Goal: Task Accomplishment & Management: Manage account settings

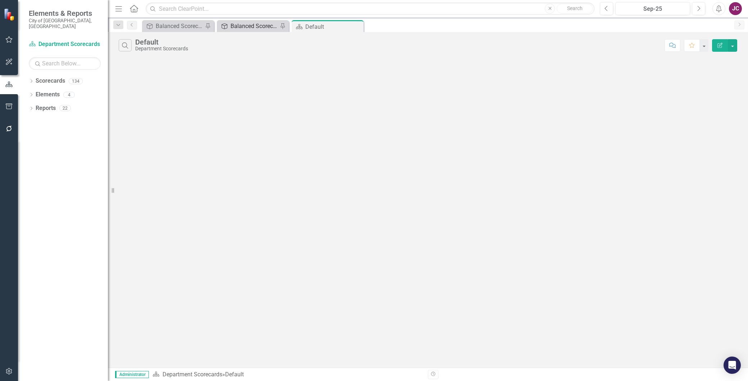
click at [253, 24] on div "Balanced Scorecard" at bounding box center [254, 26] width 47 height 9
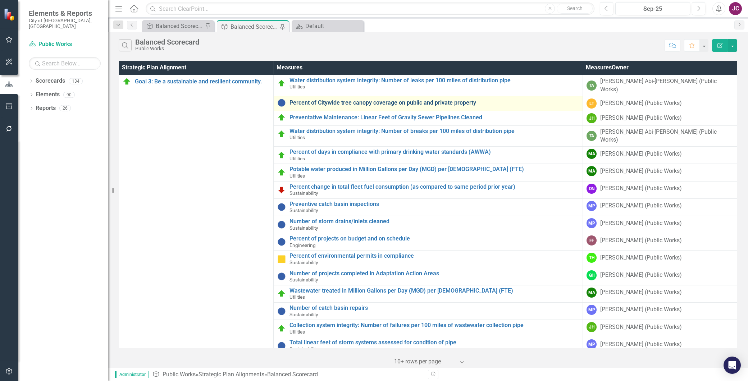
click at [424, 100] on link "Percent of Citywide tree canopy coverage on public and private property" at bounding box center [435, 103] width 290 height 6
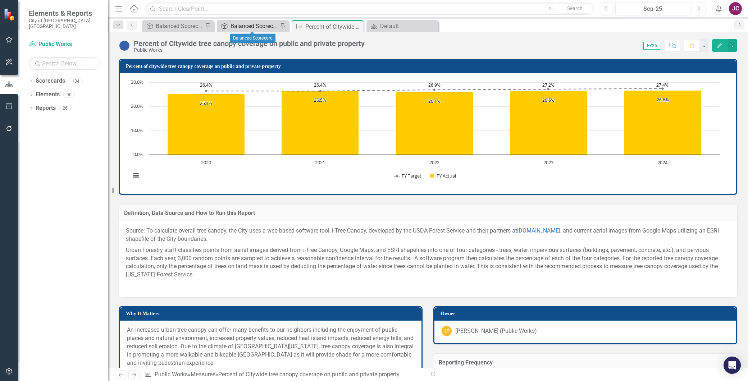
click at [252, 25] on div "Balanced Scorecard" at bounding box center [254, 26] width 47 height 9
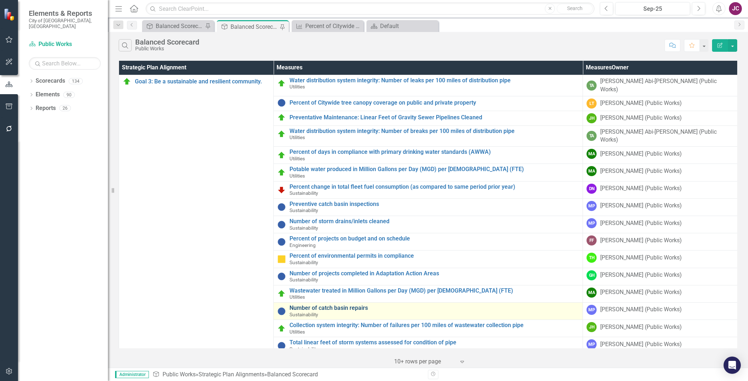
scroll to position [5, 0]
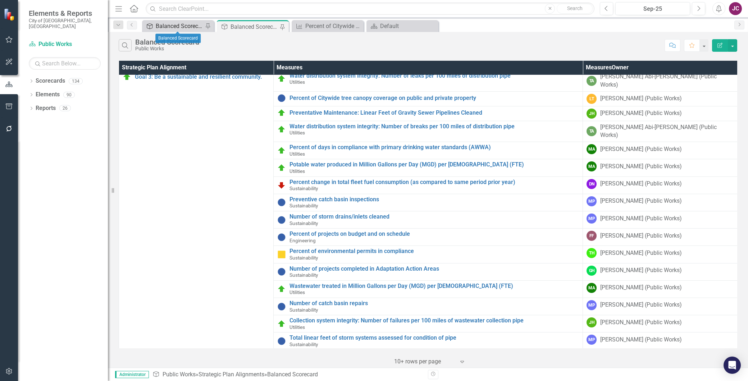
click at [184, 23] on div "Balanced Scorecard" at bounding box center [179, 26] width 47 height 9
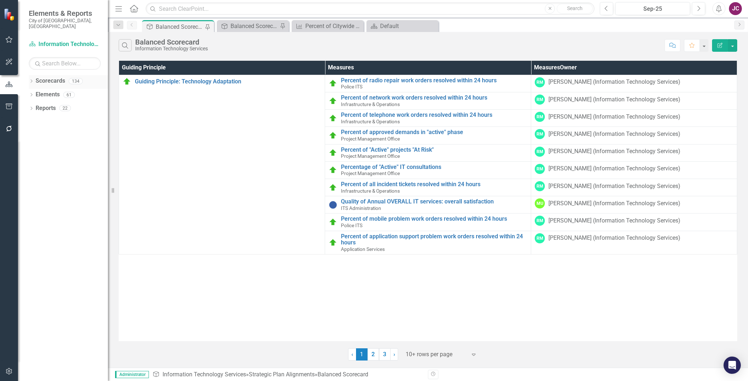
click at [30, 80] on icon "Dropdown" at bounding box center [31, 82] width 5 height 4
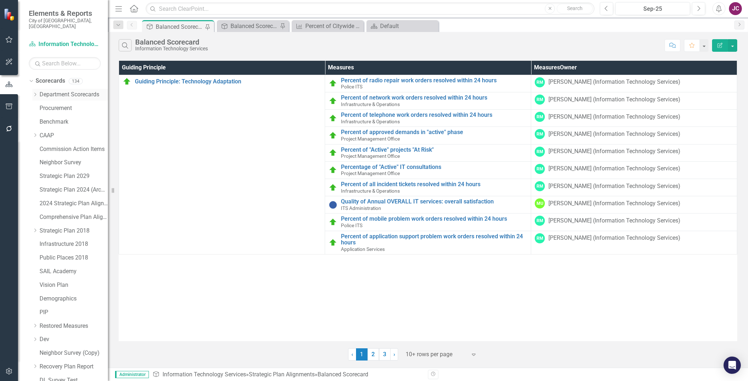
click at [33, 92] on icon "Dropdown" at bounding box center [34, 94] width 5 height 4
click at [60, 281] on link "Utility Services" at bounding box center [77, 285] width 61 height 8
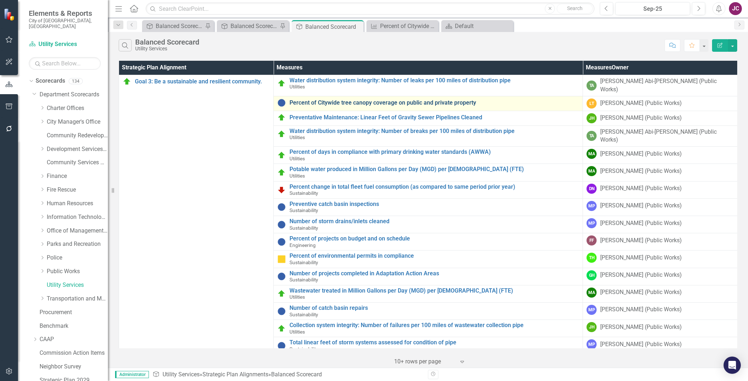
click at [350, 100] on link "Percent of Citywide tree canopy coverage on public and private property" at bounding box center [435, 103] width 290 height 6
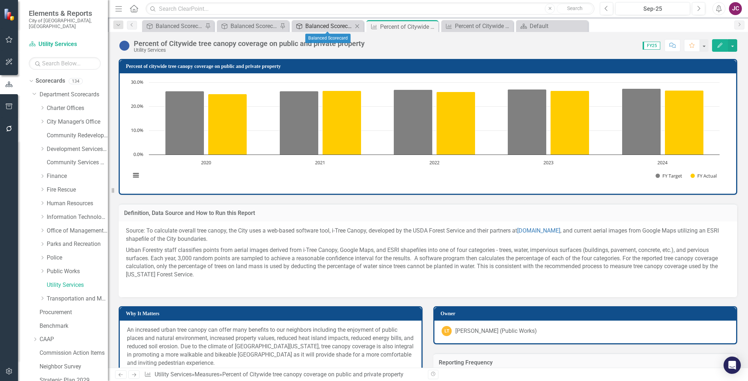
click at [329, 29] on div "Balanced Scorecard" at bounding box center [328, 26] width 47 height 9
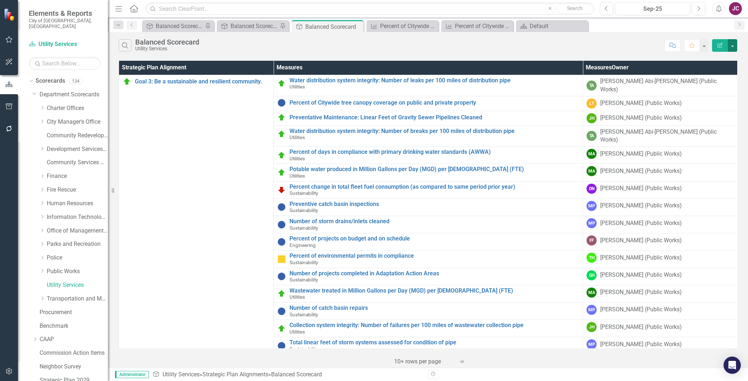
click at [734, 45] on button "button" at bounding box center [732, 45] width 9 height 13
click at [727, 62] on link "Edit Report Edit Report" at bounding box center [708, 58] width 57 height 13
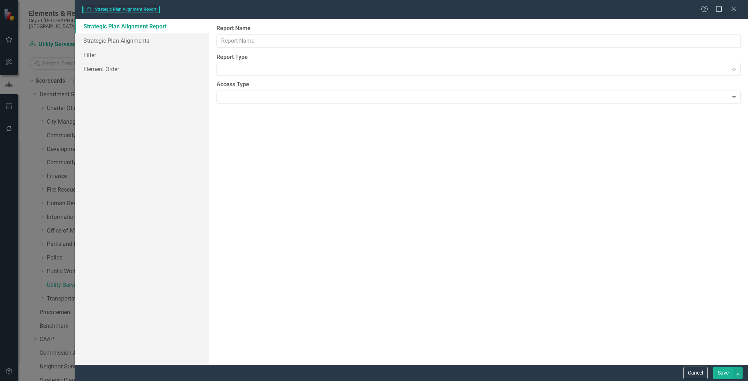
type input "Balanced Scorecard"
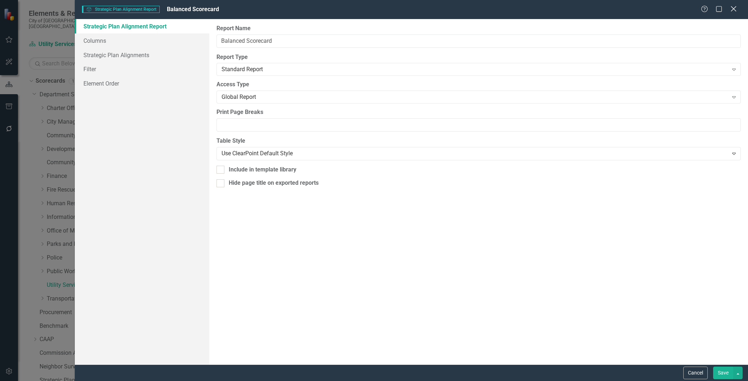
click at [731, 12] on icon "Close" at bounding box center [733, 8] width 9 height 7
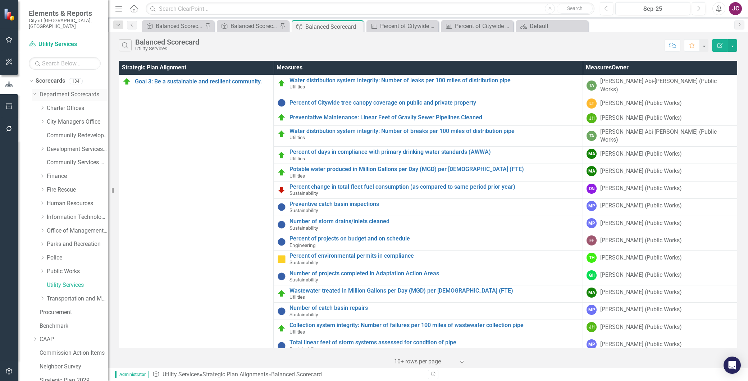
click at [33, 91] on icon "Dropdown" at bounding box center [34, 93] width 4 height 5
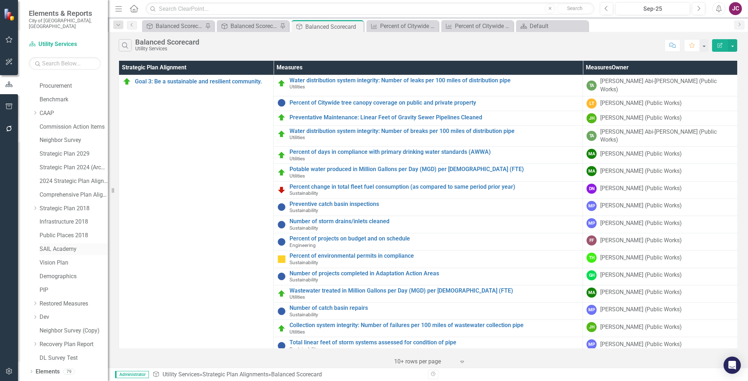
scroll to position [29, 0]
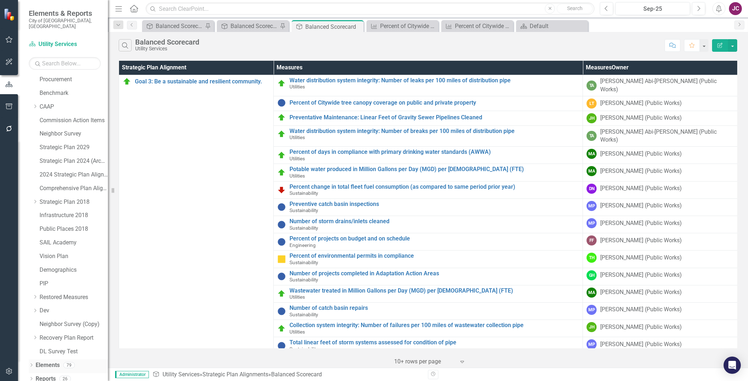
click at [45, 362] on link "Elements" at bounding box center [48, 366] width 24 height 8
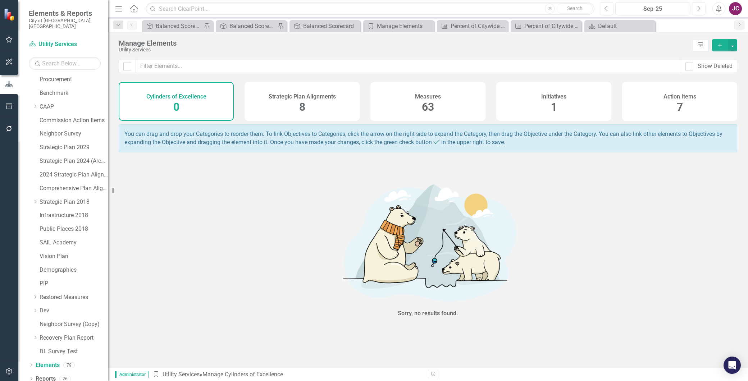
click at [445, 106] on div "Measures 63" at bounding box center [428, 101] width 115 height 39
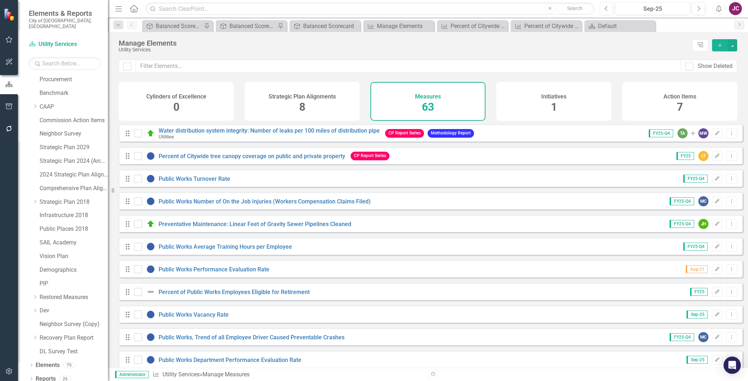
checkbox input "false"
click at [729, 158] on icon "Dropdown Menu" at bounding box center [732, 156] width 6 height 5
click at [701, 213] on link "Trash Delete Measures" at bounding box center [699, 213] width 68 height 13
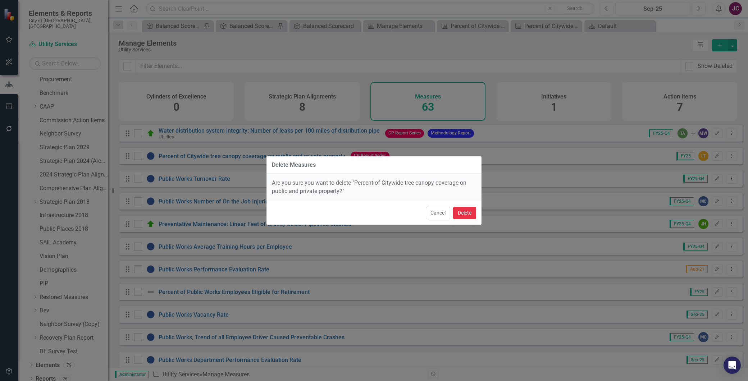
click at [466, 211] on button "Delete" at bounding box center [464, 213] width 23 height 13
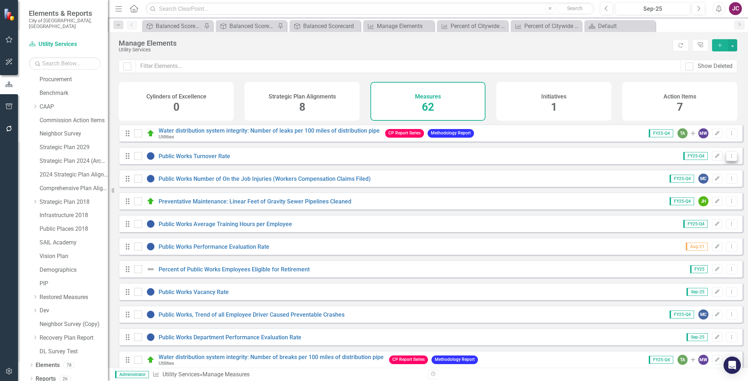
click at [730, 160] on button "Dropdown Menu" at bounding box center [732, 156] width 11 height 10
click at [699, 211] on link "Trash Delete Measures" at bounding box center [699, 213] width 68 height 13
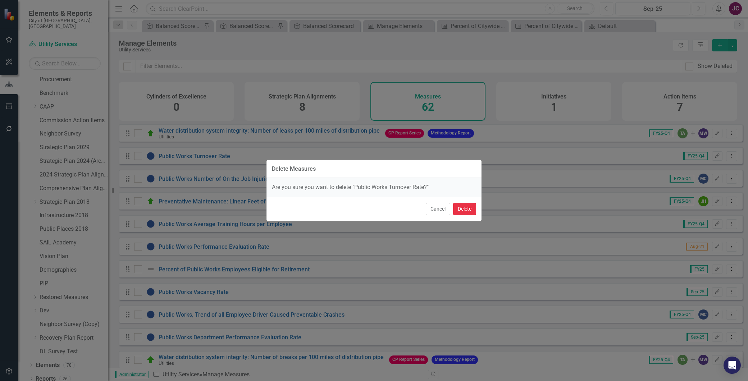
click at [468, 210] on button "Delete" at bounding box center [464, 209] width 23 height 13
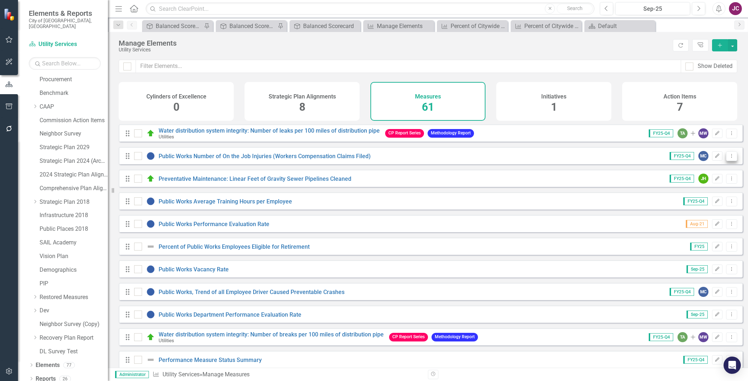
click at [728, 158] on button "Dropdown Menu" at bounding box center [732, 156] width 11 height 10
click at [703, 212] on link "Trash Delete Measures" at bounding box center [699, 213] width 68 height 13
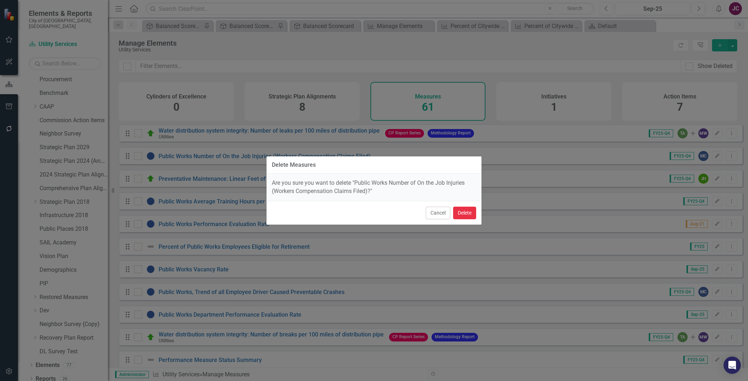
click at [466, 212] on button "Delete" at bounding box center [464, 213] width 23 height 13
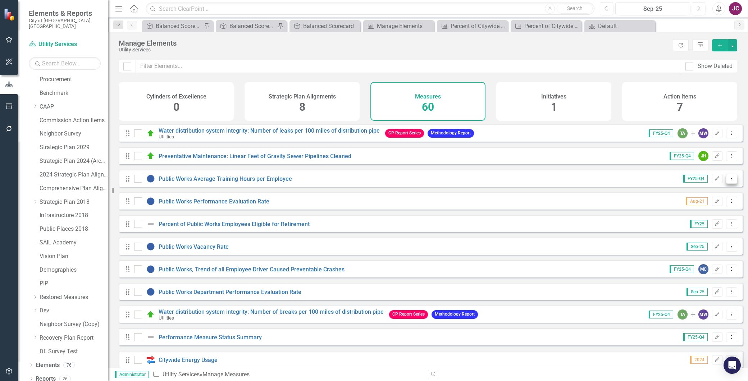
click at [729, 181] on icon "Dropdown Menu" at bounding box center [732, 178] width 6 height 5
click at [697, 235] on link "Trash Delete Measures" at bounding box center [699, 235] width 68 height 13
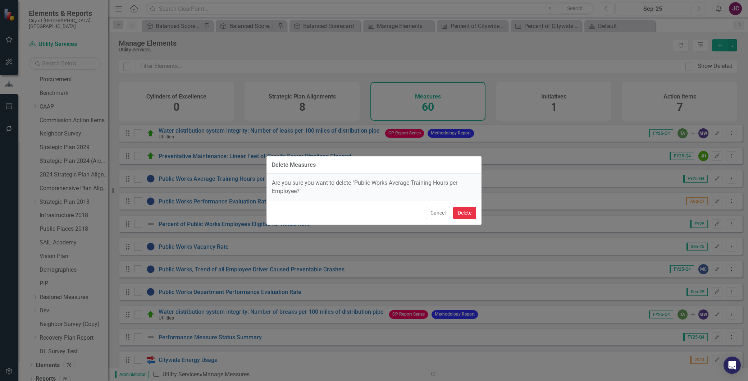
click at [473, 212] on button "Delete" at bounding box center [464, 213] width 23 height 13
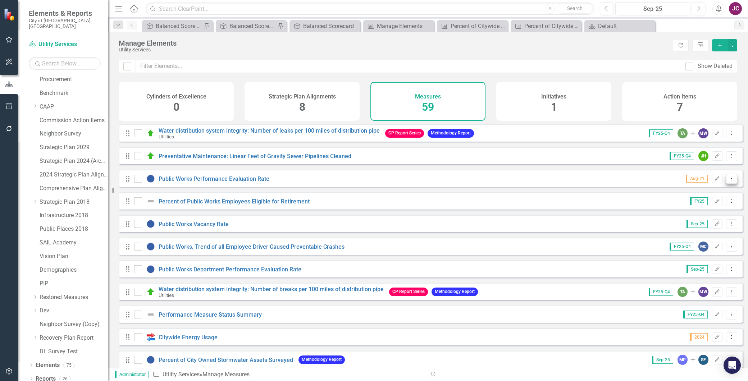
click at [729, 181] on icon "Dropdown Menu" at bounding box center [732, 178] width 6 height 5
click at [689, 234] on link "Trash Delete Measures" at bounding box center [699, 235] width 68 height 13
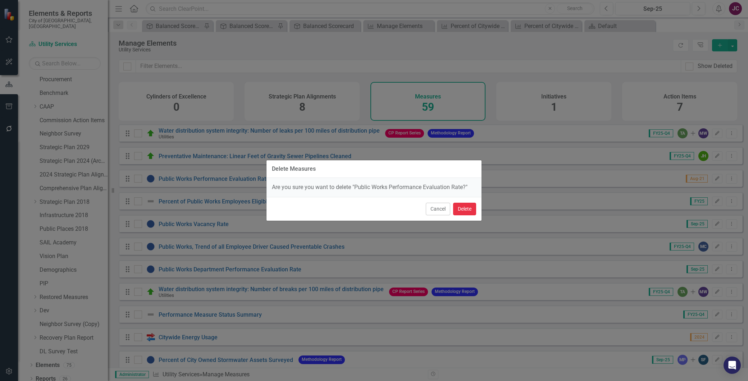
click at [465, 208] on button "Delete" at bounding box center [464, 209] width 23 height 13
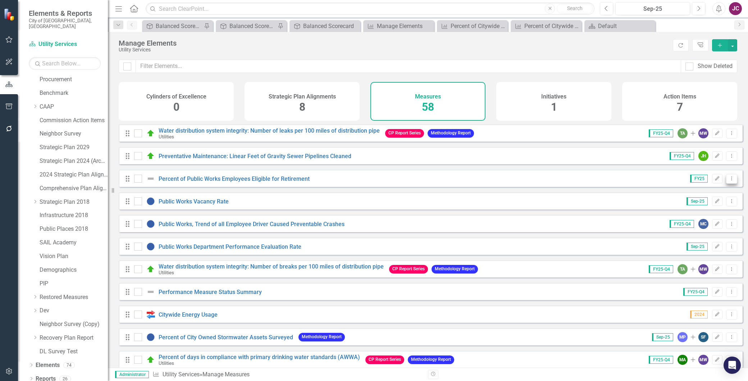
click at [729, 181] on icon "Dropdown Menu" at bounding box center [732, 178] width 6 height 5
click at [700, 236] on link "Trash Delete Measures" at bounding box center [699, 235] width 68 height 13
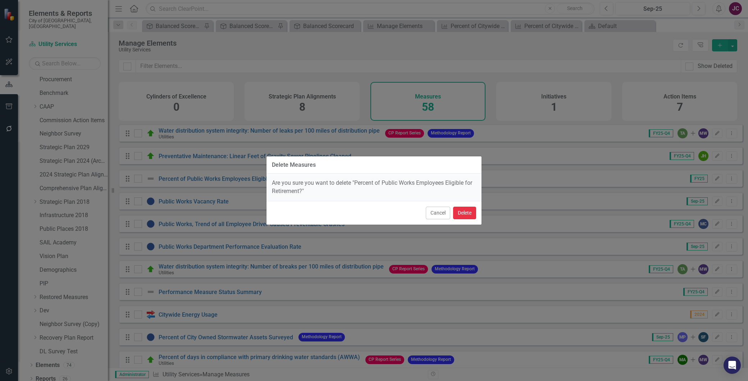
click at [470, 213] on button "Delete" at bounding box center [464, 213] width 23 height 13
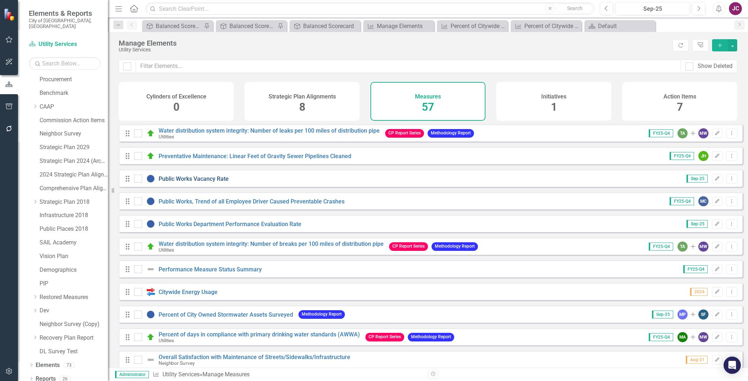
click at [214, 181] on link "Public Works Vacancy Rate" at bounding box center [194, 179] width 70 height 7
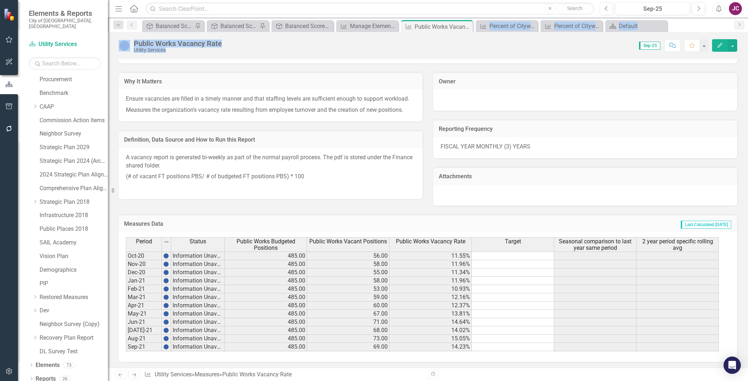
drag, startPoint x: 467, startPoint y: 25, endPoint x: 444, endPoint y: 56, distance: 38.1
click at [447, 56] on div "Menu Home Search Close Search Previous Sep-25 Next Alerts JC User Edit Profile …" at bounding box center [428, 190] width 641 height 381
drag, startPoint x: 444, startPoint y: 56, endPoint x: 480, endPoint y: 31, distance: 43.4
click at [364, 24] on div "Manage Elements" at bounding box center [373, 26] width 46 height 9
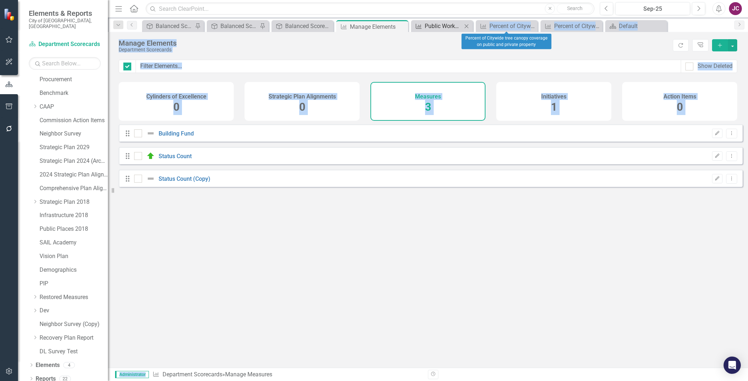
click at [467, 25] on icon "Close" at bounding box center [466, 26] width 7 height 6
checkbox input "false"
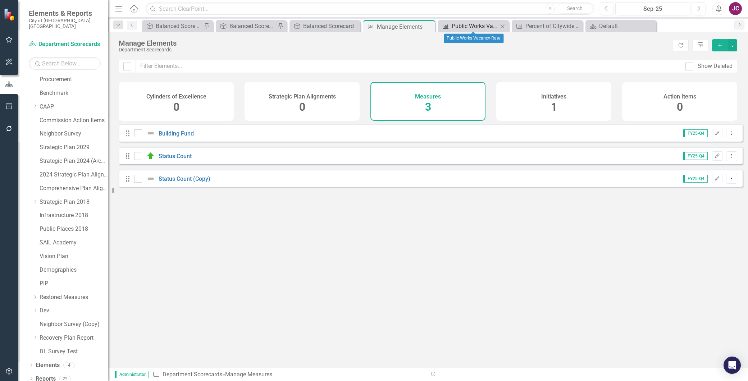
click at [480, 24] on div "Public Works Vacancy Rate" at bounding box center [475, 26] width 46 height 9
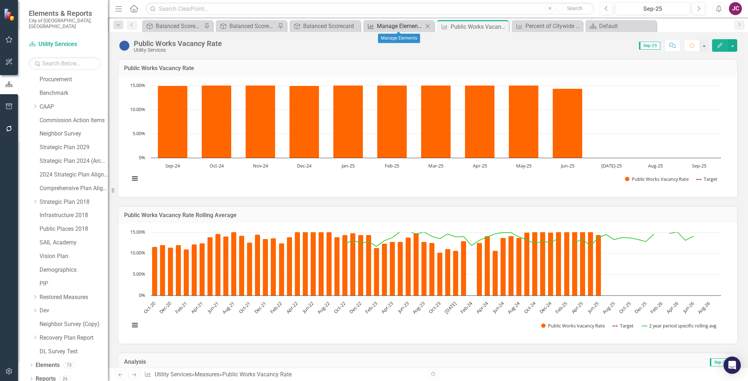
click at [387, 22] on div "Manage Elements" at bounding box center [400, 26] width 46 height 9
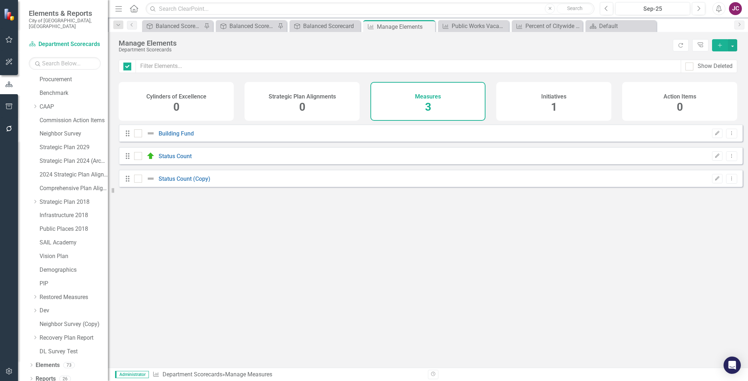
checkbox input "false"
click at [313, 21] on div "Strategic Plan Alignment Balanced Scorecard Close" at bounding box center [325, 26] width 71 height 12
click at [313, 22] on div "Balanced Scorecard" at bounding box center [326, 26] width 46 height 9
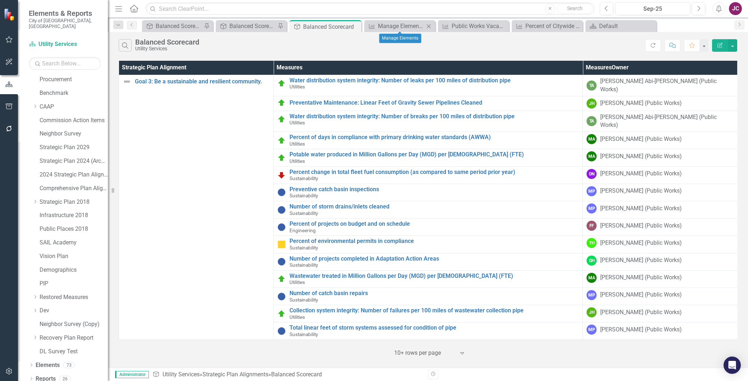
click at [428, 24] on icon "Close" at bounding box center [428, 26] width 7 height 6
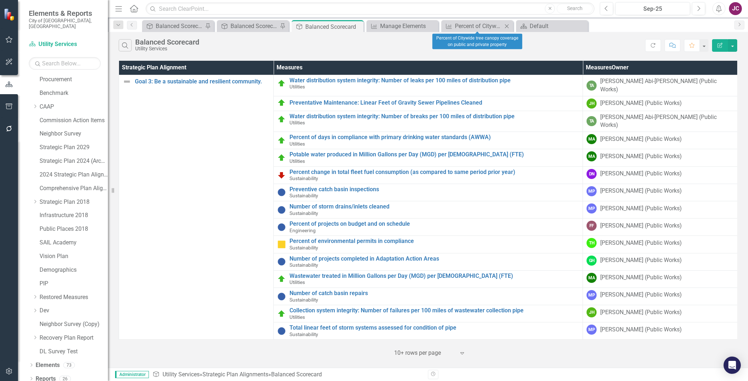
click at [506, 24] on icon "Close" at bounding box center [506, 26] width 7 height 6
click at [44, 362] on link "Elements" at bounding box center [48, 366] width 24 height 8
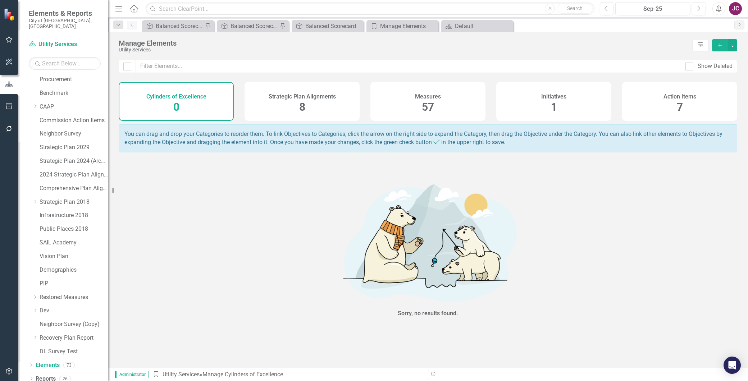
click at [410, 99] on div "Measures 57" at bounding box center [428, 101] width 115 height 39
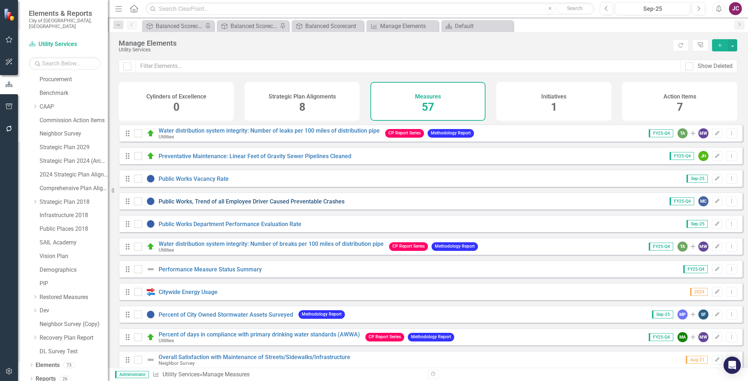
click at [321, 205] on link "Public Works, Trend of all Employee Driver Caused Preventable Crashes" at bounding box center [252, 201] width 186 height 7
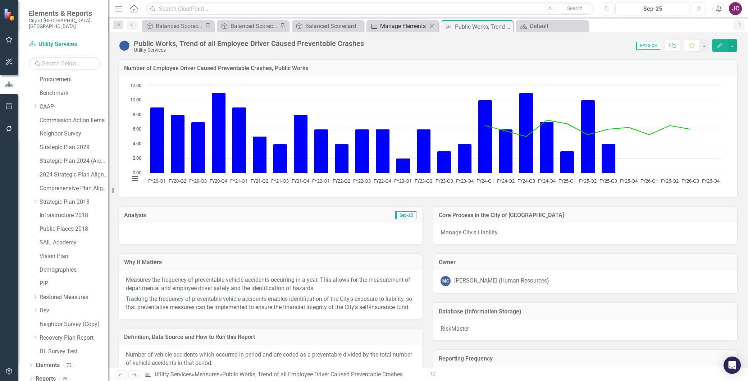
click at [405, 23] on div "Manage Elements" at bounding box center [403, 26] width 47 height 9
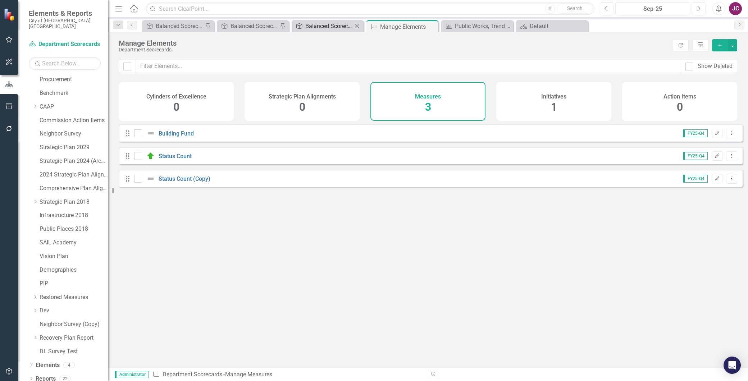
click at [327, 23] on div "Balanced Scorecard" at bounding box center [328, 26] width 47 height 9
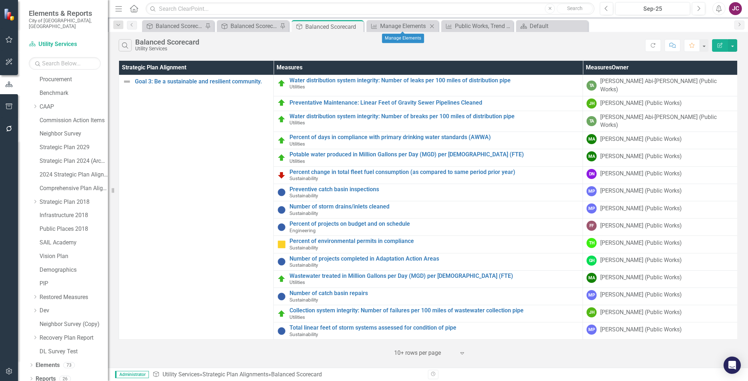
click at [432, 24] on icon "Close" at bounding box center [432, 26] width 7 height 6
click at [432, 25] on icon "Close" at bounding box center [432, 26] width 7 height 6
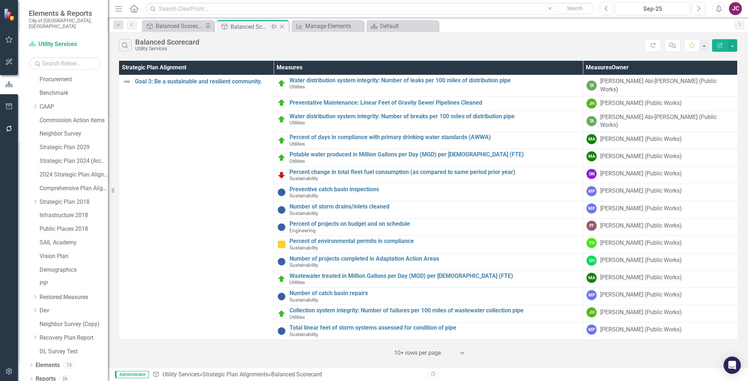
click at [248, 26] on div "Balanced Scorecard" at bounding box center [250, 26] width 39 height 9
click at [45, 362] on link "Elements" at bounding box center [48, 366] width 24 height 8
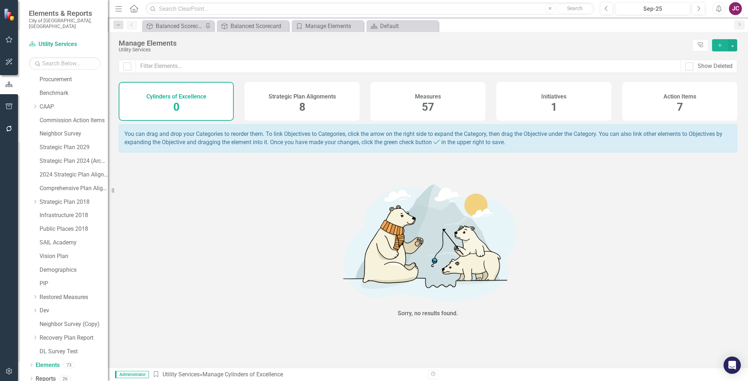
click at [440, 98] on h4 "Measures" at bounding box center [428, 97] width 26 height 6
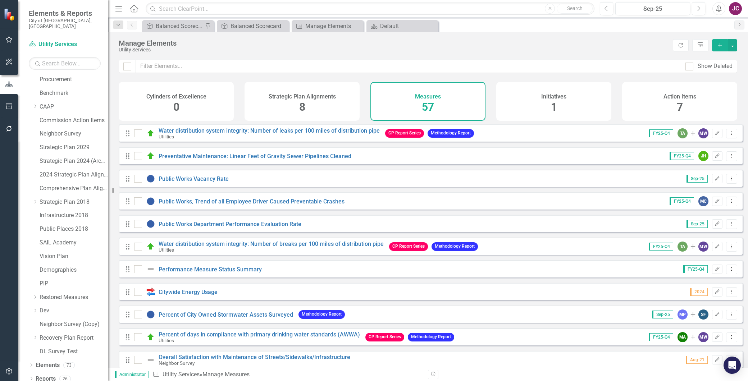
click at [271, 225] on div "Public Works Department Performance Evaluation Rate" at bounding box center [218, 224] width 169 height 9
click at [268, 228] on link "Public Works Department Performance Evaluation Rate" at bounding box center [230, 224] width 143 height 7
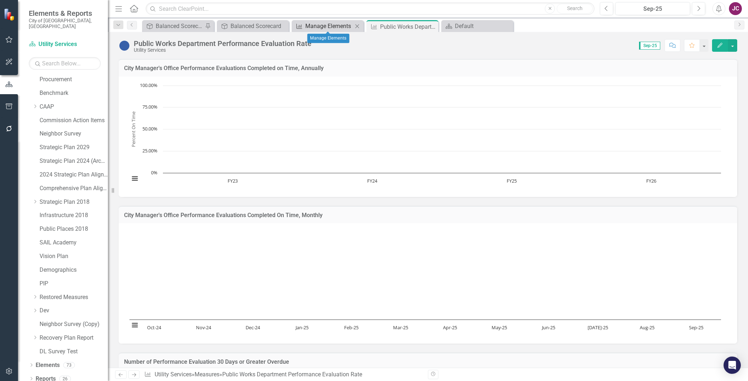
click at [333, 25] on div "Manage Elements" at bounding box center [328, 26] width 47 height 9
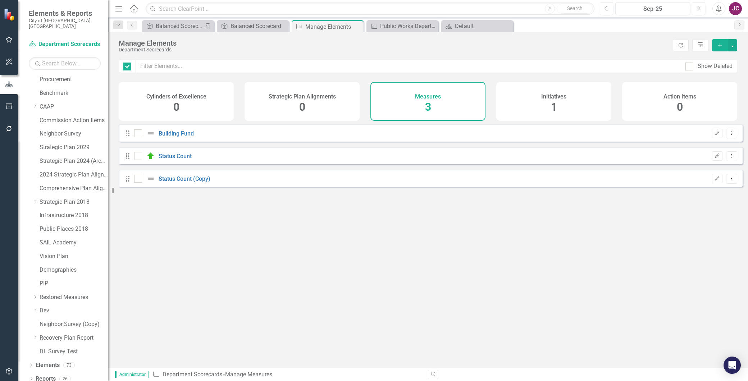
checkbox input "false"
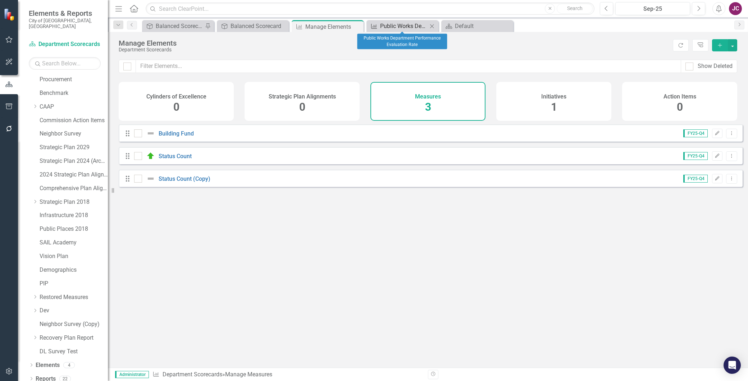
click at [393, 26] on div "Public Works Department Performance Evaluation Rate" at bounding box center [403, 26] width 47 height 9
click at [404, 26] on div "Public Works Department Performance Evaluation Rate" at bounding box center [403, 26] width 47 height 9
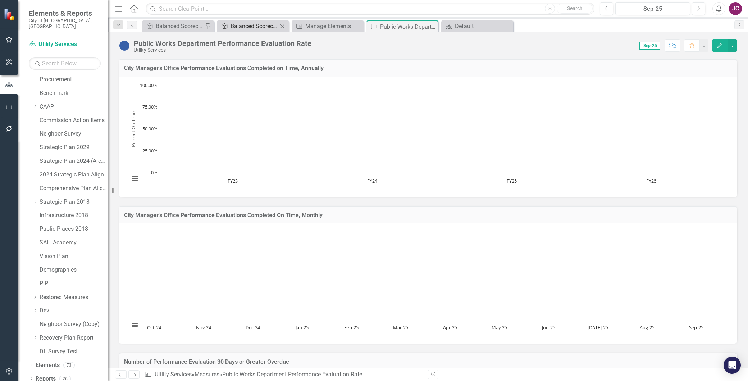
click at [249, 23] on div "Balanced Scorecard" at bounding box center [254, 26] width 47 height 9
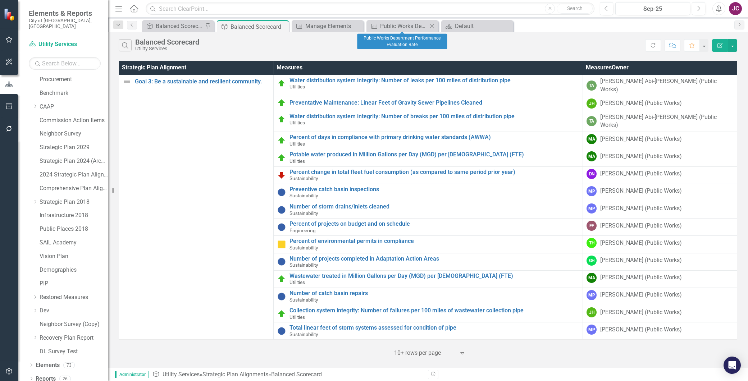
click at [431, 26] on icon "Close" at bounding box center [432, 26] width 7 height 6
click at [49, 362] on link "Elements" at bounding box center [48, 366] width 24 height 8
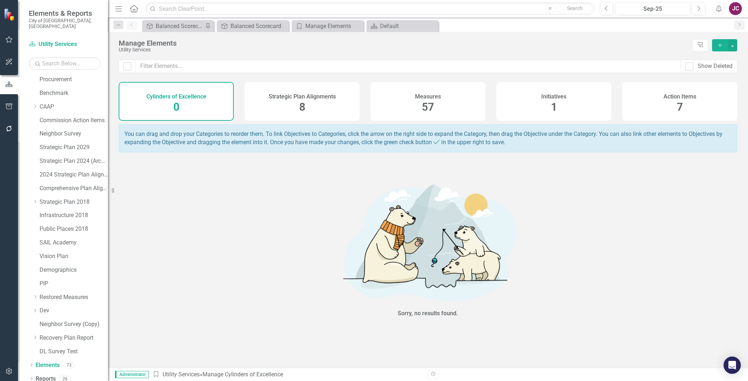
click at [438, 96] on h4 "Measures" at bounding box center [428, 97] width 26 height 6
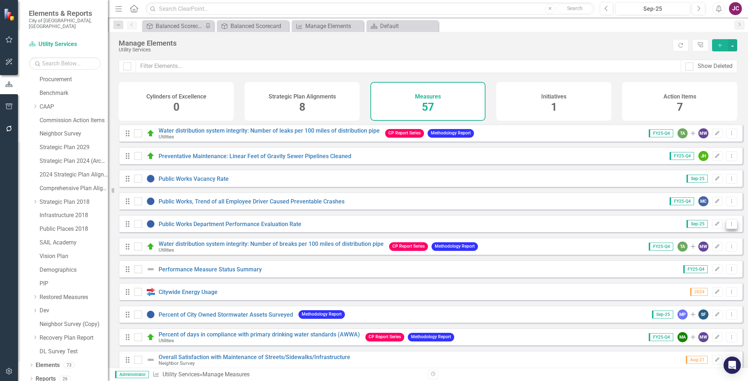
click at [729, 226] on icon "Dropdown Menu" at bounding box center [732, 224] width 6 height 5
click at [696, 280] on link "Trash Delete Measures" at bounding box center [699, 281] width 68 height 13
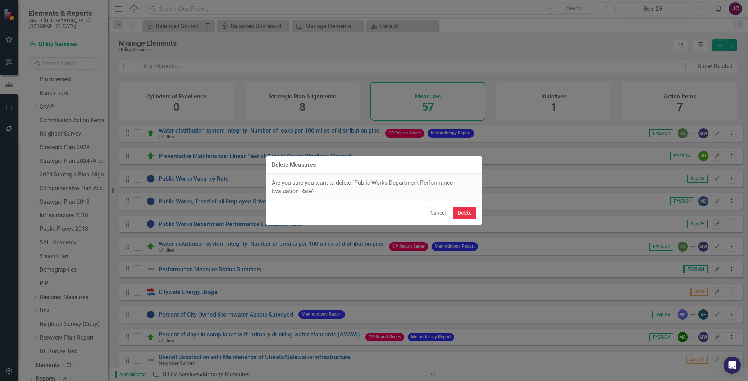
click at [468, 211] on button "Delete" at bounding box center [464, 213] width 23 height 13
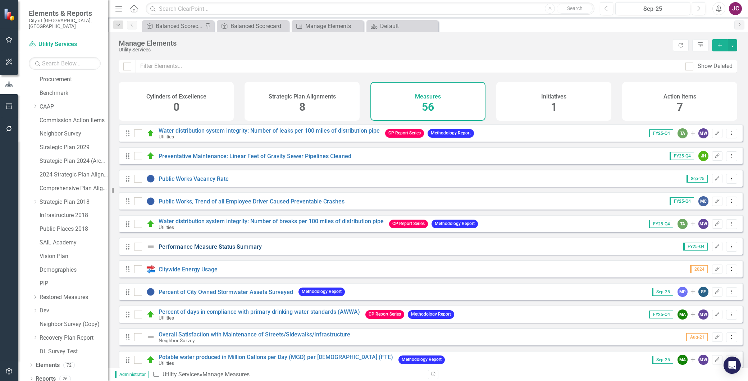
click at [209, 250] on link "Performance Measure Status Summary" at bounding box center [210, 247] width 103 height 7
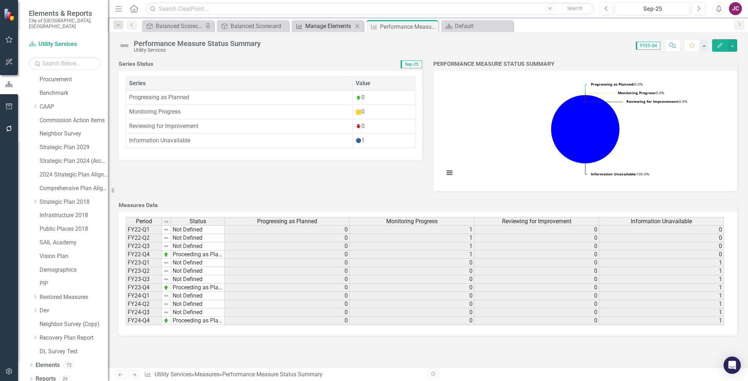
click at [324, 26] on div "Manage Elements" at bounding box center [328, 26] width 47 height 9
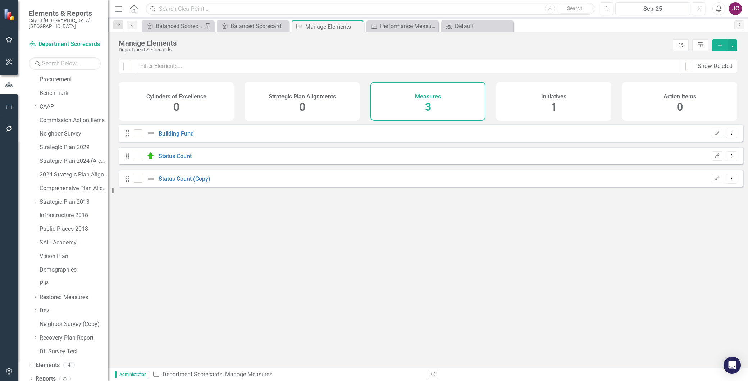
checkbox input "false"
click at [267, 24] on div "Balanced Scorecard" at bounding box center [254, 26] width 47 height 9
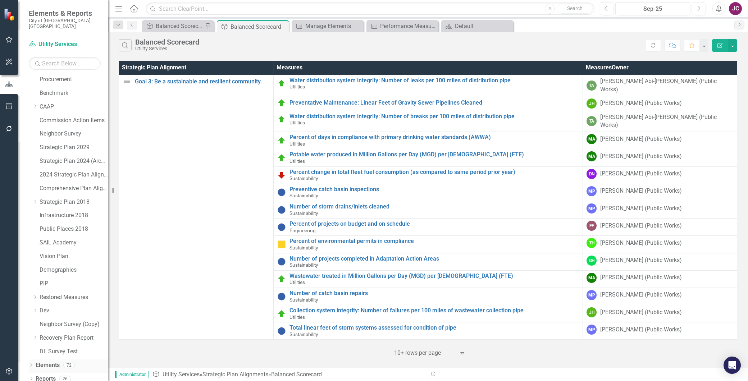
click at [50, 362] on link "Elements" at bounding box center [48, 366] width 24 height 8
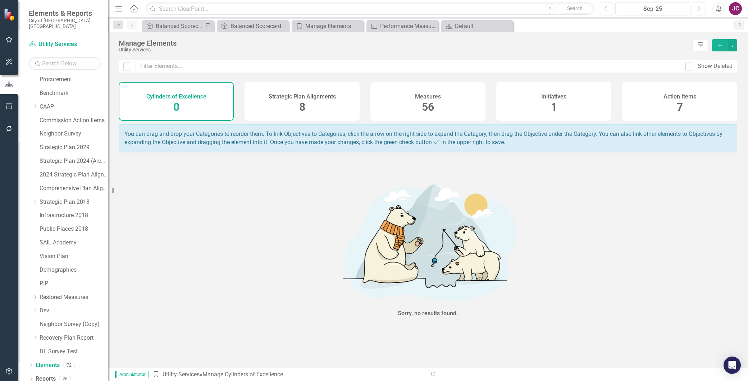
click at [411, 108] on div "Measures 56" at bounding box center [428, 101] width 115 height 39
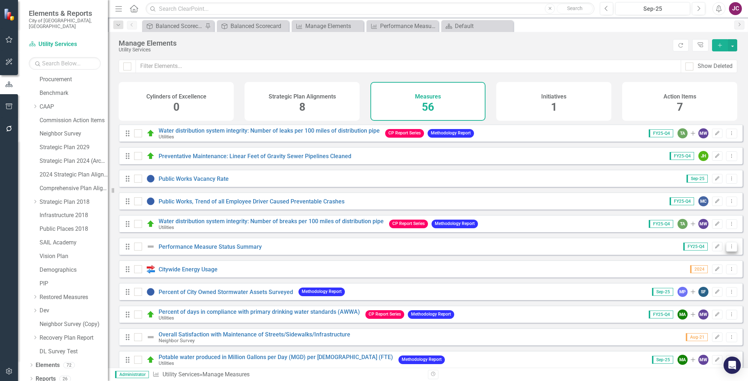
click at [729, 249] on icon "Dropdown Menu" at bounding box center [732, 246] width 6 height 5
click at [700, 302] on link "Trash Delete Measures" at bounding box center [699, 303] width 68 height 13
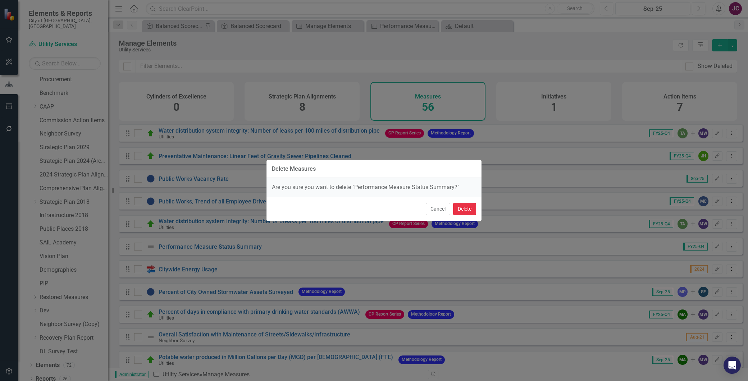
click at [461, 206] on button "Delete" at bounding box center [464, 209] width 23 height 13
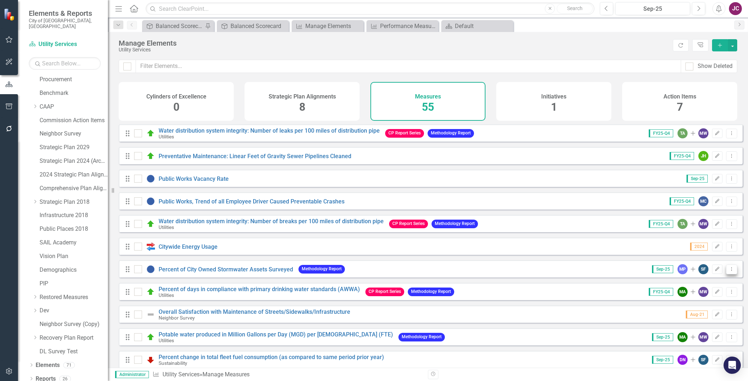
click at [732, 271] on icon at bounding box center [732, 269] width 1 height 4
click at [689, 328] on link "Trash Delete Measures" at bounding box center [699, 326] width 68 height 13
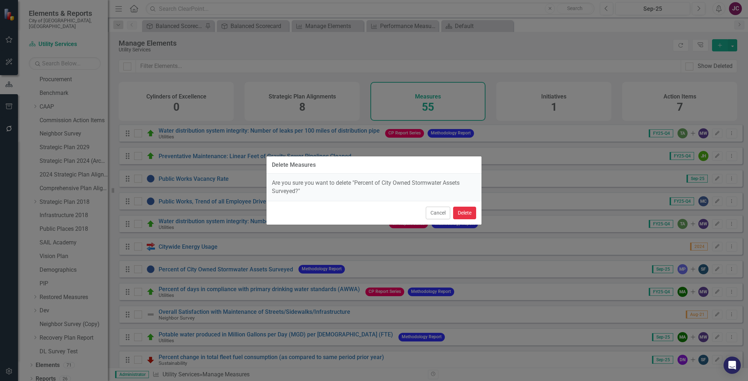
click at [464, 211] on button "Delete" at bounding box center [464, 213] width 23 height 13
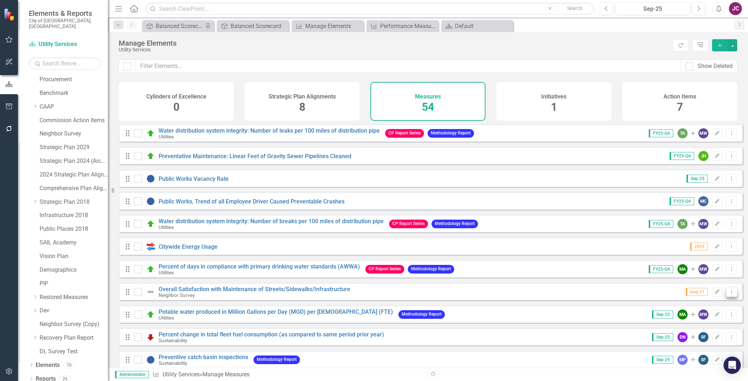
click at [729, 294] on icon "Dropdown Menu" at bounding box center [732, 292] width 6 height 5
click at [693, 350] on link "Trash Delete Measures" at bounding box center [699, 349] width 68 height 13
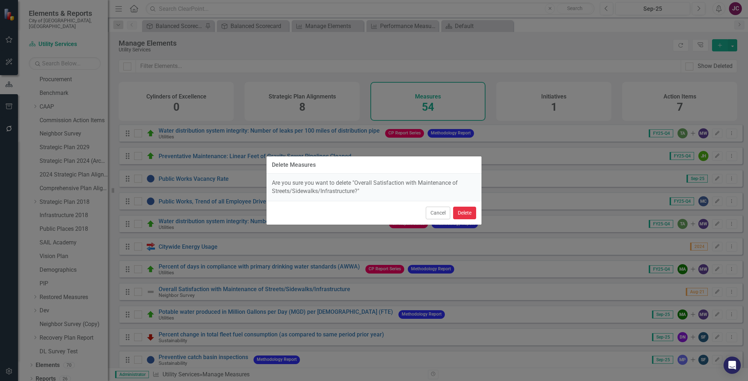
click at [462, 210] on button "Delete" at bounding box center [464, 213] width 23 height 13
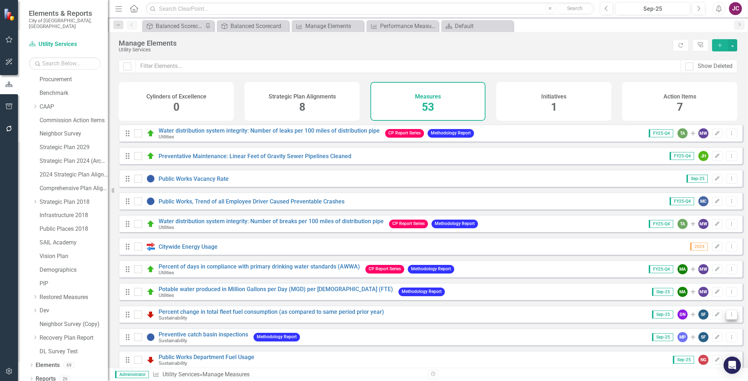
click at [729, 317] on icon "Dropdown Menu" at bounding box center [732, 314] width 6 height 5
click at [697, 371] on link "Trash Delete Measures" at bounding box center [699, 371] width 68 height 13
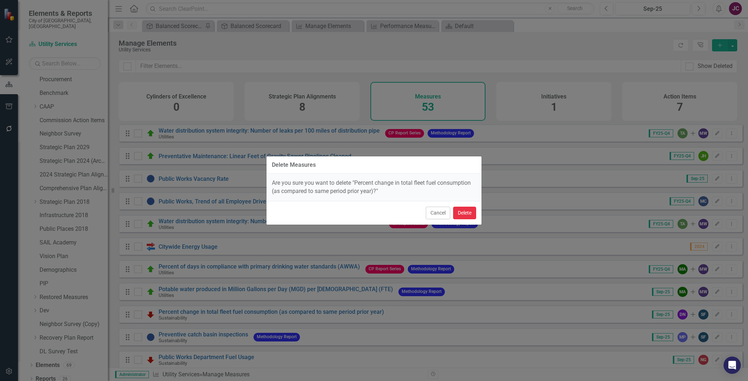
click at [469, 210] on button "Delete" at bounding box center [464, 213] width 23 height 13
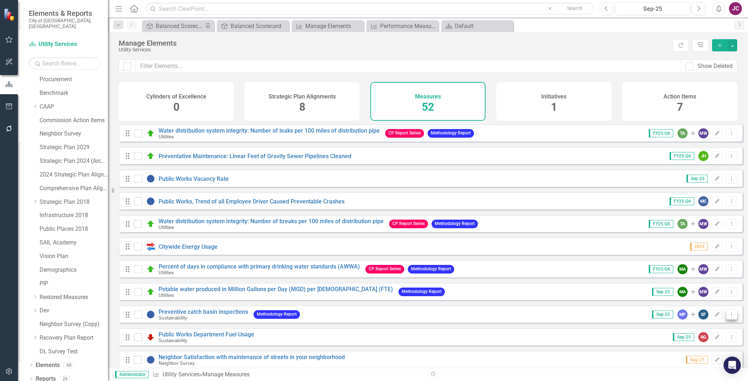
click at [730, 320] on button "Dropdown Menu" at bounding box center [732, 315] width 11 height 10
click at [700, 370] on link "Trash Delete Measures" at bounding box center [699, 371] width 68 height 13
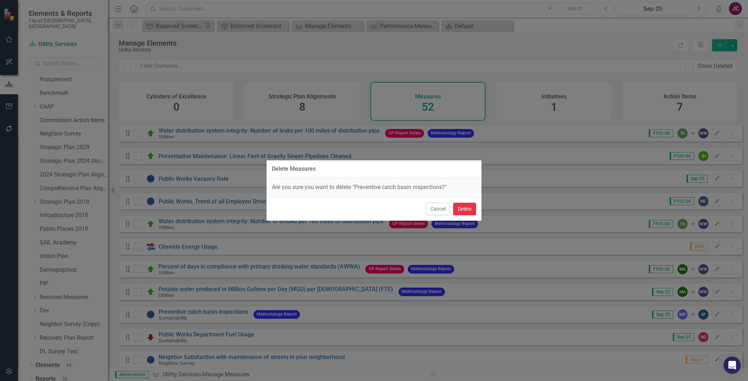
click at [462, 211] on button "Delete" at bounding box center [464, 209] width 23 height 13
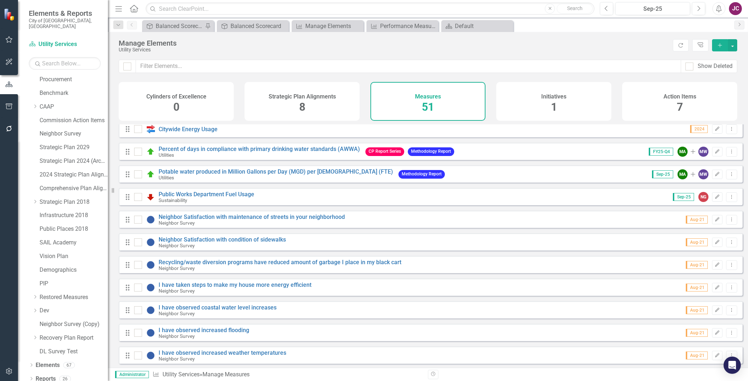
scroll to position [120, 0]
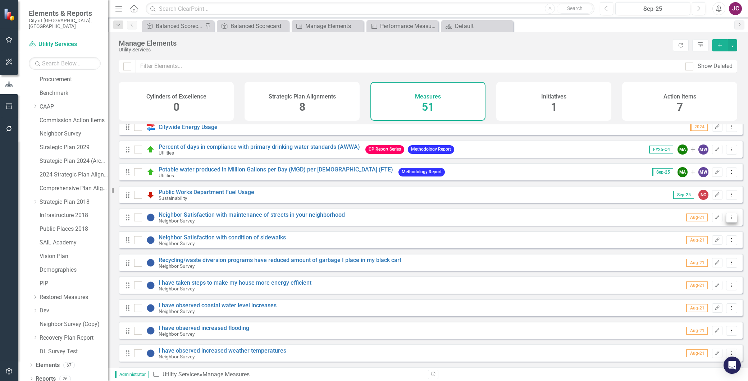
click at [729, 220] on icon "Dropdown Menu" at bounding box center [732, 217] width 6 height 5
click at [682, 272] on link "Trash Delete Measures" at bounding box center [699, 274] width 68 height 13
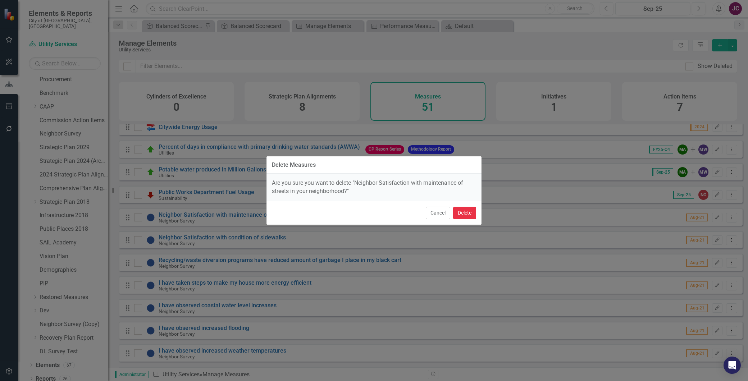
click at [468, 215] on button "Delete" at bounding box center [464, 213] width 23 height 13
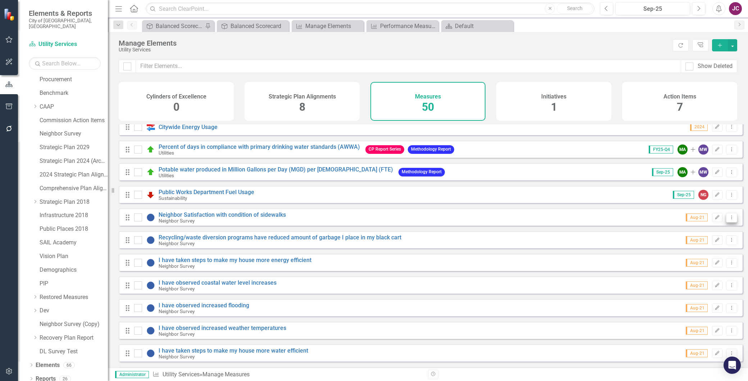
click at [729, 220] on icon "Dropdown Menu" at bounding box center [732, 217] width 6 height 5
click at [690, 274] on link "Trash Delete Measures" at bounding box center [699, 274] width 68 height 13
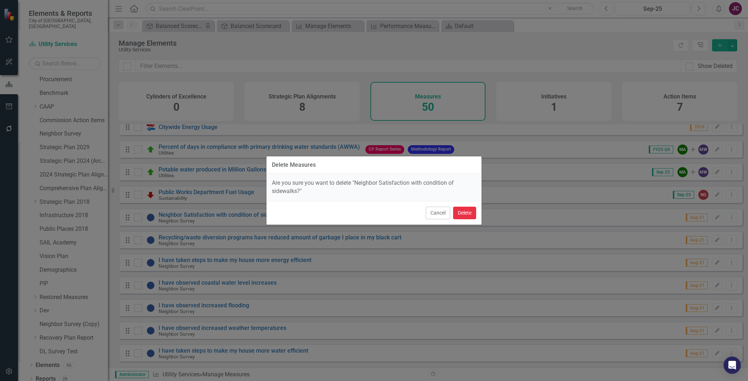
click at [465, 214] on button "Delete" at bounding box center [464, 213] width 23 height 13
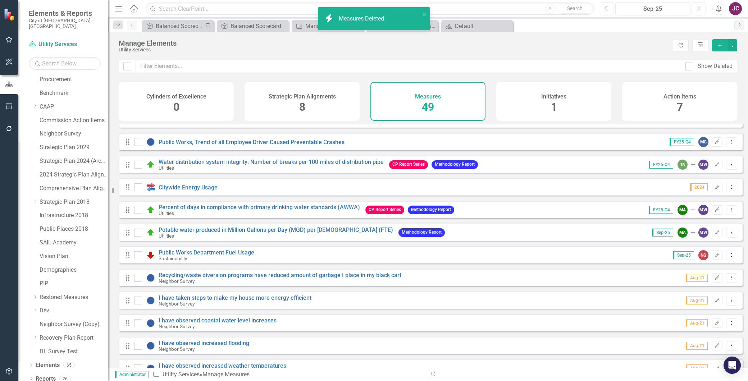
scroll to position [160, 0]
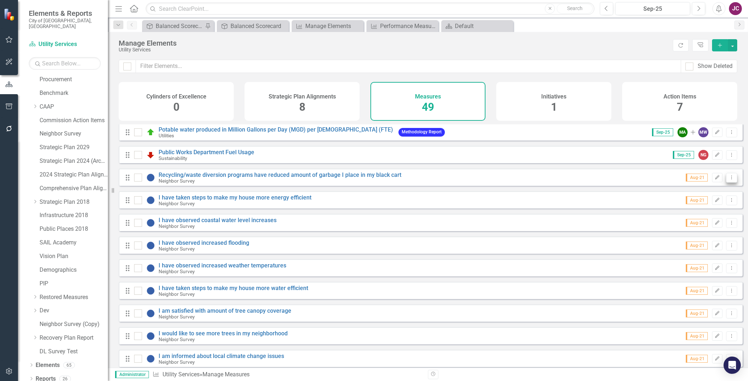
click at [729, 180] on icon "Dropdown Menu" at bounding box center [732, 177] width 6 height 5
click at [687, 232] on link "Trash Delete Measures" at bounding box center [699, 234] width 68 height 13
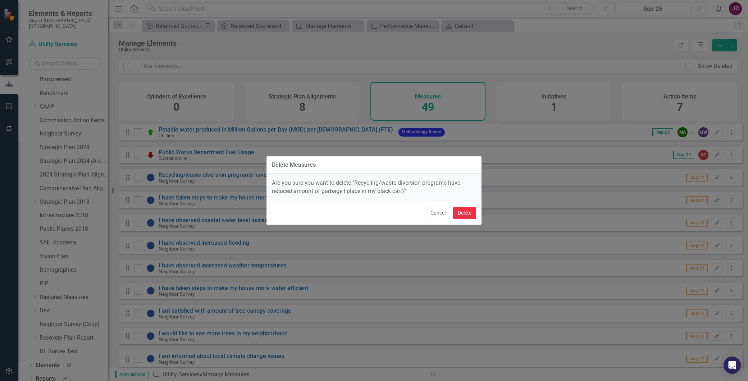
click at [466, 212] on button "Delete" at bounding box center [464, 213] width 23 height 13
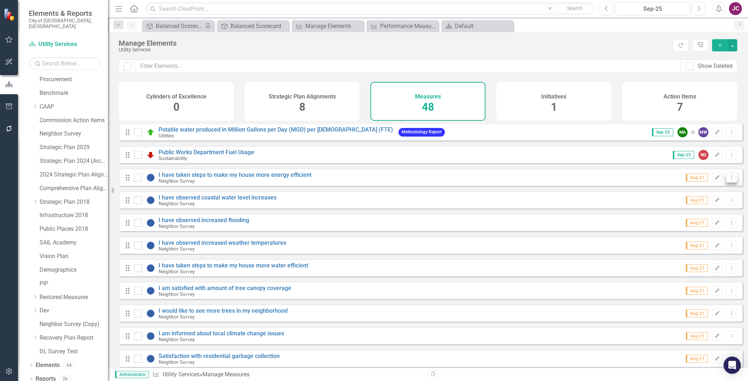
click at [729, 180] on icon "Dropdown Menu" at bounding box center [732, 177] width 6 height 5
click at [681, 233] on link "Trash Delete Measures" at bounding box center [699, 234] width 68 height 13
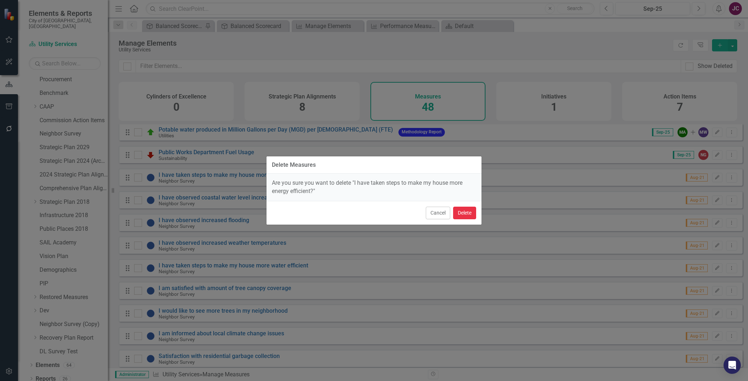
click at [465, 215] on button "Delete" at bounding box center [464, 213] width 23 height 13
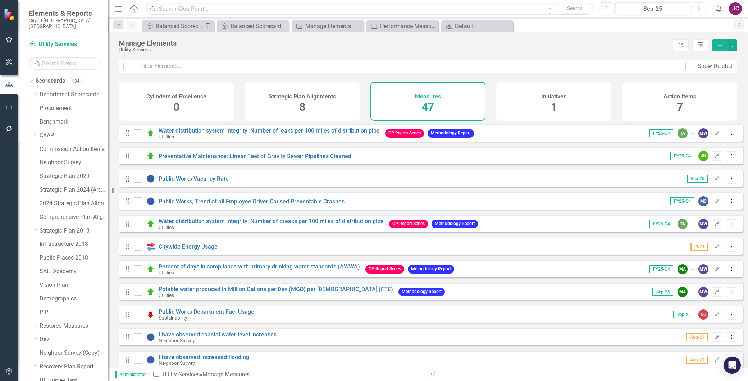
scroll to position [160, 0]
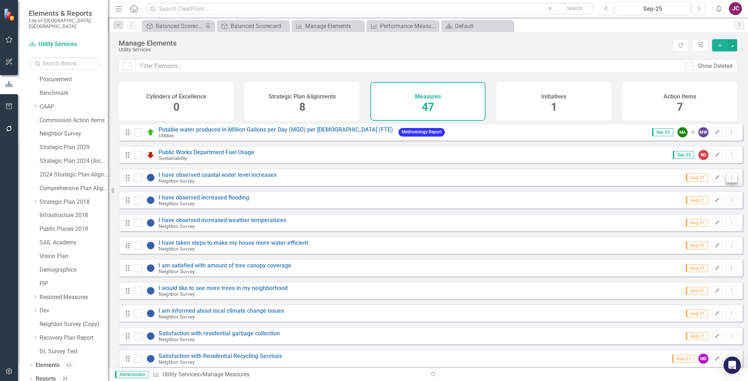
click at [729, 180] on icon "Dropdown Menu" at bounding box center [732, 177] width 6 height 5
click at [706, 233] on link "Trash Delete Measures" at bounding box center [699, 234] width 68 height 13
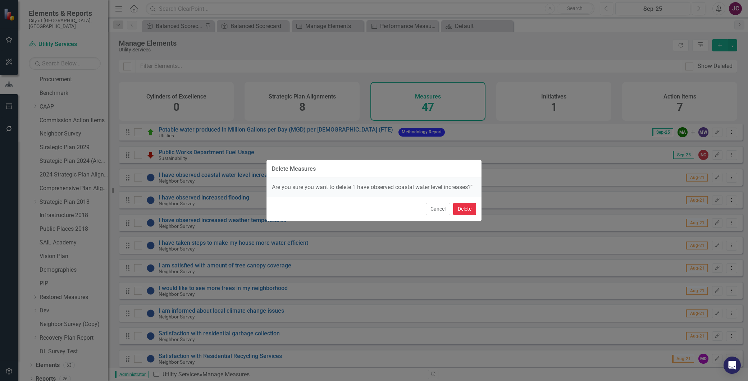
click at [472, 209] on button "Delete" at bounding box center [464, 209] width 23 height 13
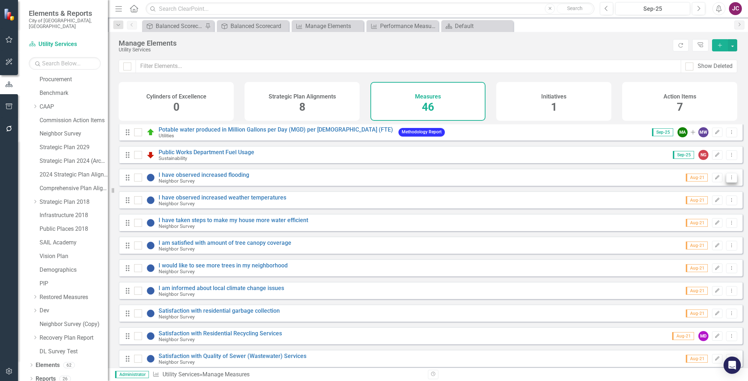
click at [729, 180] on icon "Dropdown Menu" at bounding box center [732, 177] width 6 height 5
click at [708, 231] on link "Trash Delete Measures" at bounding box center [699, 234] width 68 height 13
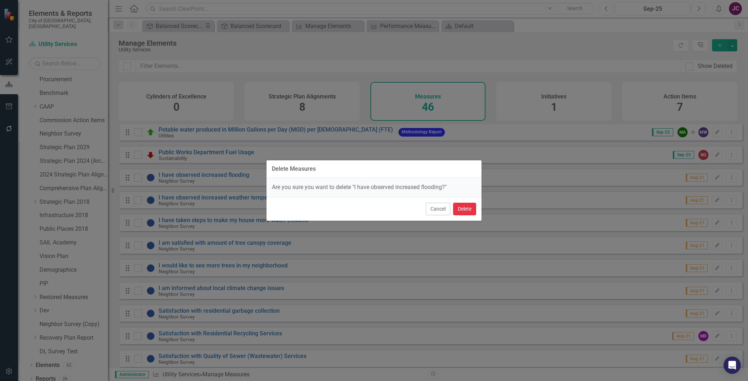
click at [470, 207] on button "Delete" at bounding box center [464, 209] width 23 height 13
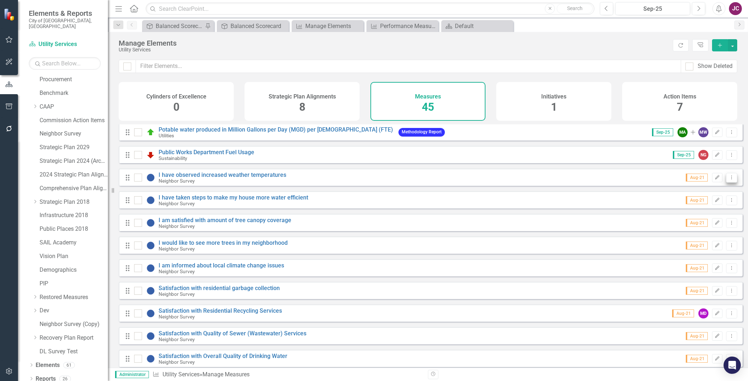
click at [727, 183] on button "Dropdown Menu" at bounding box center [732, 178] width 11 height 10
click at [690, 232] on link "Trash Delete Measures" at bounding box center [699, 234] width 68 height 13
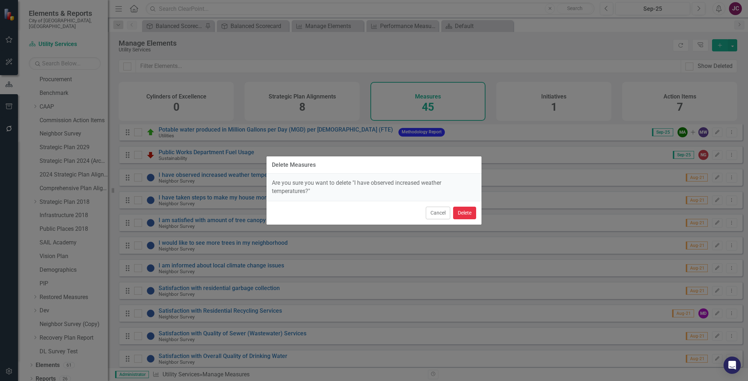
click at [465, 211] on button "Delete" at bounding box center [464, 213] width 23 height 13
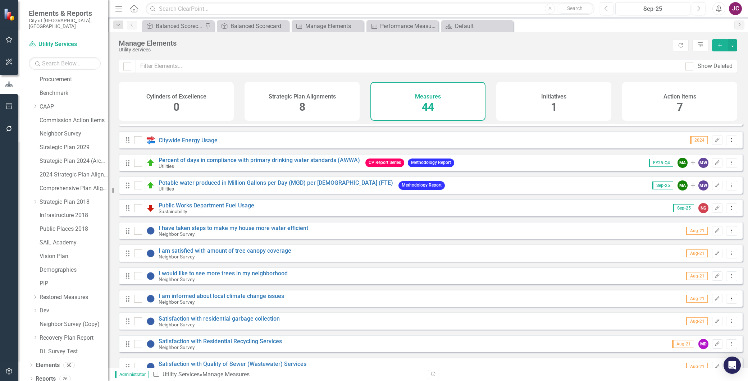
scroll to position [120, 0]
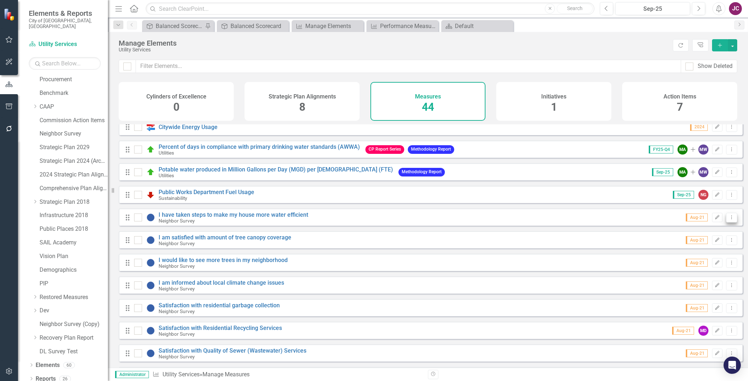
click at [729, 220] on icon "Dropdown Menu" at bounding box center [732, 217] width 6 height 5
click at [685, 272] on link "Trash Delete Measures" at bounding box center [699, 274] width 68 height 13
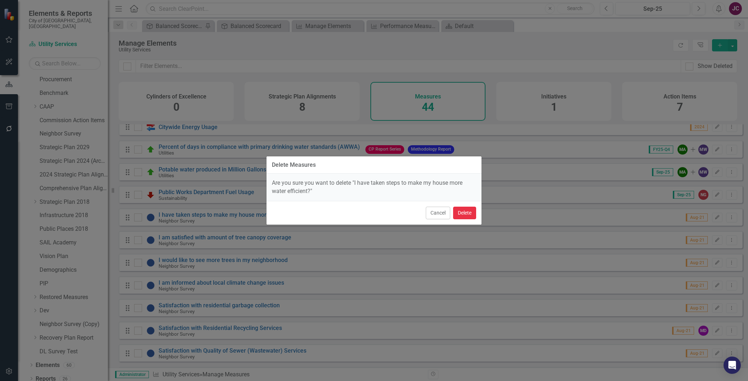
click at [465, 211] on button "Delete" at bounding box center [464, 213] width 23 height 13
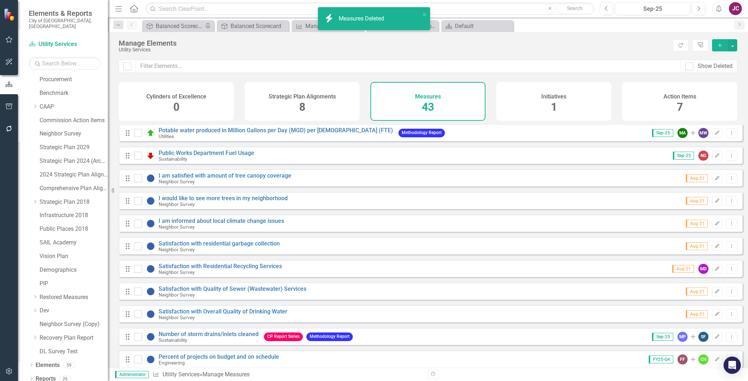
scroll to position [160, 0]
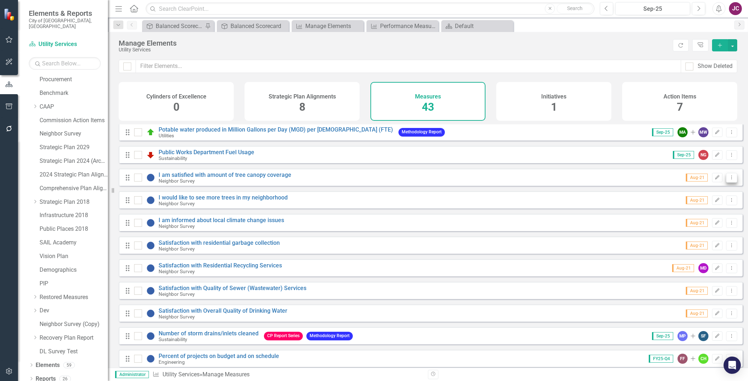
click at [729, 180] on icon "Dropdown Menu" at bounding box center [732, 177] width 6 height 5
click at [707, 234] on link "Trash Delete Measures" at bounding box center [699, 234] width 68 height 13
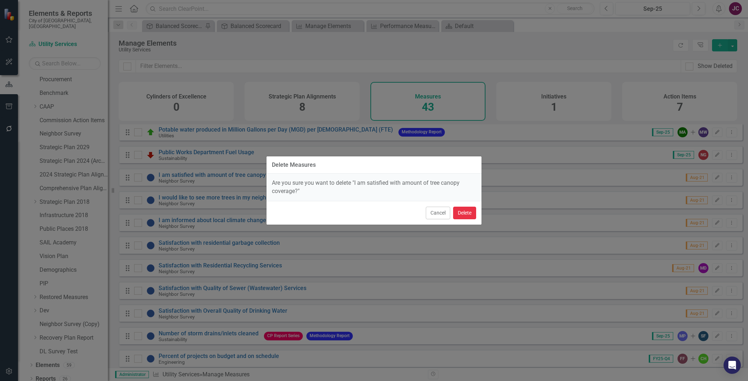
click at [469, 214] on button "Delete" at bounding box center [464, 213] width 23 height 13
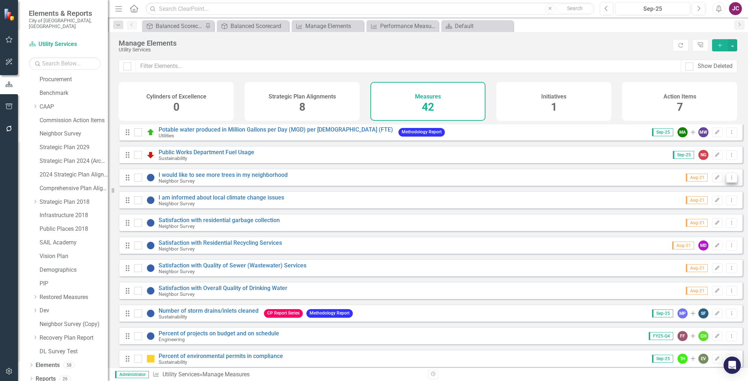
click at [729, 180] on icon "Dropdown Menu" at bounding box center [732, 177] width 6 height 5
click at [692, 235] on link "Trash Delete Measures" at bounding box center [699, 234] width 68 height 13
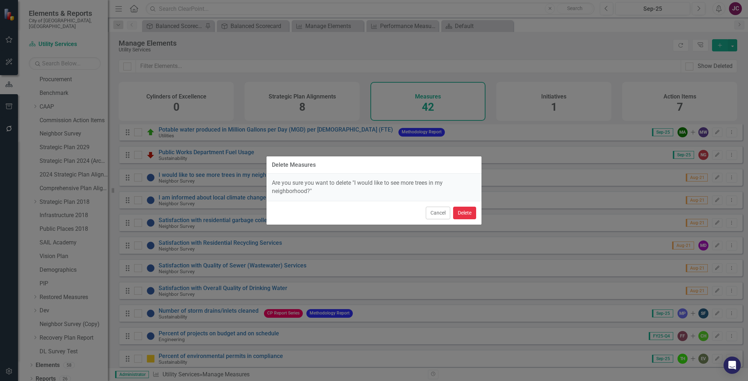
click at [462, 217] on button "Delete" at bounding box center [464, 213] width 23 height 13
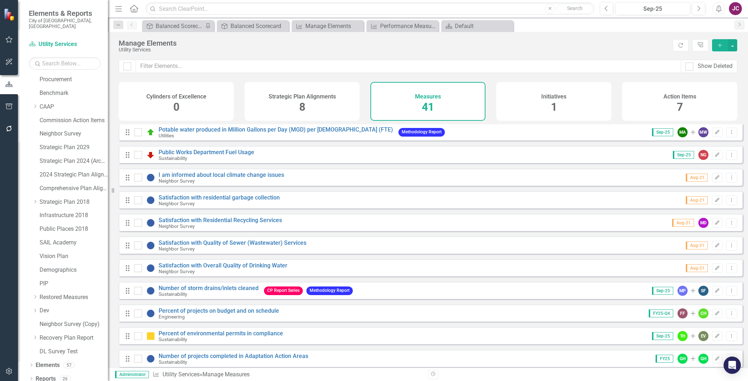
click at [732, 181] on div "Drag I am informed about local climate change issues Neighbor Survey Aug-21 Edi…" at bounding box center [431, 177] width 624 height 17
click at [729, 180] on icon "Dropdown Menu" at bounding box center [732, 177] width 6 height 5
click at [720, 230] on link "Trash Delete Measures" at bounding box center [699, 234] width 68 height 13
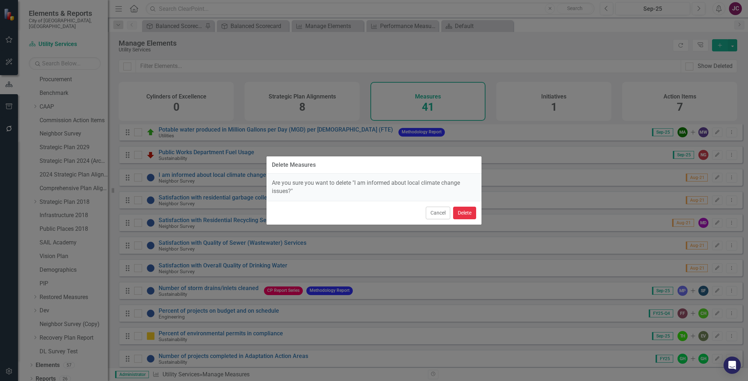
click at [475, 212] on button "Delete" at bounding box center [464, 213] width 23 height 13
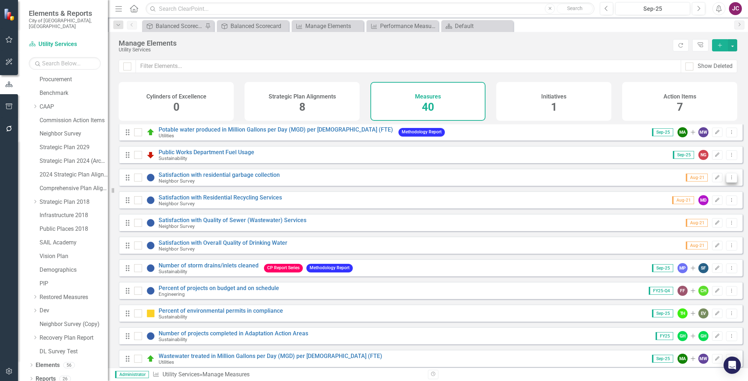
click at [729, 180] on icon "Dropdown Menu" at bounding box center [732, 177] width 6 height 5
click at [712, 235] on link "Trash Delete Measures" at bounding box center [699, 234] width 68 height 13
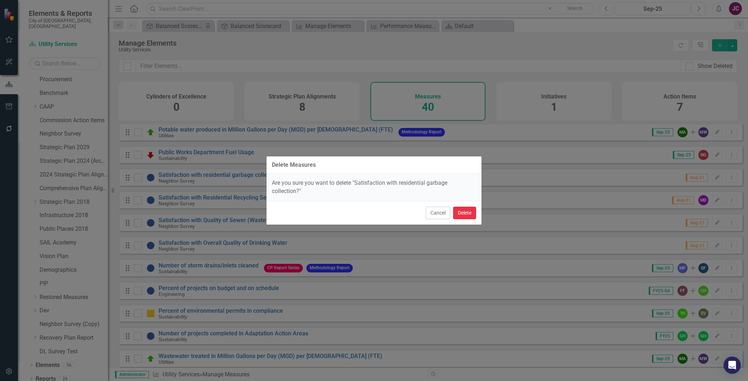
click at [468, 211] on button "Delete" at bounding box center [464, 213] width 23 height 13
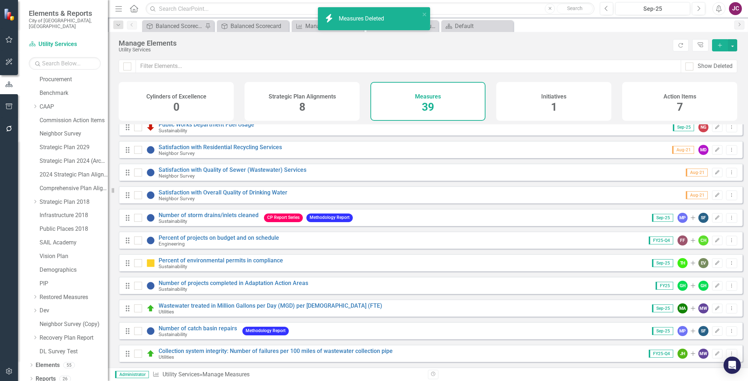
scroll to position [200, 0]
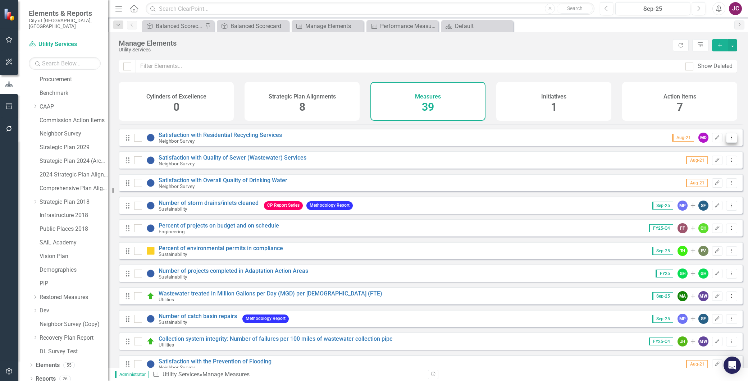
click at [727, 143] on button "Dropdown Menu" at bounding box center [732, 138] width 11 height 10
click at [700, 193] on link "Trash Delete Measures" at bounding box center [699, 194] width 68 height 13
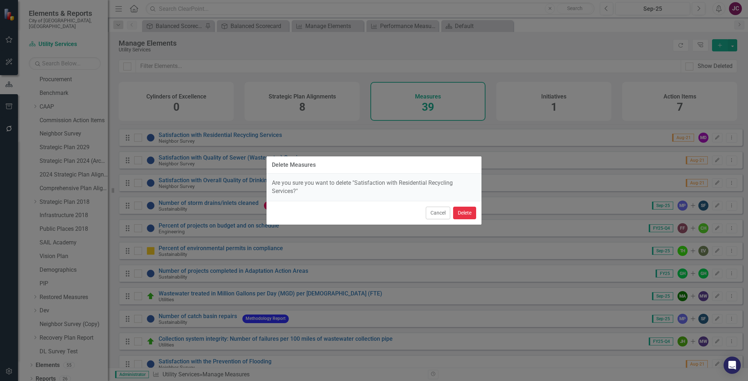
click at [458, 210] on button "Delete" at bounding box center [464, 213] width 23 height 13
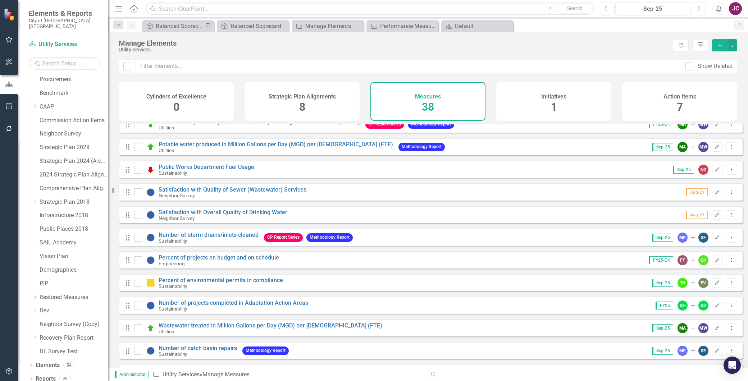
scroll to position [160, 0]
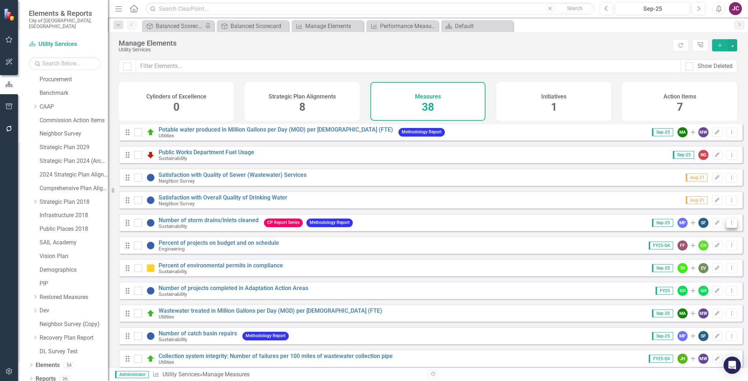
click at [729, 225] on icon "Dropdown Menu" at bounding box center [732, 223] width 6 height 5
click at [704, 276] on link "Trash Delete Measures" at bounding box center [699, 279] width 68 height 13
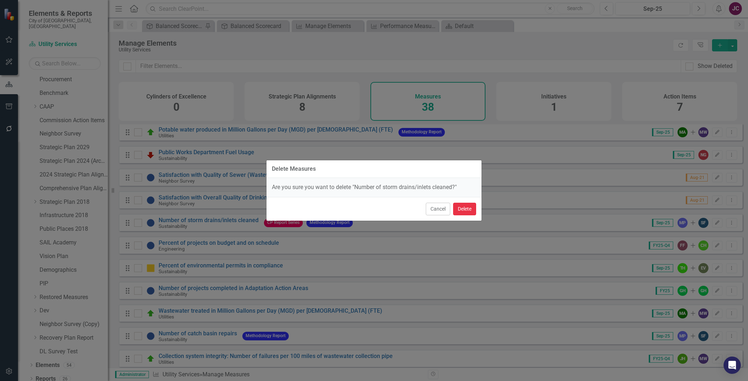
click at [466, 207] on button "Delete" at bounding box center [464, 209] width 23 height 13
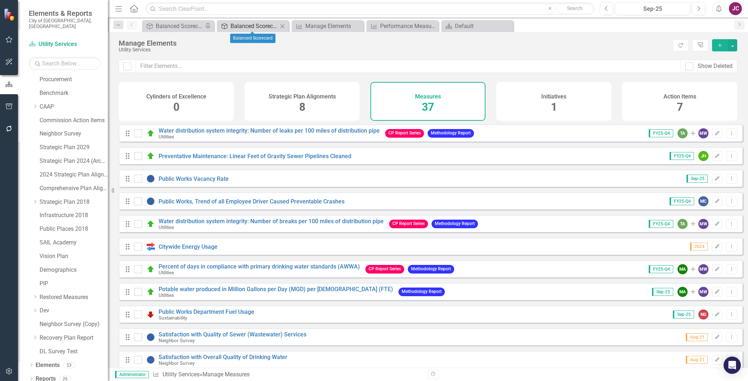
click at [249, 24] on div "Balanced Scorecard" at bounding box center [254, 26] width 47 height 9
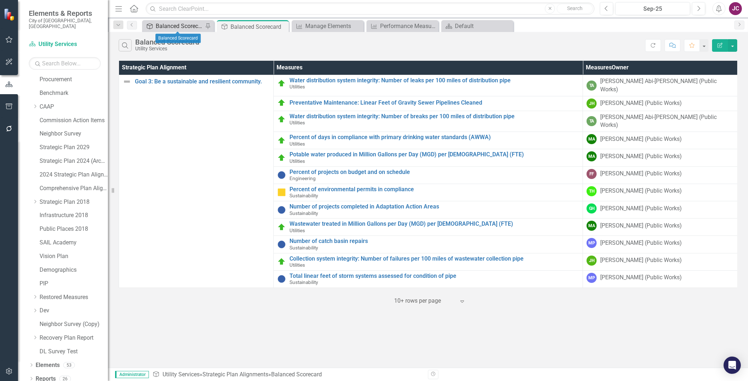
click at [177, 23] on div "Balanced Scorecard" at bounding box center [179, 26] width 47 height 9
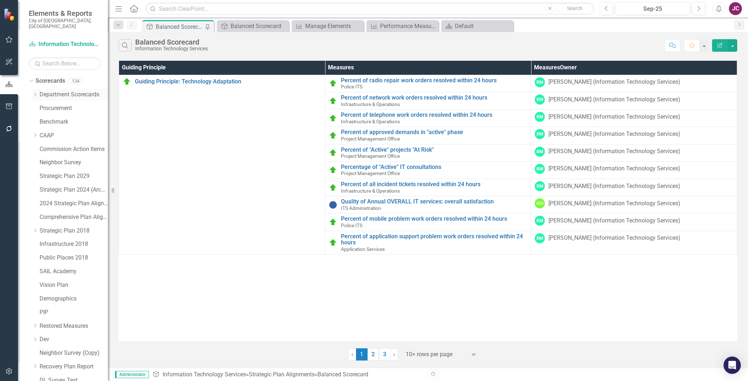
click at [33, 92] on icon "Dropdown" at bounding box center [34, 94] width 5 height 4
click at [59, 268] on link "Public Works" at bounding box center [77, 272] width 61 height 8
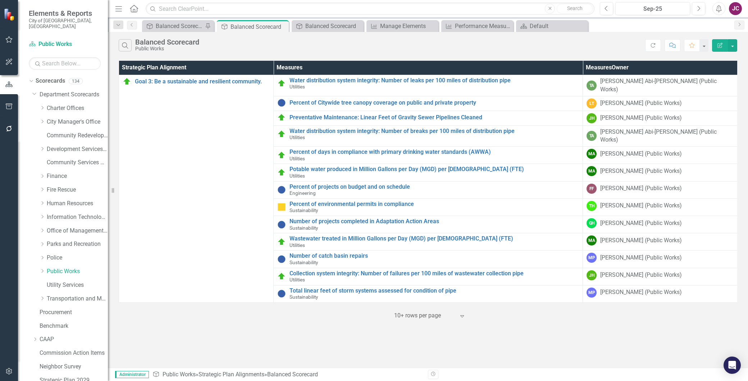
click at [461, 316] on icon at bounding box center [463, 317] width 4 height 2
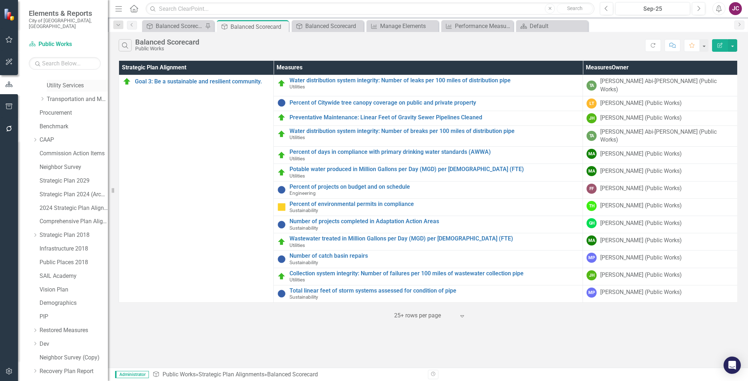
scroll to position [233, 0]
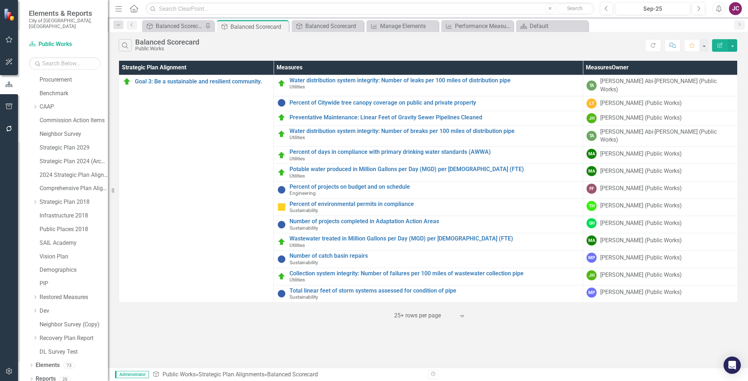
click at [436, 375] on icon "Revision History" at bounding box center [433, 374] width 5 height 4
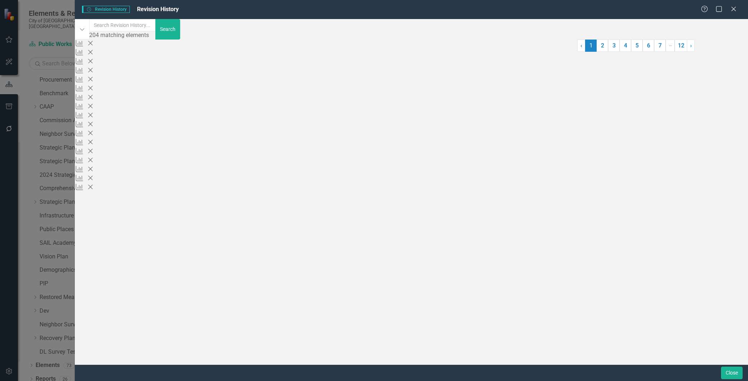
click at [211, 56] on div "Sustainability" at bounding box center [326, 60] width 503 height 8
click at [221, 53] on div "Measure 408227 (Number of storm drains/inlets cleaned) deleted by Jamie Connell…" at bounding box center [326, 52] width 503 height 8
click at [98, 55] on div "Measures Deleted Measure 408227 (Number of storm drains/inlets cleaned) deleted…" at bounding box center [326, 52] width 503 height 25
click at [84, 47] on icon "Measures" at bounding box center [79, 43] width 9 height 7
click at [93, 47] on icon "Deleted" at bounding box center [90, 43] width 5 height 7
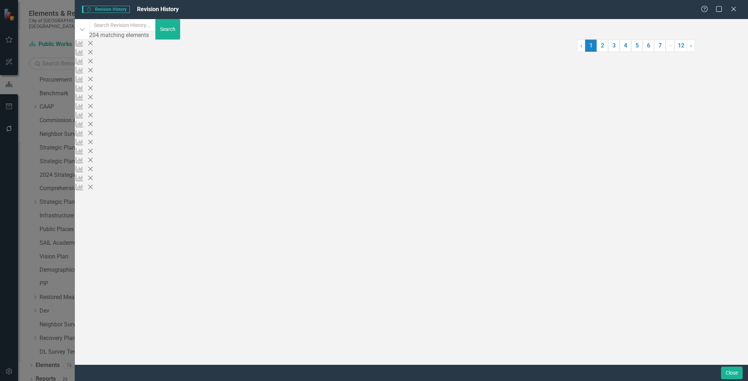
click at [145, 57] on div "Sustainability" at bounding box center [326, 60] width 503 height 8
click at [152, 65] on div "Measure 407144 (Satisfaction with Residential Recycling Services) deleted by Ja…" at bounding box center [326, 61] width 503 height 8
click at [150, 82] on div "Neighbor Survey" at bounding box center [326, 78] width 503 height 8
click at [93, 128] on icon "Deleted" at bounding box center [90, 124] width 5 height 7
click at [735, 8] on icon at bounding box center [733, 8] width 5 height 5
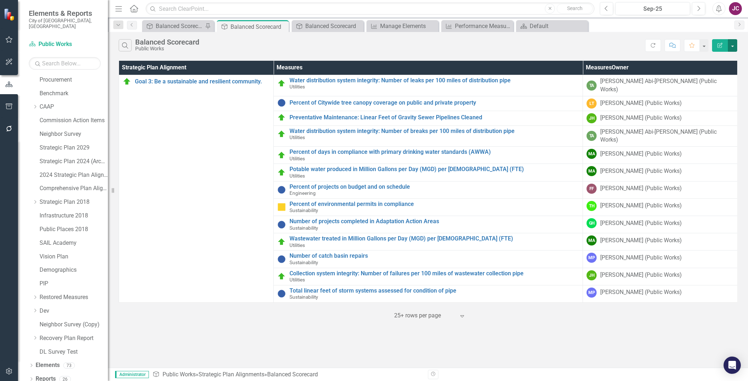
click at [732, 45] on button "button" at bounding box center [732, 45] width 9 height 13
click at [713, 55] on link "Edit Report Edit Report" at bounding box center [708, 58] width 57 height 13
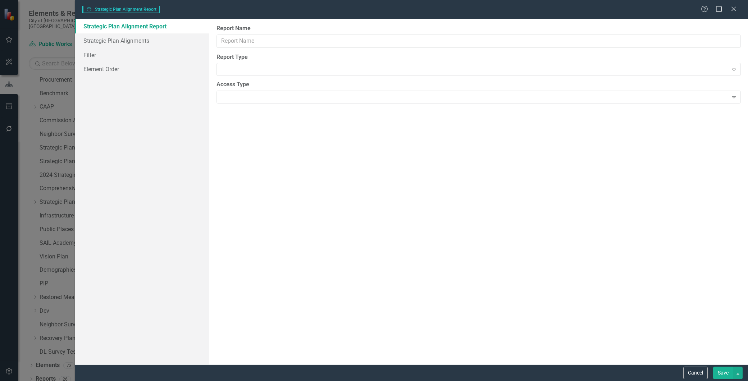
type input "Balanced Scorecard"
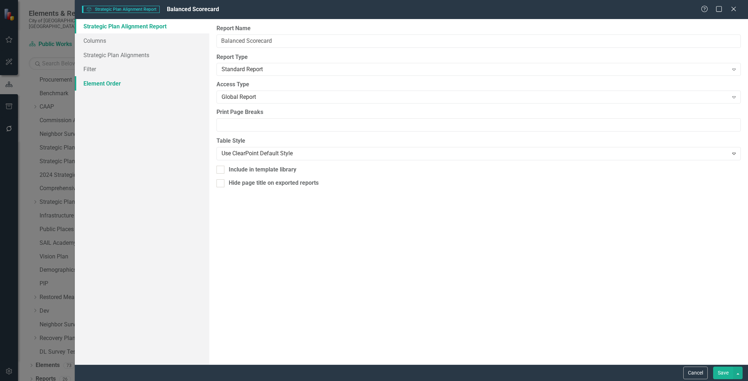
click at [107, 83] on link "Element Order" at bounding box center [142, 83] width 135 height 14
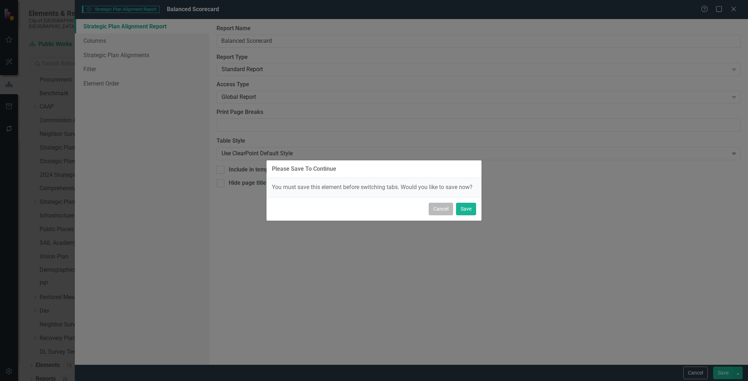
click at [446, 208] on button "Cancel" at bounding box center [441, 209] width 24 height 13
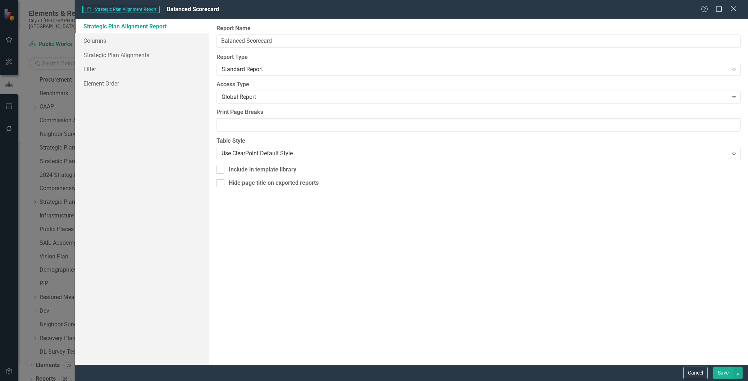
click at [737, 8] on icon "Close" at bounding box center [733, 8] width 9 height 7
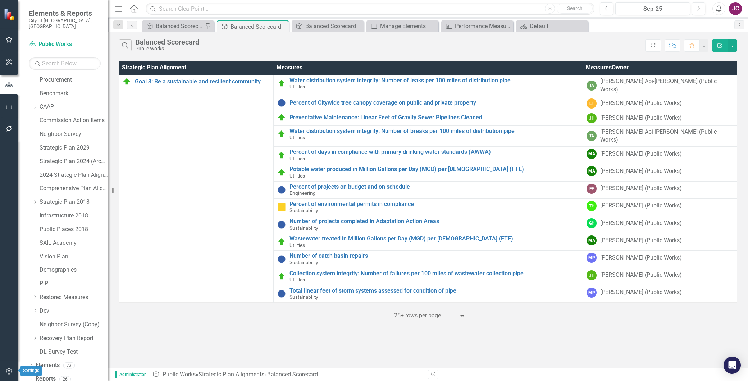
click at [8, 371] on icon "button" at bounding box center [9, 372] width 8 height 6
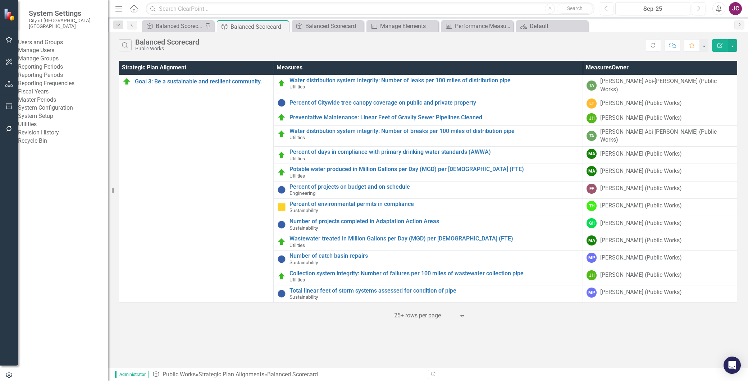
click at [64, 137] on link "Revision History" at bounding box center [63, 133] width 90 height 8
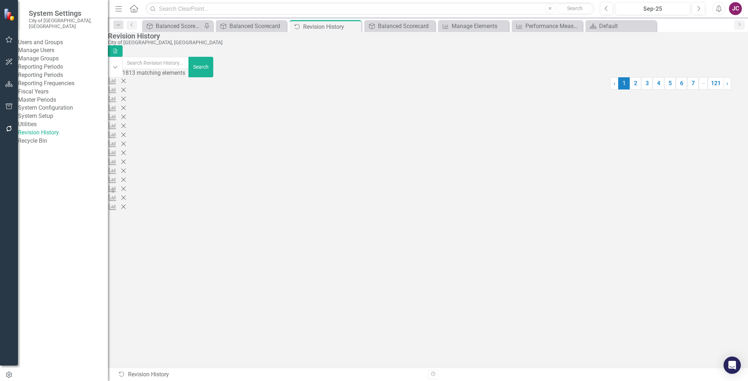
click at [180, 95] on div "Sustainability" at bounding box center [359, 98] width 503 height 8
click at [180, 94] on div "Sustainability" at bounding box center [359, 98] width 503 height 8
click at [146, 95] on div "Measures Deleted Measure 408227 (Number of storm drains/inlets cleaned) deleted…" at bounding box center [359, 89] width 503 height 25
click at [126, 85] on icon "Deleted" at bounding box center [123, 80] width 5 height 7
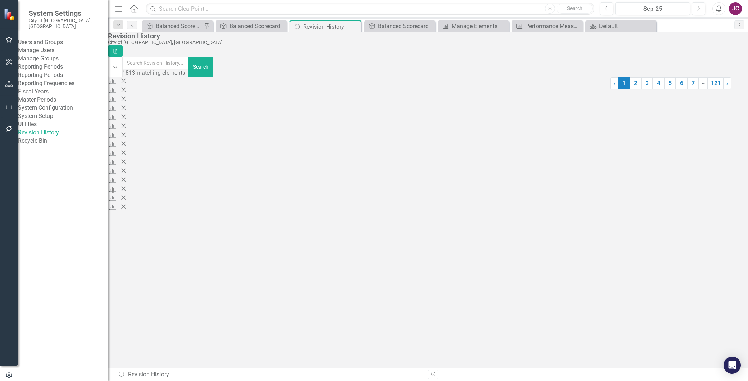
click at [116, 85] on icon at bounding box center [112, 81] width 7 height 6
click at [153, 371] on div "Audit Log Revision History" at bounding box center [270, 375] width 305 height 8
drag, startPoint x: 207, startPoint y: 328, endPoint x: 254, endPoint y: 325, distance: 47.6
click at [240, 220] on div "Measure 334250 (Preventive catch basin inspections) deleted by Jamie Connelly (…" at bounding box center [359, 216] width 503 height 8
drag, startPoint x: 215, startPoint y: 88, endPoint x: 403, endPoint y: 87, distance: 187.8
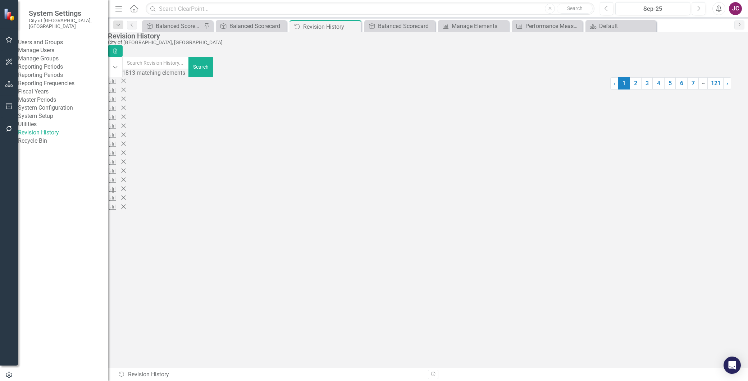
click at [403, 87] on div "Measure 408227 (Number of storm drains/inlets cleaned) deleted by Jamie Connell…" at bounding box center [359, 90] width 503 height 8
click at [195, 220] on div "Measure 334250 (Preventive catch basin inspections) deleted by Jamie Connelly (…" at bounding box center [359, 216] width 503 height 8
click at [9, 82] on icon "button" at bounding box center [9, 84] width 8 height 6
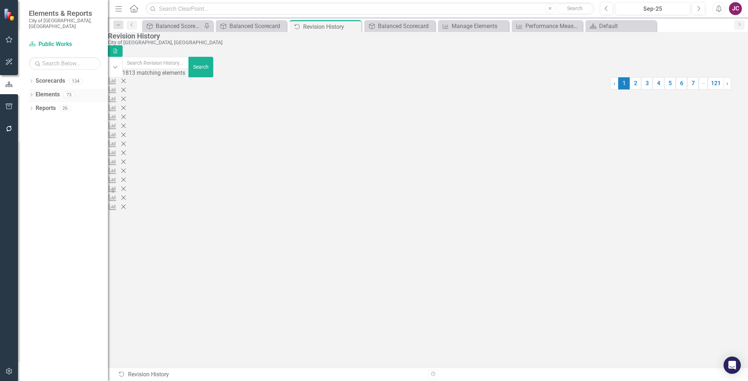
click at [50, 91] on link "Elements" at bounding box center [48, 95] width 24 height 8
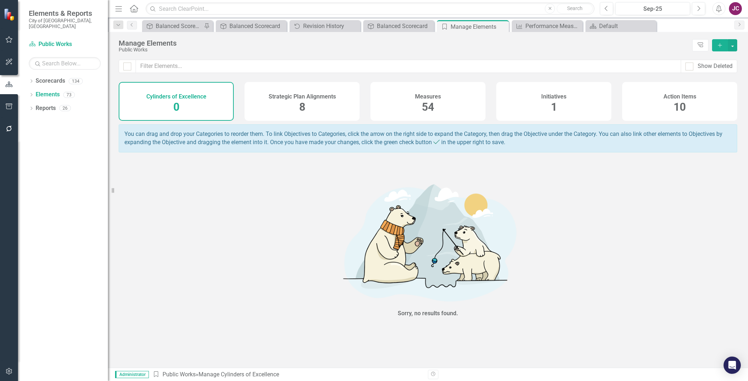
click at [419, 106] on div "Measures 54" at bounding box center [428, 101] width 115 height 39
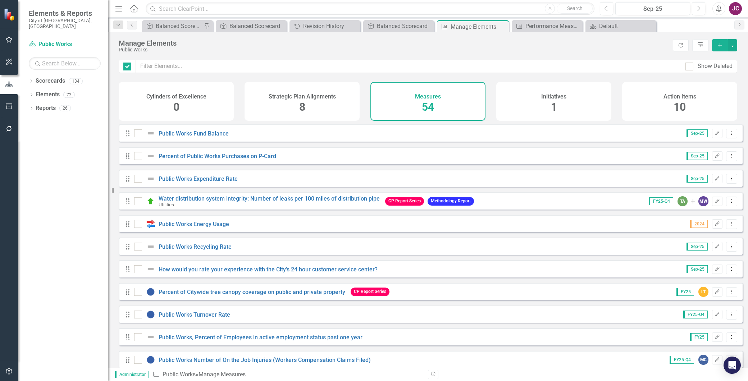
checkbox input "false"
click at [672, 106] on div "Action Items 10" at bounding box center [680, 101] width 115 height 39
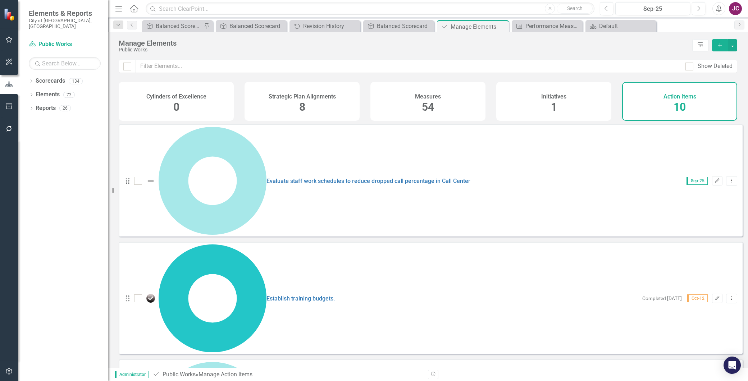
click at [590, 101] on div "Initiatives 1" at bounding box center [554, 101] width 115 height 39
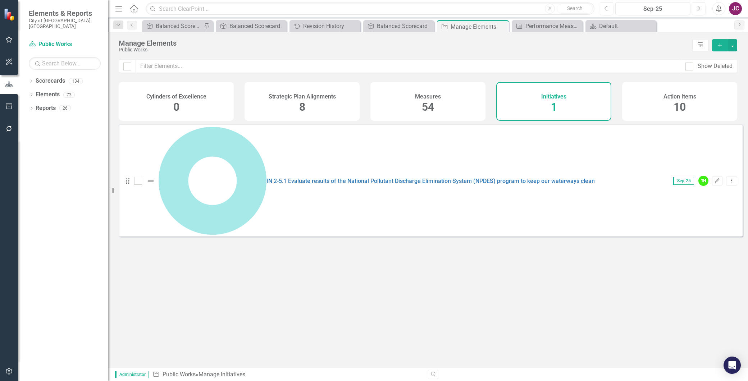
click at [458, 103] on div "Measures 54" at bounding box center [428, 101] width 115 height 39
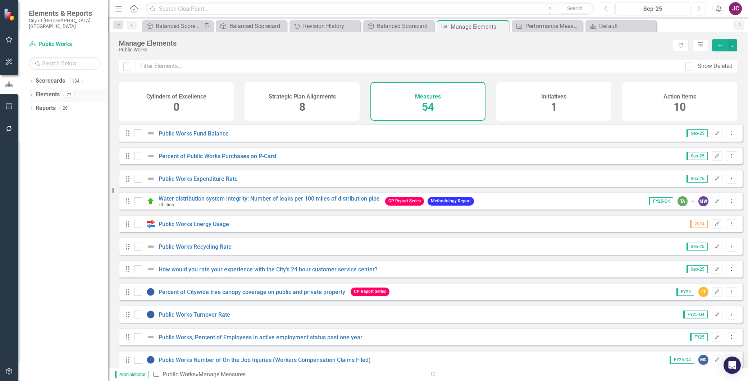
click at [47, 91] on link "Elements" at bounding box center [48, 95] width 24 height 8
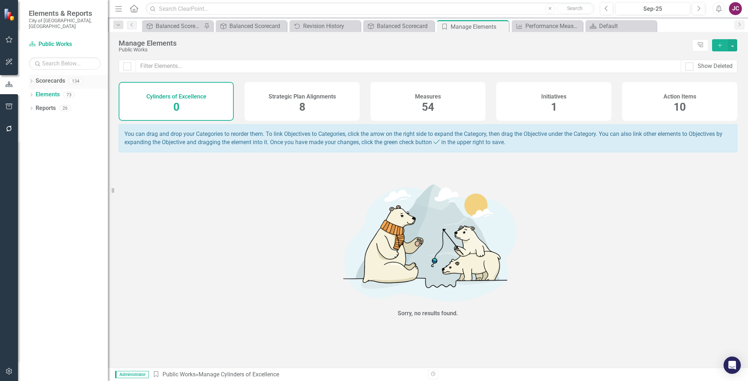
click at [45, 77] on link "Scorecards" at bounding box center [51, 81] width 30 height 8
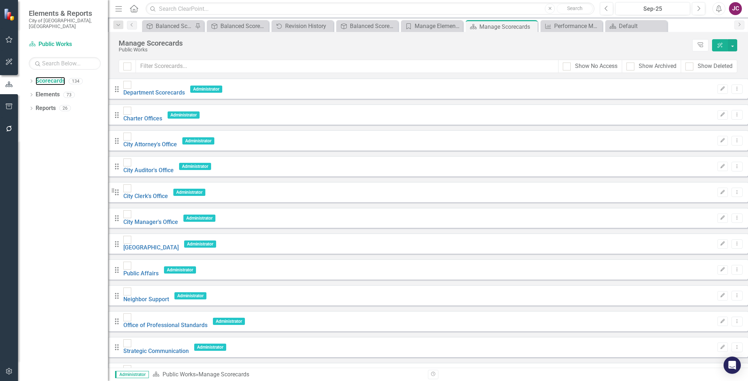
scroll to position [200, 0]
click at [10, 105] on icon "button" at bounding box center [9, 107] width 8 height 6
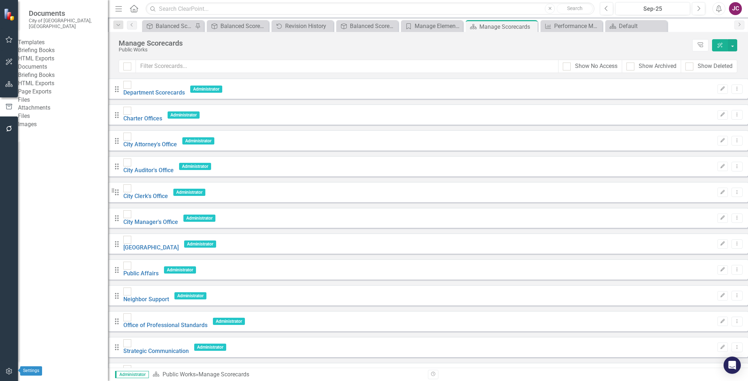
click at [6, 369] on icon "button" at bounding box center [9, 372] width 8 height 6
click at [49, 145] on link "Recycle Bin" at bounding box center [63, 141] width 90 height 8
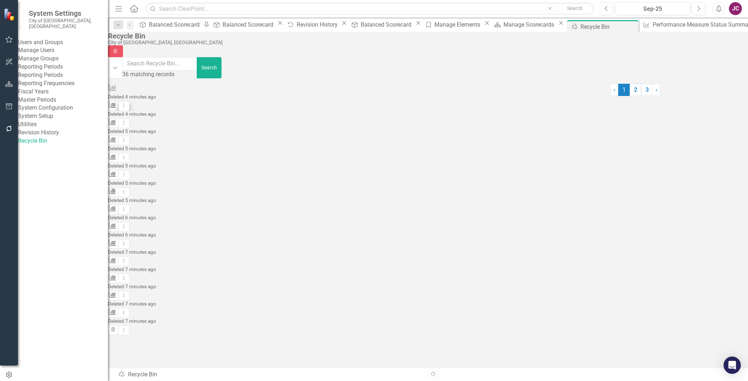
click at [130, 101] on button "Dropdown Menu" at bounding box center [123, 106] width 11 height 10
click at [715, 116] on link "Undelete Undelete Measures" at bounding box center [698, 116] width 65 height 13
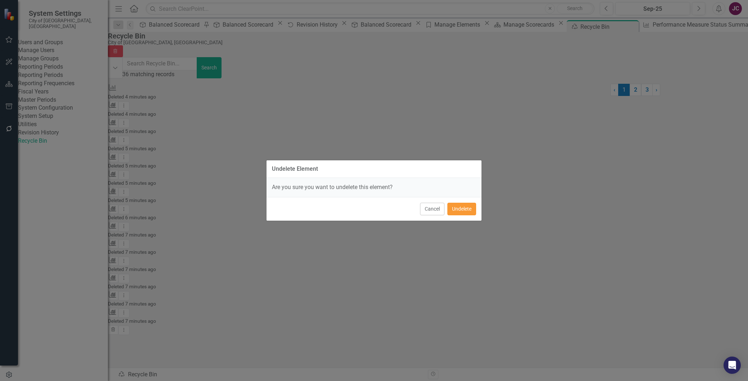
click at [465, 210] on button "Undelete" at bounding box center [462, 209] width 29 height 13
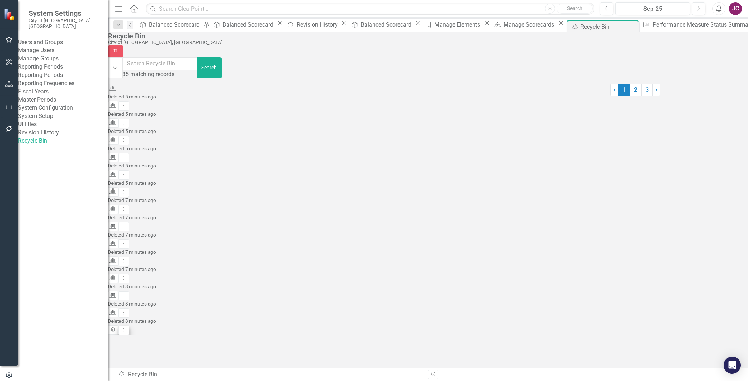
click at [127, 328] on icon "Dropdown Menu" at bounding box center [124, 330] width 6 height 5
click at [709, 339] on link "Undelete Undelete Measures" at bounding box center [698, 340] width 65 height 13
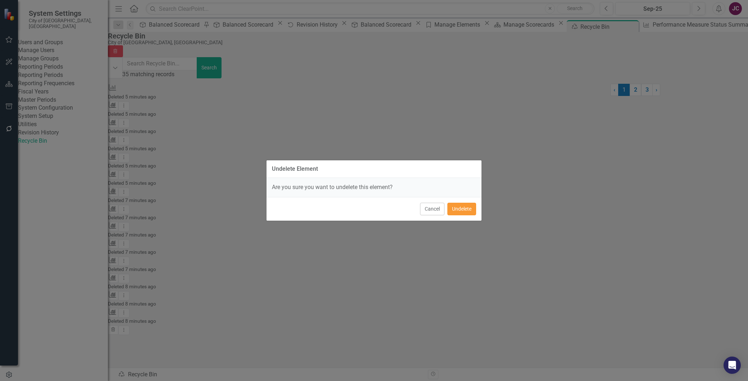
click at [463, 208] on button "Undelete" at bounding box center [462, 209] width 29 height 13
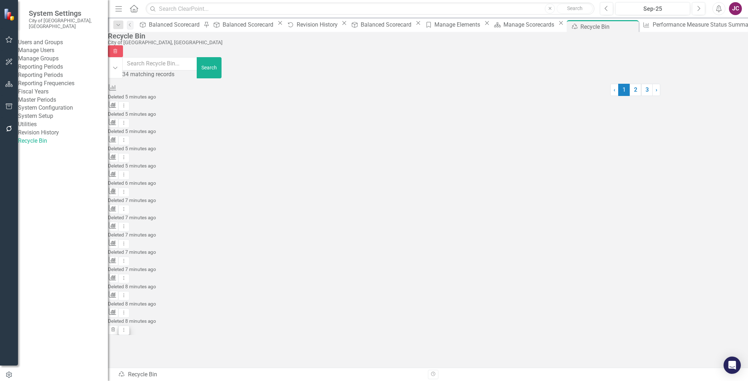
click at [127, 328] on icon "Dropdown Menu" at bounding box center [124, 330] width 6 height 5
click at [695, 340] on link "Undelete Undelete Measures" at bounding box center [698, 340] width 65 height 13
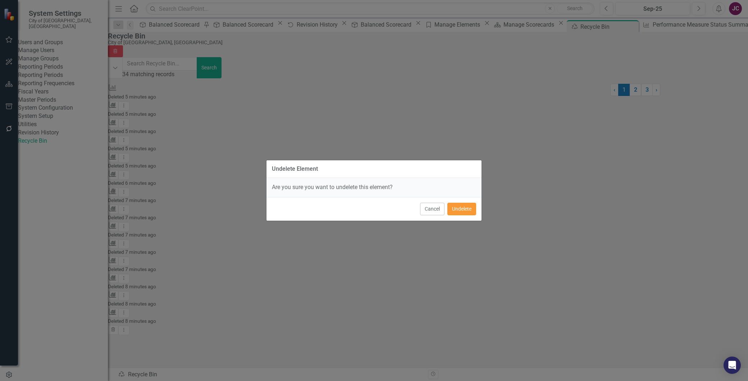
click at [465, 207] on button "Undelete" at bounding box center [462, 209] width 29 height 13
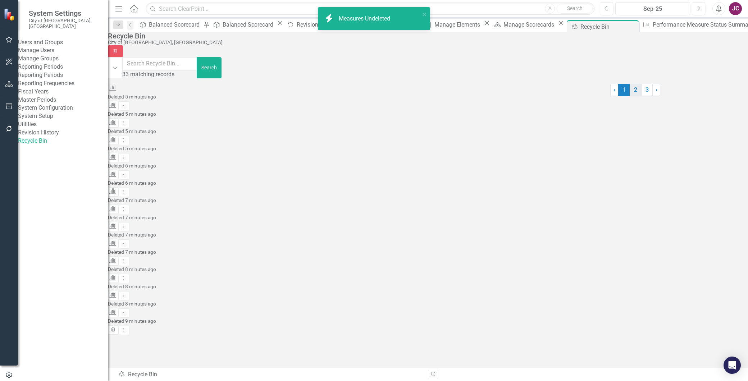
click at [630, 96] on link "2" at bounding box center [636, 90] width 12 height 12
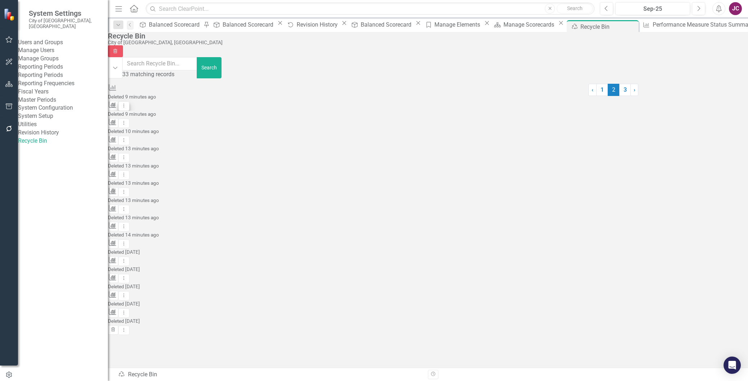
click at [127, 103] on icon "Dropdown Menu" at bounding box center [124, 105] width 6 height 5
click at [718, 118] on link "Undelete Undelete Measures" at bounding box center [698, 116] width 65 height 13
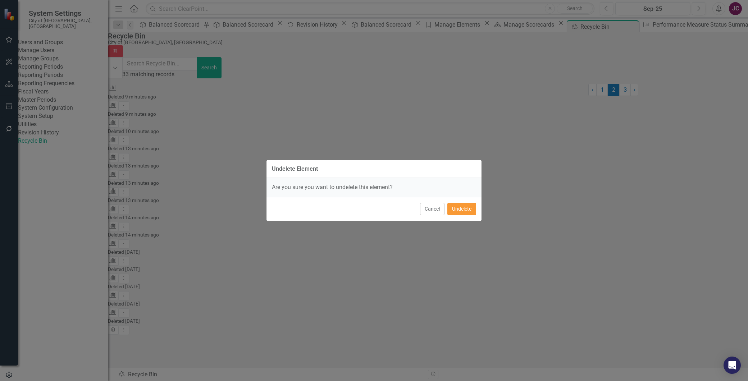
click at [460, 210] on button "Undelete" at bounding box center [462, 209] width 29 height 13
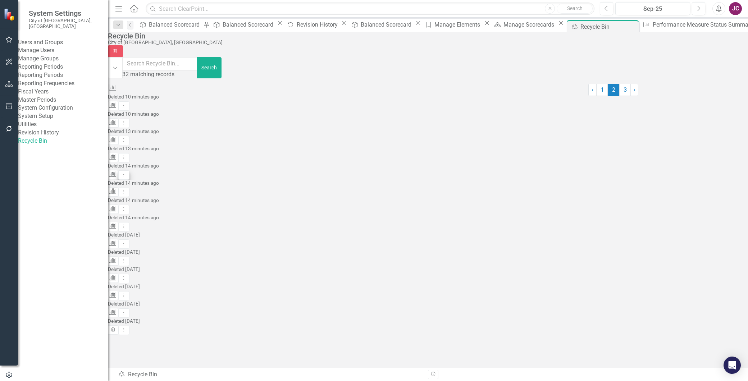
click at [127, 172] on icon "Dropdown Menu" at bounding box center [124, 174] width 6 height 5
click at [711, 186] on link "Undelete Undelete Measures" at bounding box center [698, 185] width 65 height 13
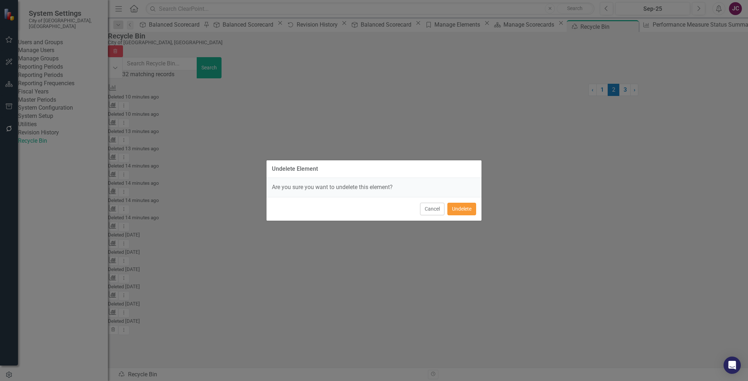
click at [468, 209] on button "Undelete" at bounding box center [462, 209] width 29 height 13
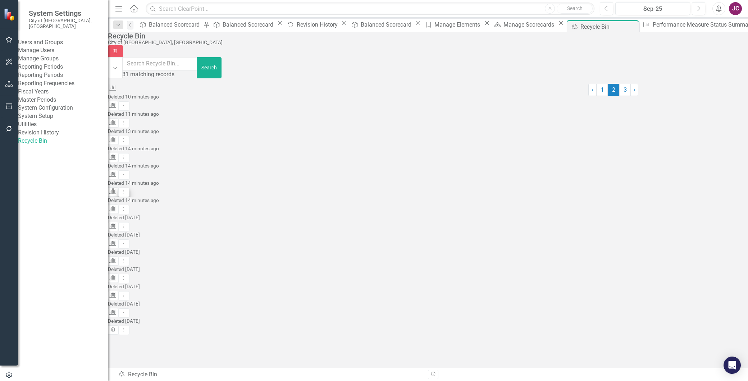
click at [127, 190] on icon "Dropdown Menu" at bounding box center [124, 192] width 6 height 5
click at [696, 203] on link "Undelete Undelete Measures" at bounding box center [698, 202] width 65 height 13
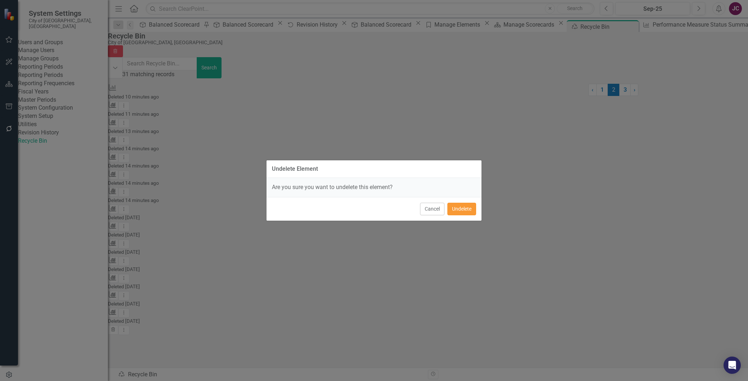
click at [470, 207] on button "Undelete" at bounding box center [462, 209] width 29 height 13
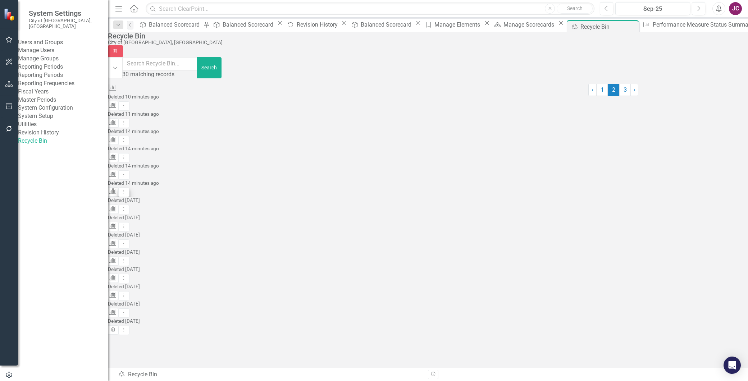
click at [127, 190] on icon "Dropdown Menu" at bounding box center [124, 192] width 6 height 5
click at [694, 203] on link "Undelete Undelete Measures" at bounding box center [698, 202] width 65 height 13
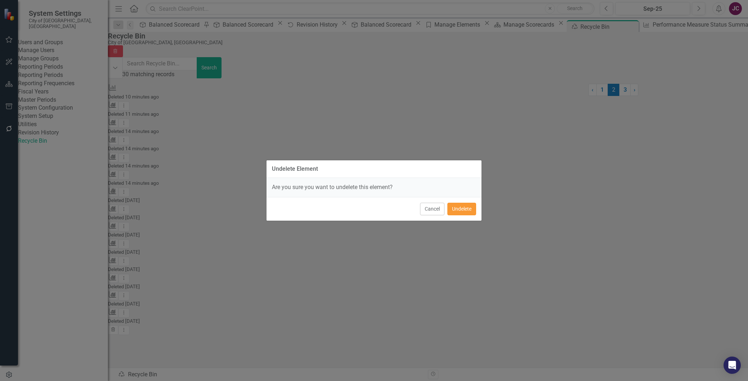
click at [460, 208] on button "Undelete" at bounding box center [462, 209] width 29 height 13
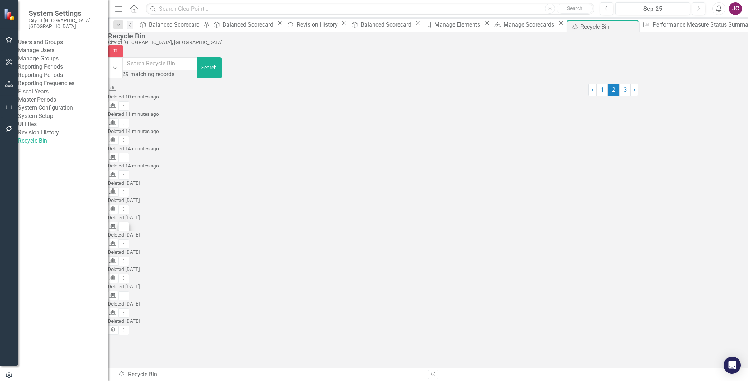
click at [127, 224] on icon "Dropdown Menu" at bounding box center [124, 226] width 6 height 5
click at [689, 235] on link "Undelete Undelete Measures" at bounding box center [698, 236] width 65 height 13
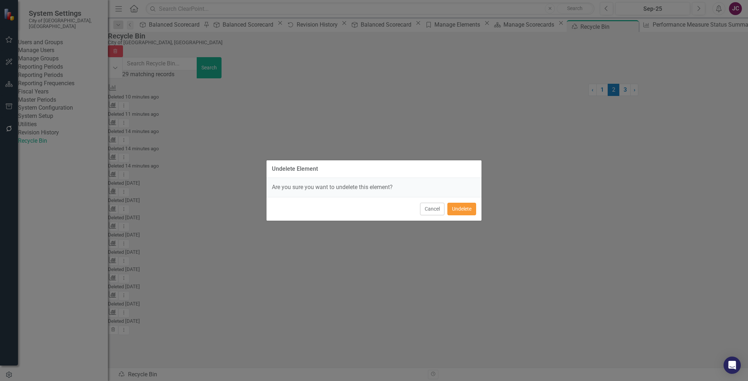
click at [466, 208] on button "Undelete" at bounding box center [462, 209] width 29 height 13
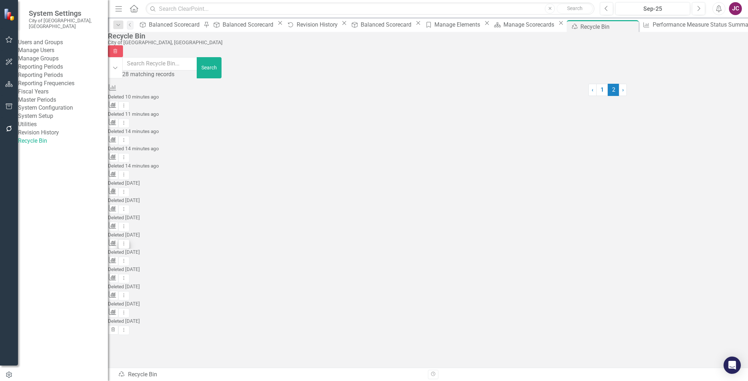
click at [130, 240] on button "Dropdown Menu" at bounding box center [123, 245] width 11 height 10
click at [721, 253] on link "Undelete Undelete Measures" at bounding box center [698, 254] width 65 height 13
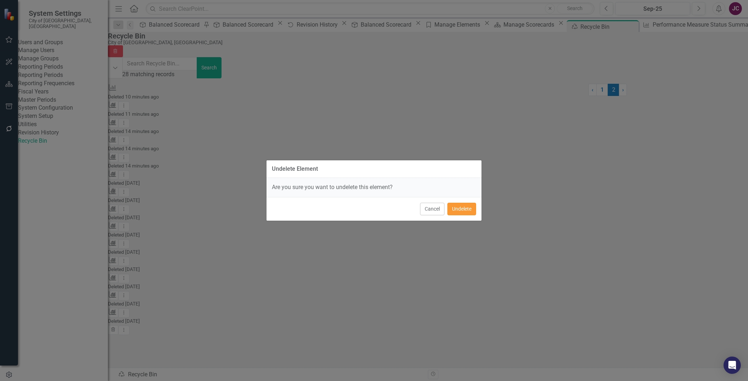
click at [465, 206] on button "Undelete" at bounding box center [462, 209] width 29 height 13
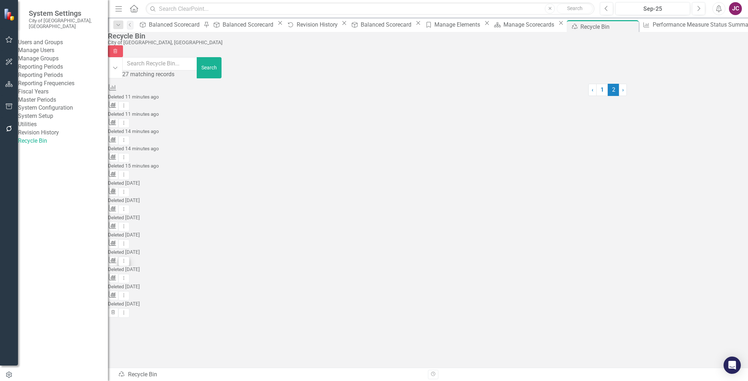
click at [130, 257] on button "Dropdown Menu" at bounding box center [123, 262] width 11 height 10
click at [710, 271] on link "Undelete Undelete Measures" at bounding box center [698, 271] width 65 height 13
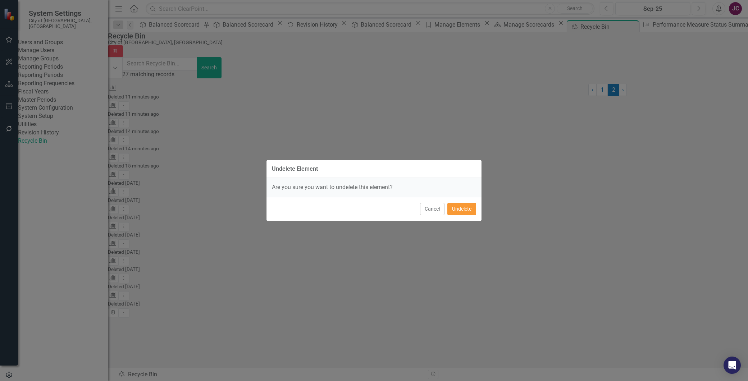
click at [472, 204] on button "Undelete" at bounding box center [462, 209] width 29 height 13
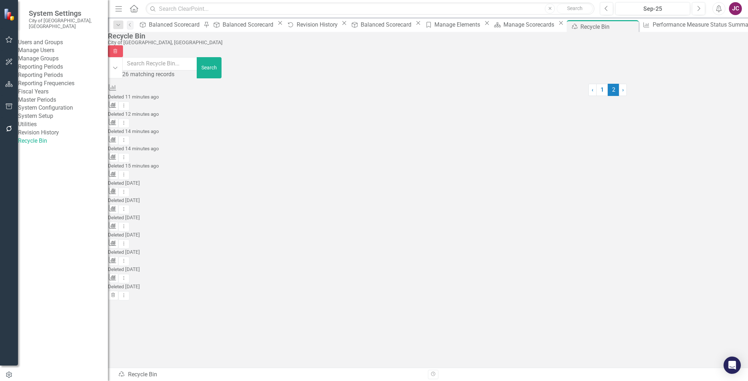
click at [207, 265] on div "Measure 2034213 (Public Works Fund Balance) deleted by Jamie Connelly (Office o…" at bounding box center [348, 269] width 481 height 8
click at [127, 207] on icon "Dropdown Menu" at bounding box center [124, 209] width 6 height 5
click at [704, 220] on link "Undelete Undelete Measures" at bounding box center [698, 219] width 65 height 13
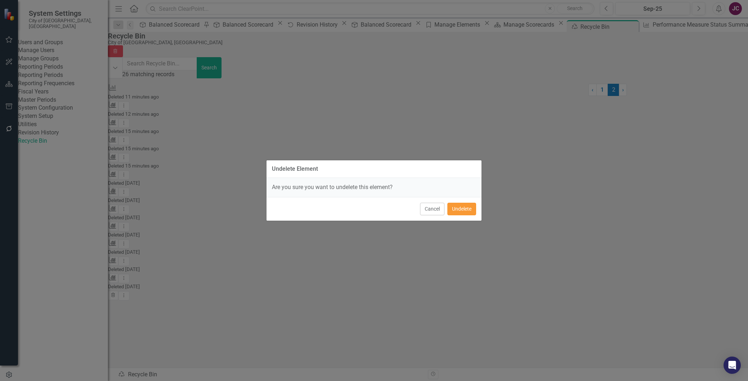
click at [474, 209] on button "Undelete" at bounding box center [462, 209] width 29 height 13
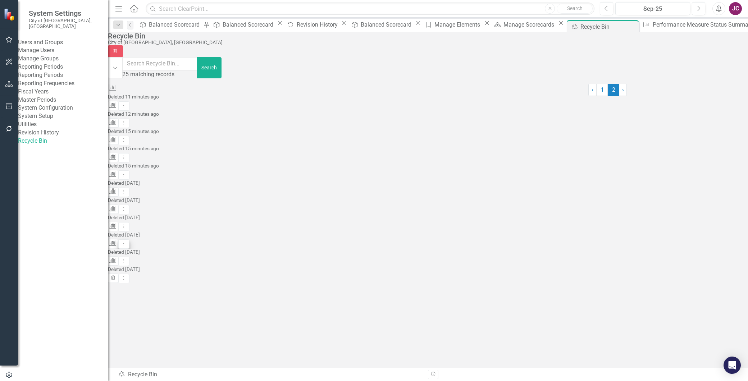
click at [127, 241] on icon "Dropdown Menu" at bounding box center [124, 243] width 6 height 5
click at [698, 253] on link "Undelete Undelete Measures" at bounding box center [698, 254] width 65 height 13
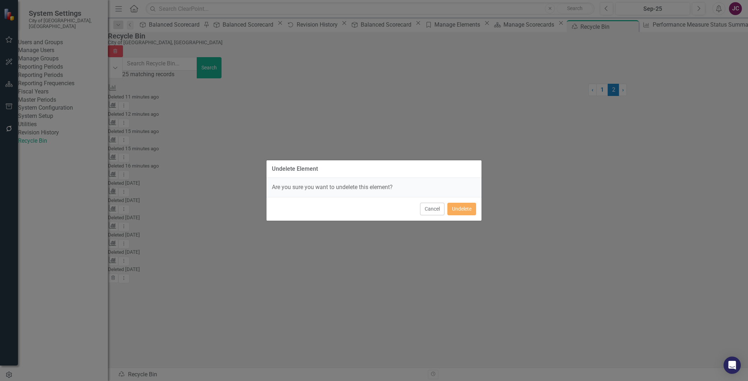
click at [450, 202] on div "Cancel Undelete" at bounding box center [374, 209] width 215 height 24
click at [461, 207] on button "Undelete" at bounding box center [462, 209] width 29 height 13
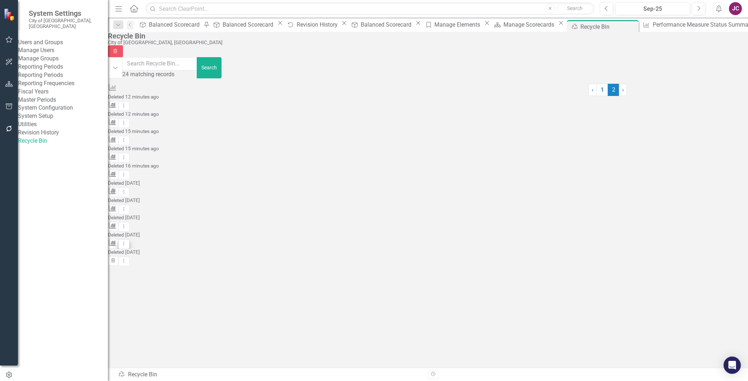
click at [127, 241] on icon "Dropdown Menu" at bounding box center [124, 243] width 6 height 5
click at [701, 254] on link "Undelete Undelete Measures" at bounding box center [698, 254] width 65 height 13
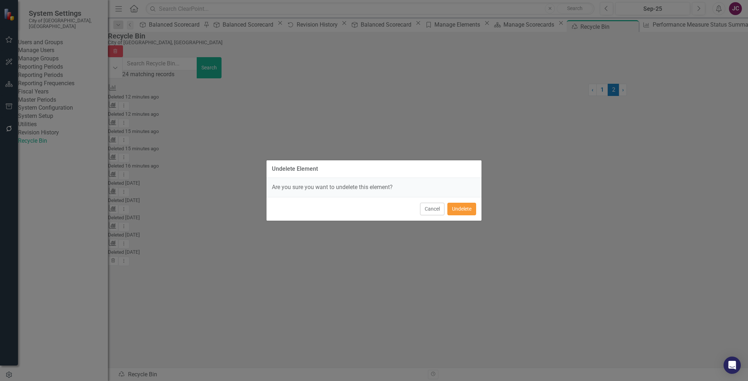
click at [469, 207] on button "Undelete" at bounding box center [462, 209] width 29 height 13
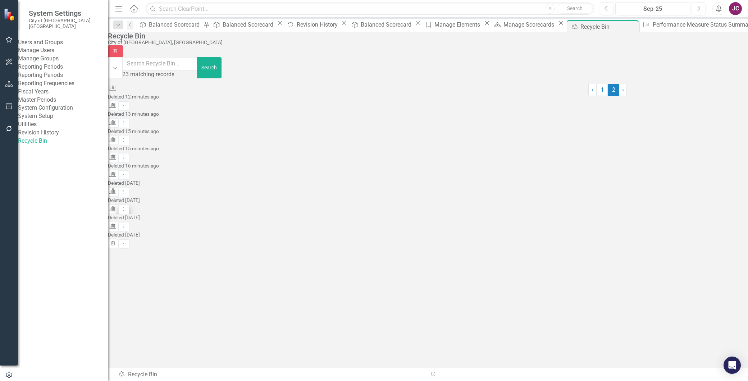
click at [127, 207] on icon "Dropdown Menu" at bounding box center [124, 209] width 6 height 5
click at [702, 218] on link "Undelete Undelete Measures" at bounding box center [698, 219] width 65 height 13
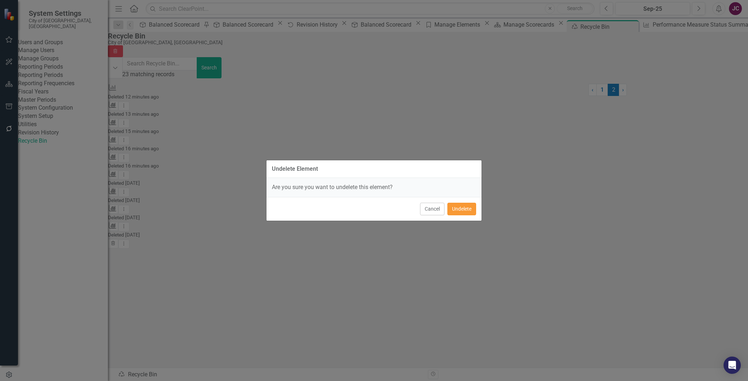
click at [464, 208] on button "Undelete" at bounding box center [462, 209] width 29 height 13
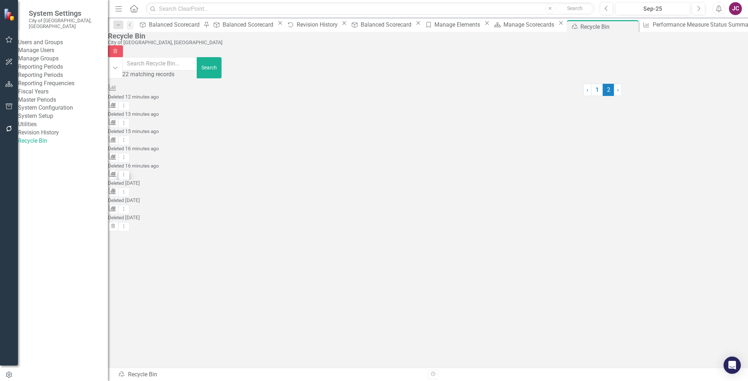
click at [130, 171] on button "Dropdown Menu" at bounding box center [123, 176] width 11 height 10
click at [721, 186] on link "Undelete Undelete Measures" at bounding box center [698, 185] width 65 height 13
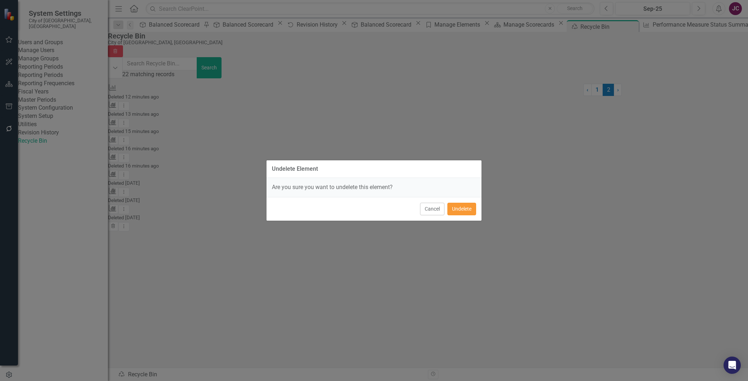
click at [467, 210] on button "Undelete" at bounding box center [462, 209] width 29 height 13
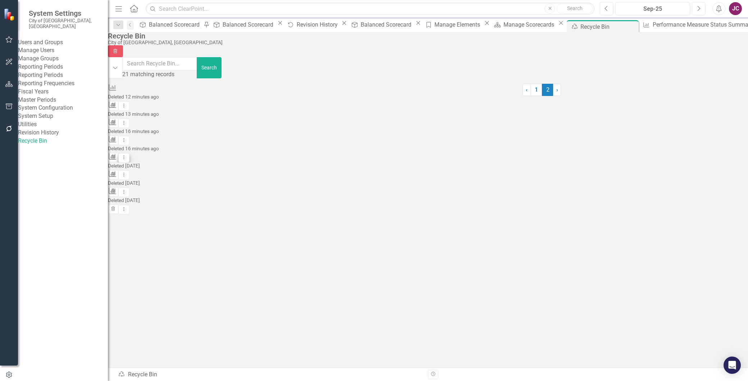
click at [127, 155] on icon "Dropdown Menu" at bounding box center [124, 157] width 6 height 5
click at [713, 164] on link "Undelete Undelete Measures" at bounding box center [698, 167] width 65 height 13
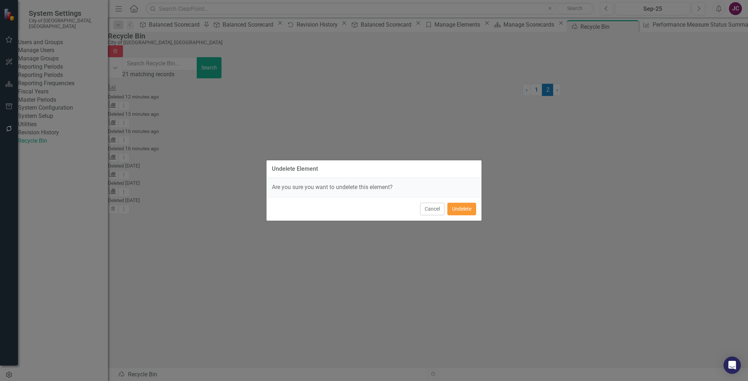
click at [458, 207] on button "Undelete" at bounding box center [462, 209] width 29 height 13
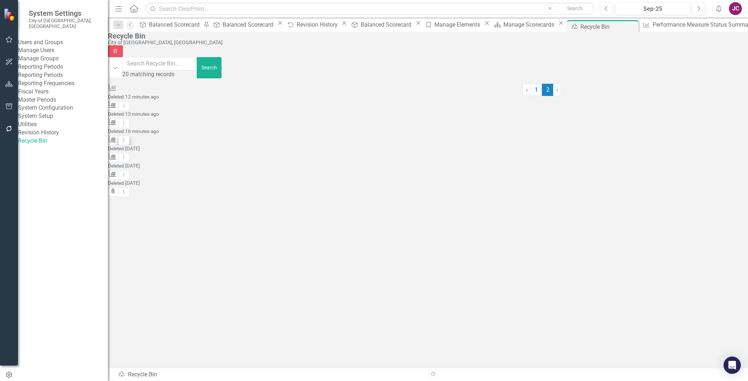
click at [130, 136] on button "Dropdown Menu" at bounding box center [123, 141] width 11 height 10
click at [714, 150] on link "Undelete Undelete Measures" at bounding box center [698, 150] width 65 height 13
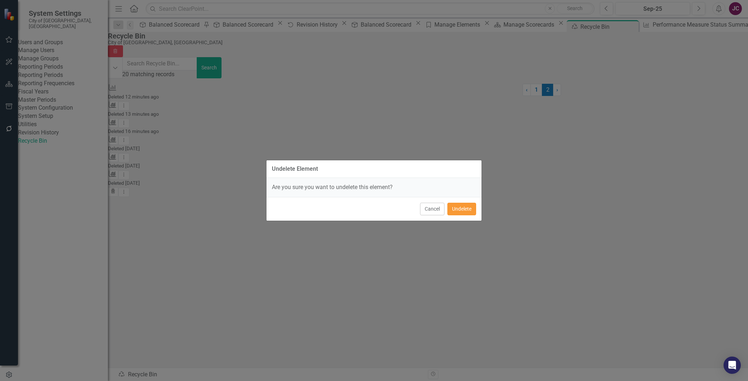
click at [455, 205] on button "Undelete" at bounding box center [462, 209] width 29 height 13
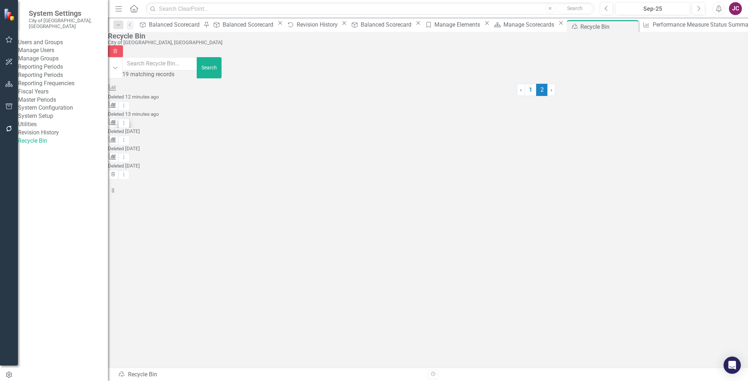
click at [125, 121] on icon at bounding box center [124, 123] width 1 height 4
click at [699, 134] on link "Undelete Undelete Measures" at bounding box center [698, 133] width 65 height 13
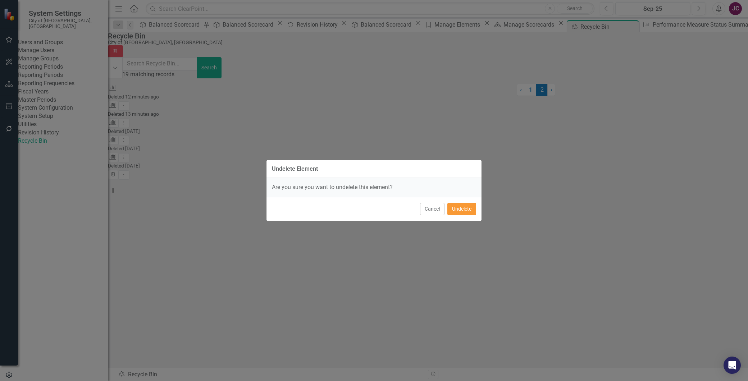
click at [466, 208] on button "Undelete" at bounding box center [462, 209] width 29 height 13
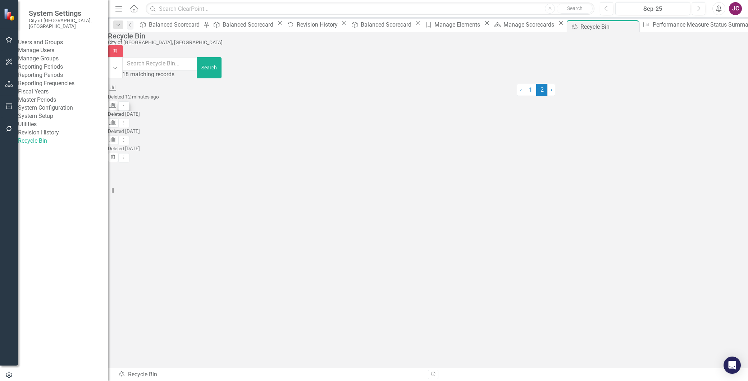
click at [127, 103] on icon "Dropdown Menu" at bounding box center [124, 105] width 6 height 5
click at [684, 118] on link "Undelete Undelete Measures" at bounding box center [698, 116] width 65 height 13
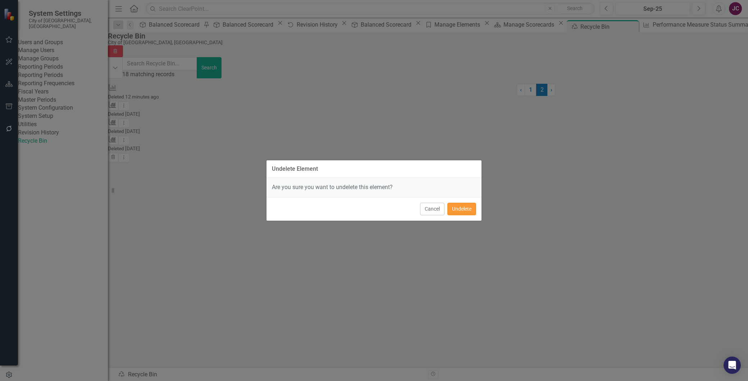
click at [464, 205] on button "Undelete" at bounding box center [462, 209] width 29 height 13
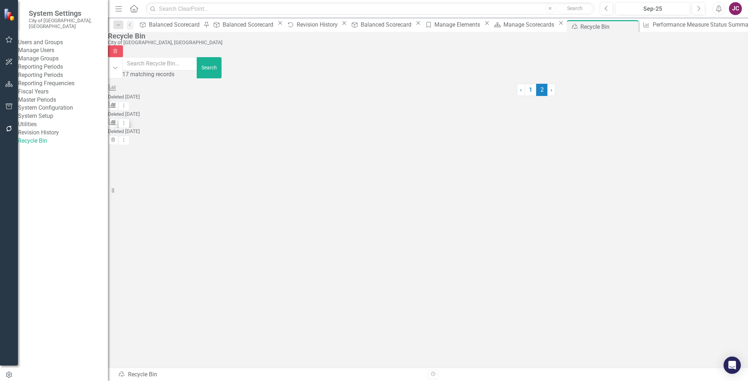
click at [127, 121] on icon "Dropdown Menu" at bounding box center [124, 123] width 6 height 5
click at [717, 131] on link "Undelete Undelete Measures" at bounding box center [698, 133] width 65 height 13
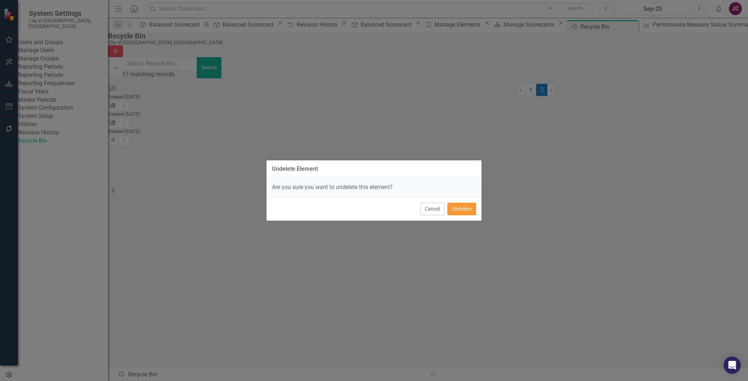
click at [469, 205] on button "Undelete" at bounding box center [462, 209] width 29 height 13
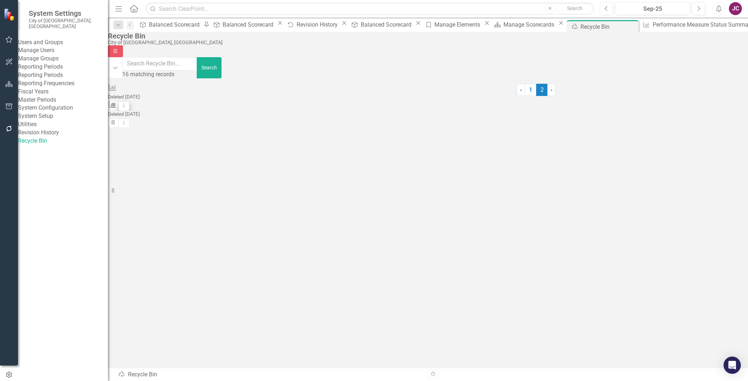
click at [127, 103] on icon "Dropdown Menu" at bounding box center [124, 105] width 6 height 5
click at [709, 118] on link "Undelete Undelete Measures" at bounding box center [698, 116] width 65 height 13
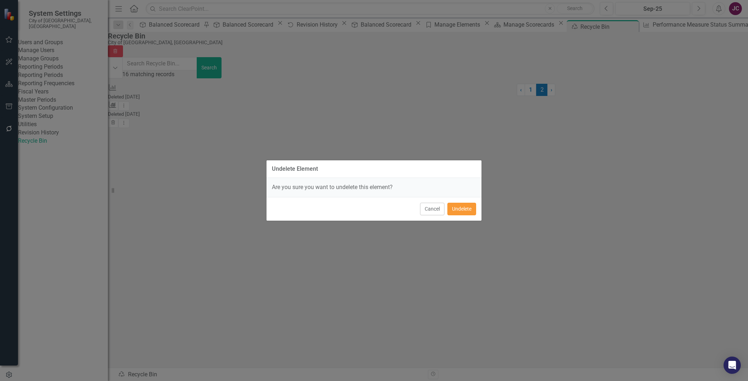
click at [454, 207] on button "Undelete" at bounding box center [462, 209] width 29 height 13
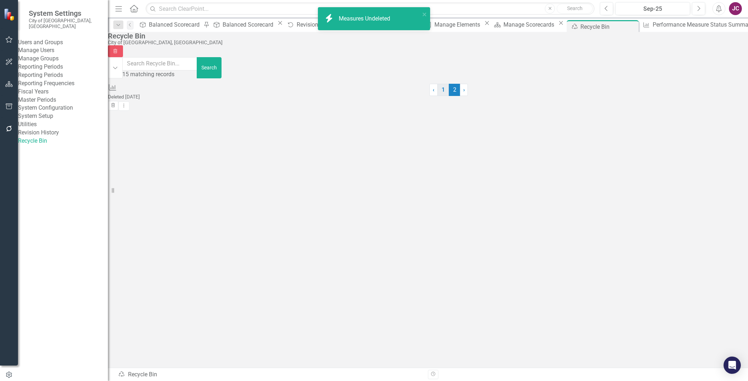
click at [438, 96] on link "1" at bounding box center [444, 90] width 12 height 12
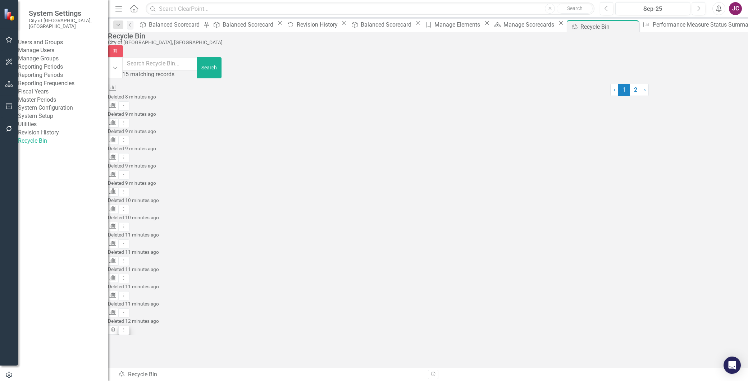
click at [127, 328] on icon "Dropdown Menu" at bounding box center [124, 330] width 6 height 5
click at [705, 341] on link "Undelete Undelete Measures" at bounding box center [698, 340] width 65 height 13
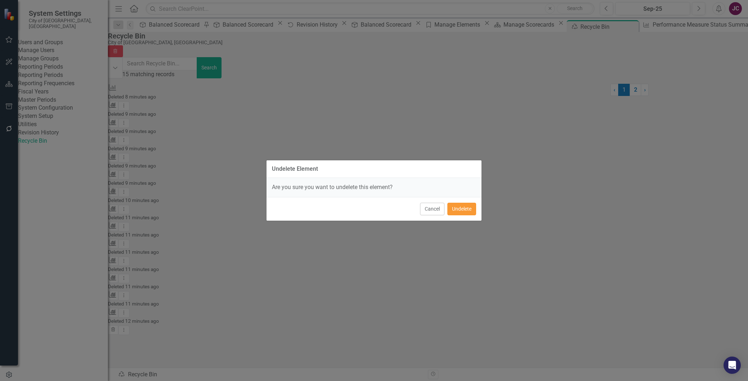
click at [457, 211] on button "Undelete" at bounding box center [462, 209] width 29 height 13
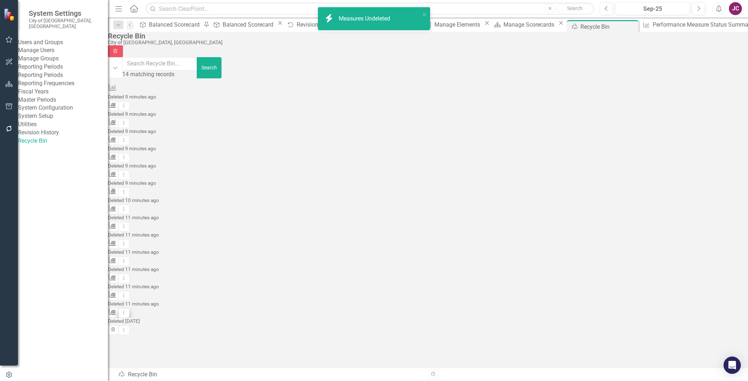
click at [127, 311] on icon "Dropdown Menu" at bounding box center [124, 313] width 6 height 5
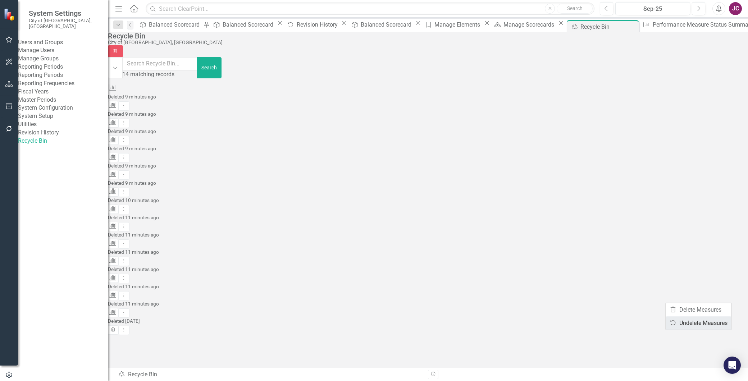
click at [714, 325] on link "Undelete Undelete Measures" at bounding box center [698, 323] width 65 height 13
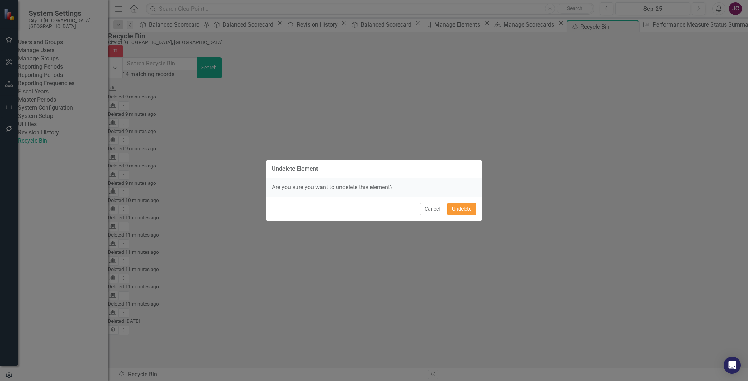
click at [465, 212] on button "Undelete" at bounding box center [462, 209] width 29 height 13
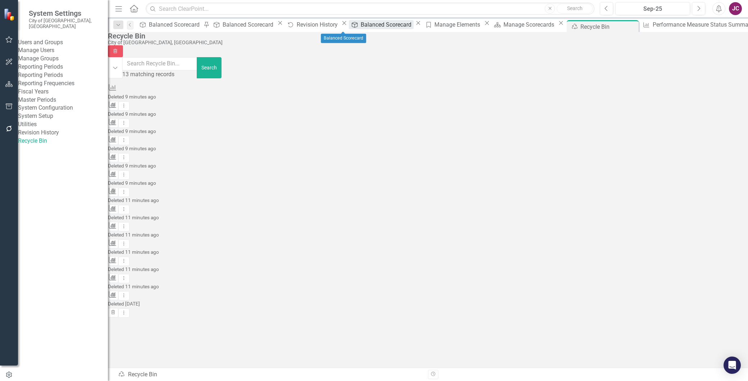
click at [361, 23] on div "Balanced Scorecard" at bounding box center [387, 24] width 53 height 9
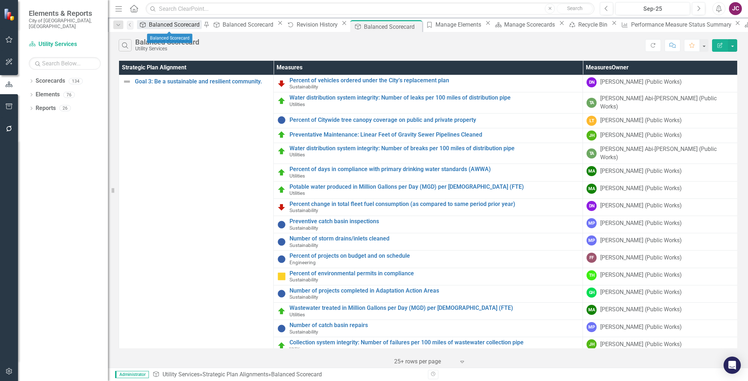
click at [164, 24] on div "Balanced Scorecard" at bounding box center [175, 24] width 53 height 9
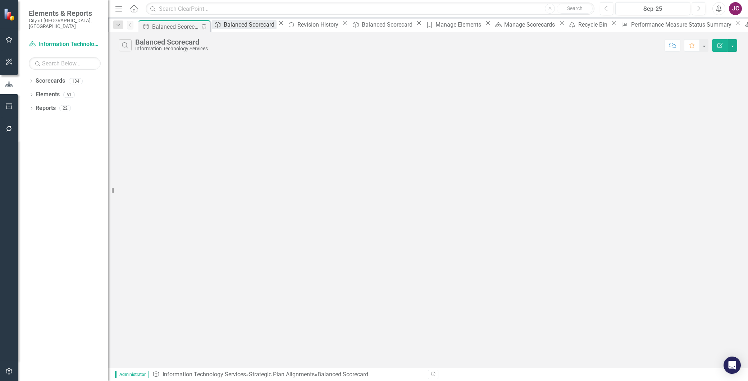
click at [235, 23] on div "Balanced Scorecard" at bounding box center [250, 24] width 53 height 9
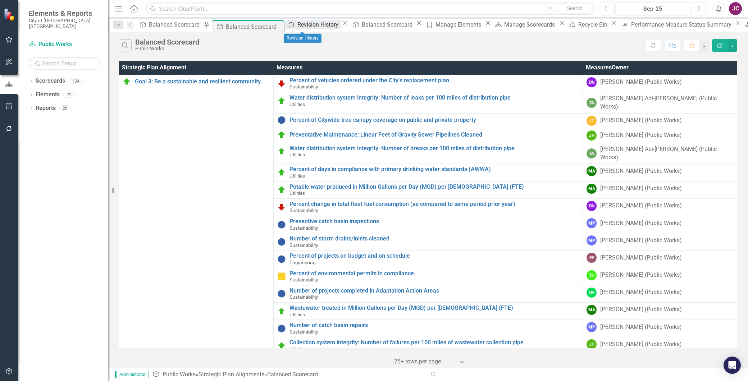
click at [304, 22] on div "Revision History" at bounding box center [319, 24] width 43 height 9
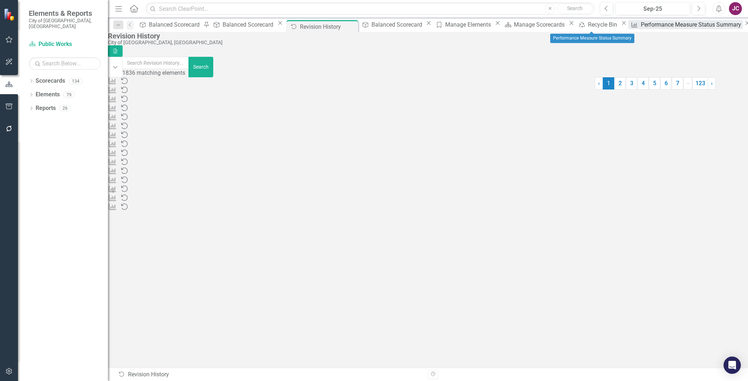
click at [641, 24] on div "Performance Measure Status Summary" at bounding box center [692, 24] width 102 height 9
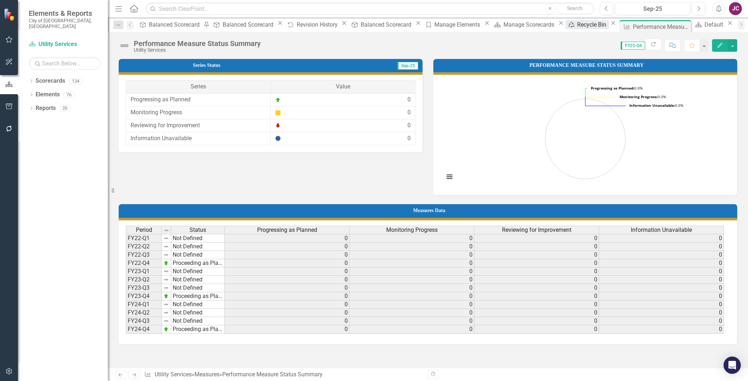
click at [578, 24] on div "Recycle Bin" at bounding box center [593, 24] width 31 height 9
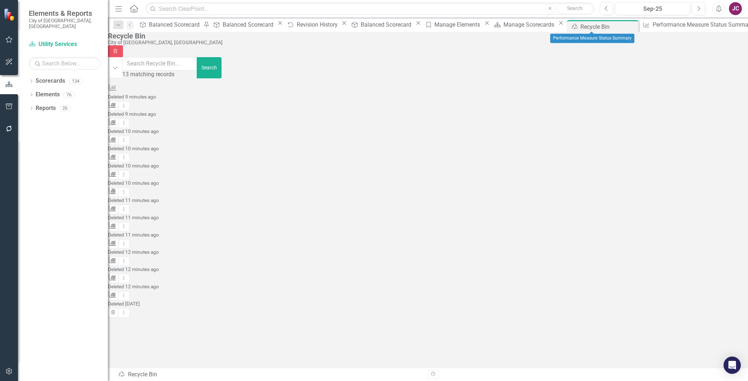
click at [748, 24] on icon "Close" at bounding box center [759, 23] width 7 height 6
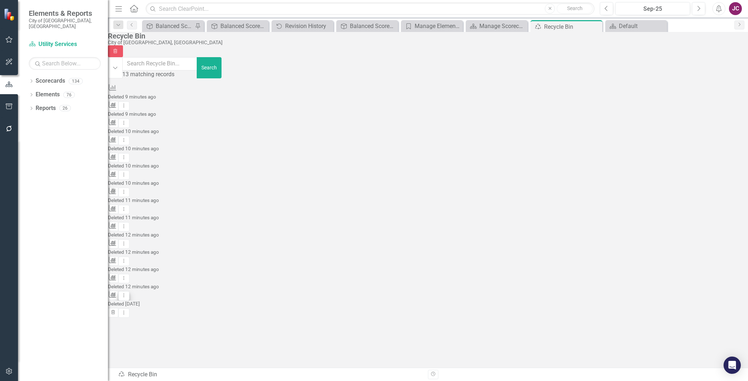
click at [127, 293] on icon "Dropdown Menu" at bounding box center [124, 295] width 6 height 5
click at [706, 306] on link "Undelete Undelete Measures" at bounding box center [698, 305] width 65 height 13
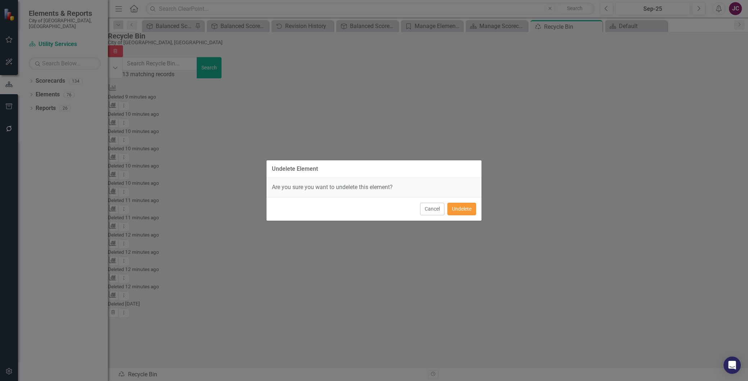
click at [464, 209] on button "Undelete" at bounding box center [462, 209] width 29 height 13
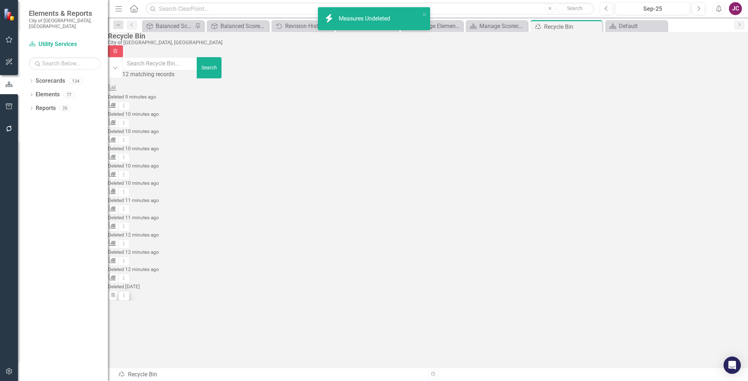
click at [127, 293] on icon "Dropdown Menu" at bounding box center [124, 295] width 6 height 5
click at [130, 274] on button "Dropdown Menu" at bounding box center [123, 279] width 11 height 10
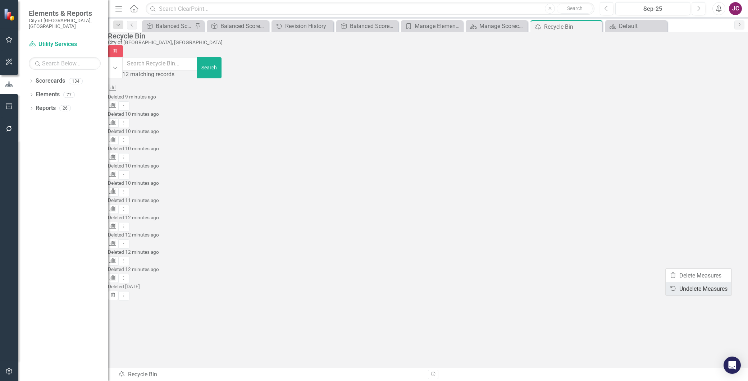
click at [697, 288] on link "Undelete Undelete Measures" at bounding box center [698, 288] width 65 height 13
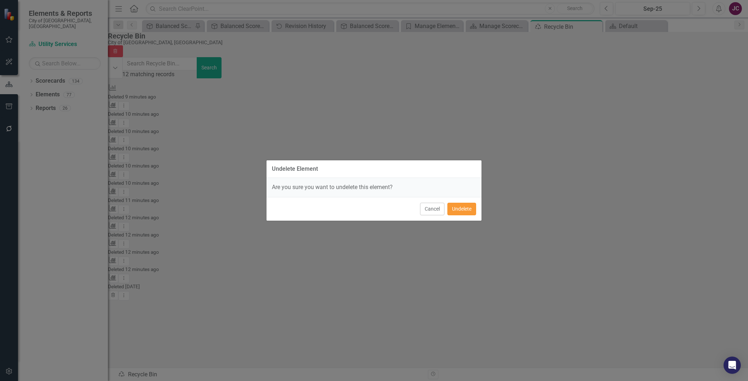
click at [459, 206] on button "Undelete" at bounding box center [462, 209] width 29 height 13
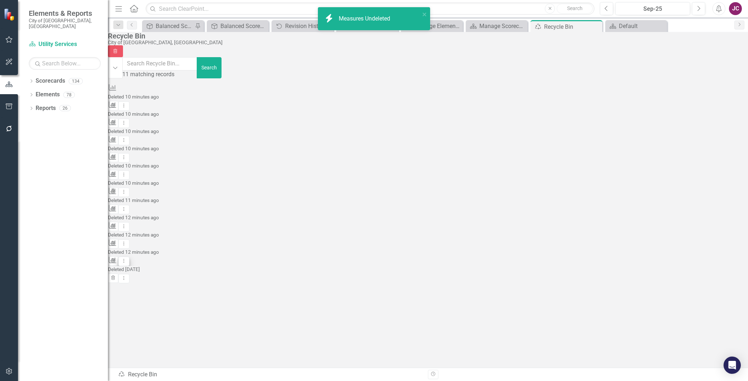
click at [125, 259] on icon at bounding box center [124, 261] width 1 height 4
click at [684, 272] on link "Undelete Undelete Measures" at bounding box center [698, 271] width 65 height 13
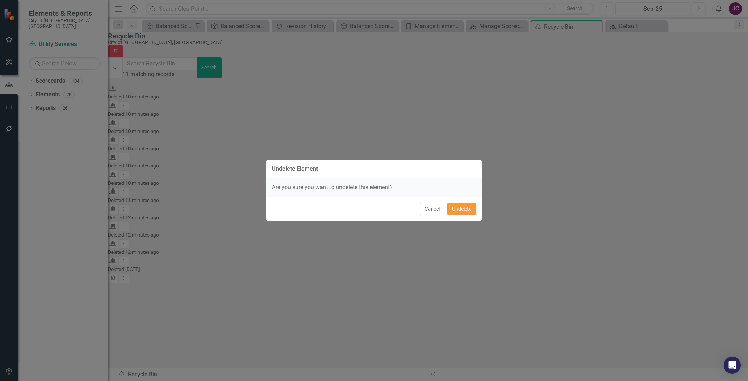
click at [453, 211] on button "Undelete" at bounding box center [462, 209] width 29 height 13
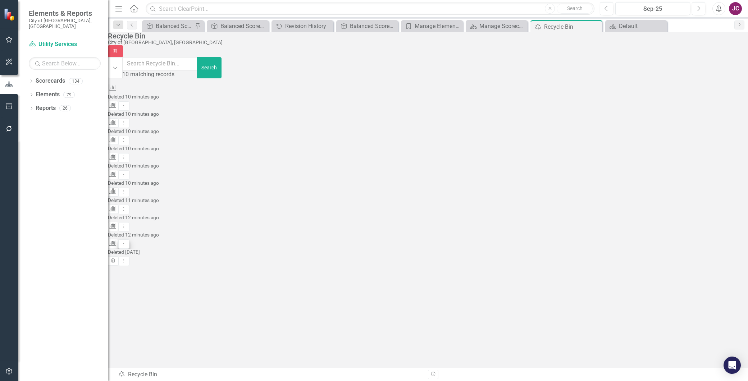
click at [127, 241] on icon "Dropdown Menu" at bounding box center [124, 243] width 6 height 5
click at [686, 254] on link "Undelete Undelete Measures" at bounding box center [698, 254] width 65 height 13
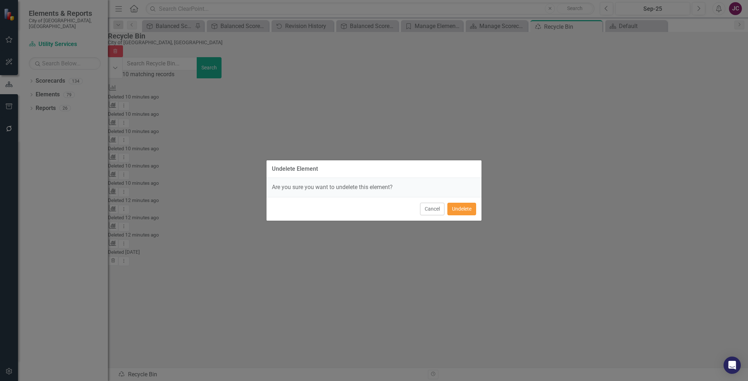
click at [460, 210] on button "Undelete" at bounding box center [462, 209] width 29 height 13
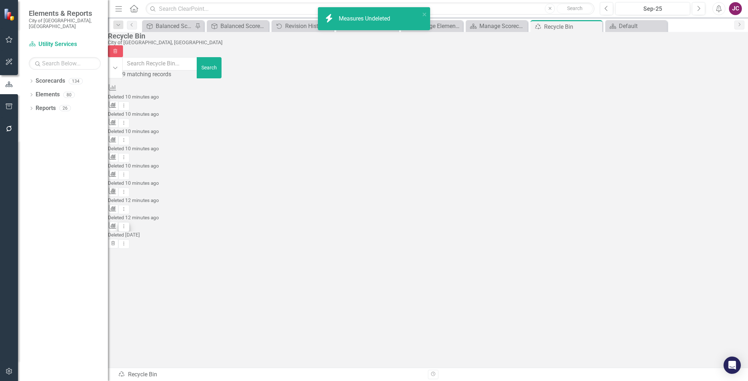
click at [127, 224] on icon "Dropdown Menu" at bounding box center [124, 226] width 6 height 5
click at [681, 239] on link "Undelete Undelete Measures" at bounding box center [698, 236] width 65 height 13
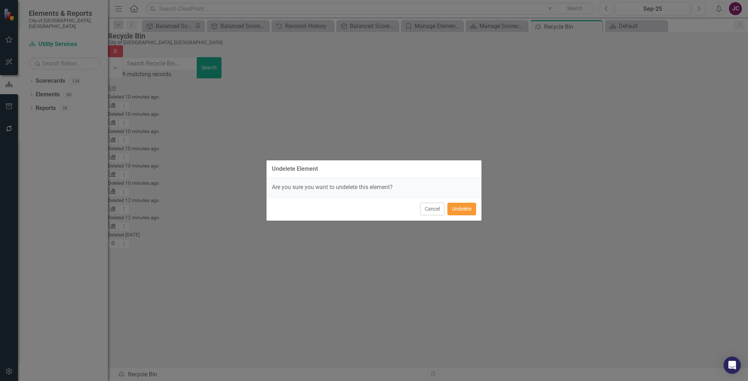
click at [467, 208] on button "Undelete" at bounding box center [462, 209] width 29 height 13
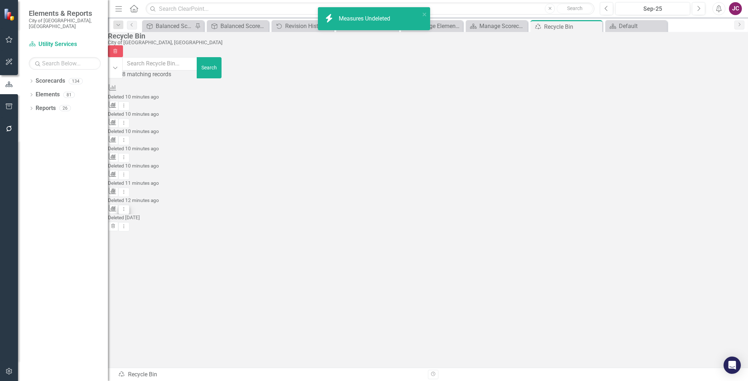
click at [127, 207] on icon "Dropdown Menu" at bounding box center [124, 209] width 6 height 5
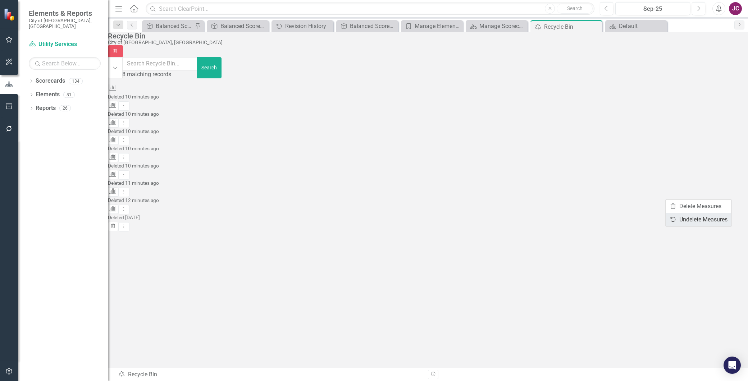
click at [695, 221] on link "Undelete Undelete Measures" at bounding box center [698, 219] width 65 height 13
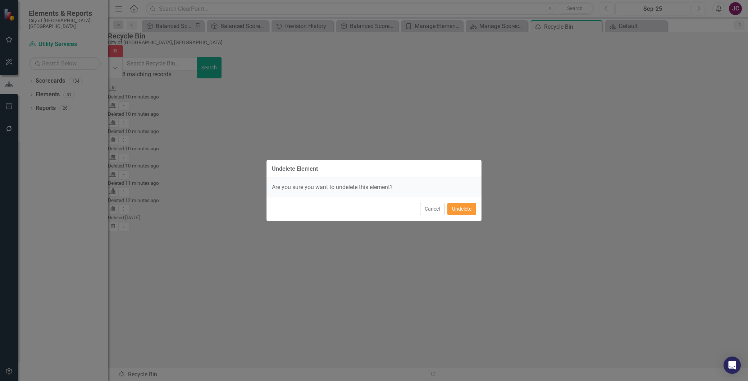
click at [459, 206] on button "Undelete" at bounding box center [462, 209] width 29 height 13
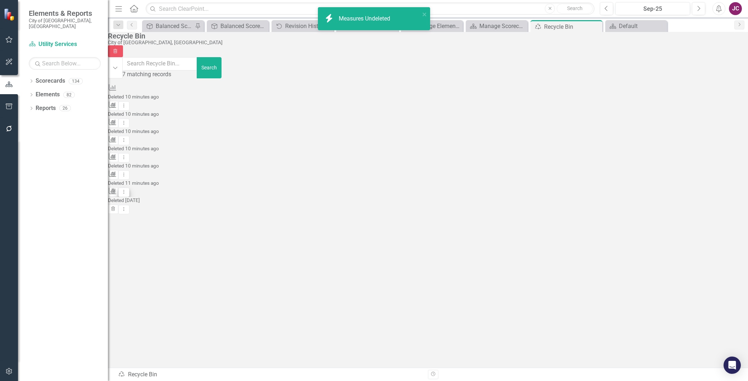
click at [127, 190] on icon "Dropdown Menu" at bounding box center [124, 192] width 6 height 5
click at [690, 203] on link "Undelete Undelete Measures" at bounding box center [698, 202] width 65 height 13
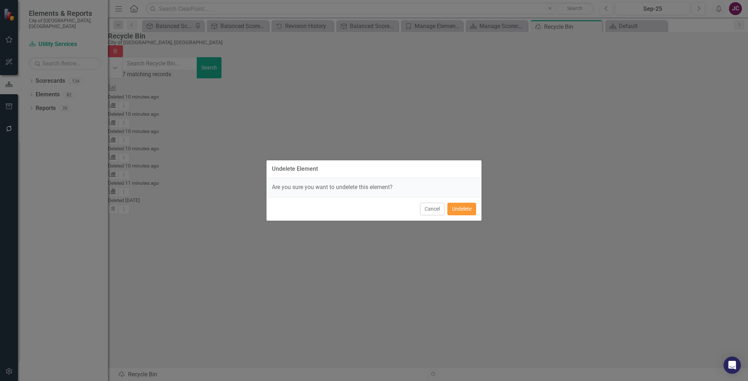
click at [467, 208] on button "Undelete" at bounding box center [462, 209] width 29 height 13
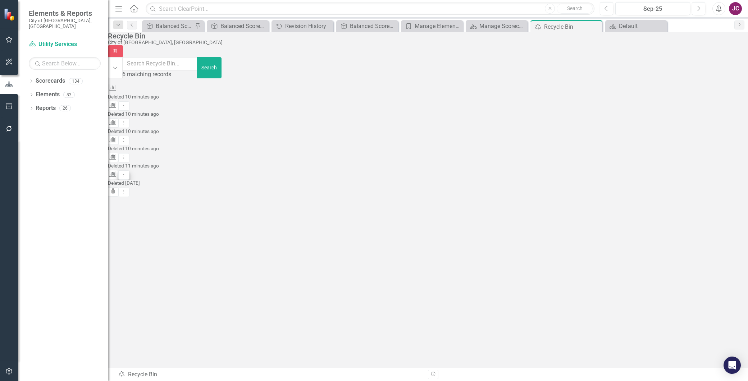
click at [127, 172] on icon "Dropdown Menu" at bounding box center [124, 174] width 6 height 5
click at [684, 184] on link "Undelete Undelete Measures" at bounding box center [698, 185] width 65 height 13
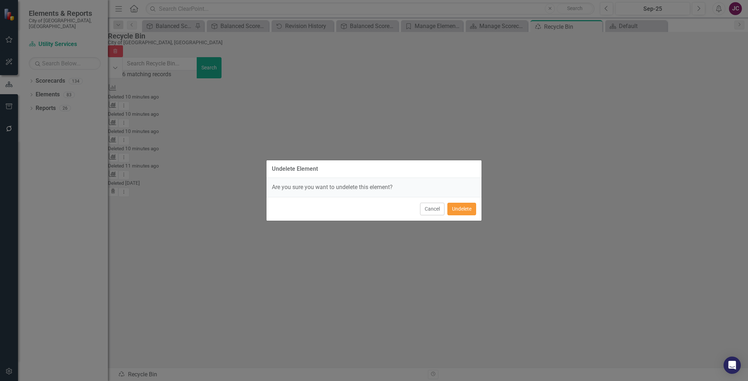
click at [465, 209] on button "Undelete" at bounding box center [462, 209] width 29 height 13
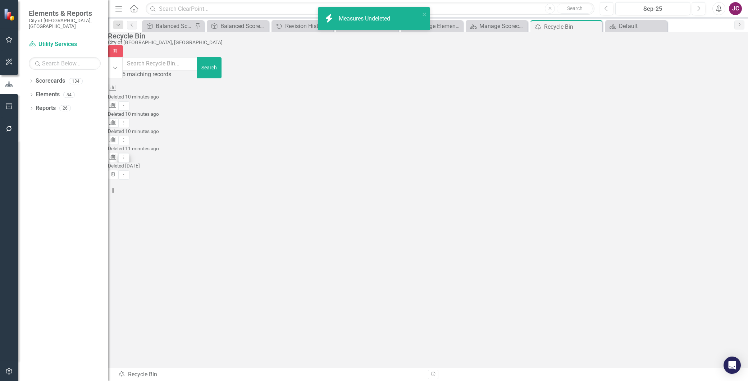
click at [127, 155] on icon "Dropdown Menu" at bounding box center [124, 157] width 6 height 5
click at [693, 169] on link "Undelete Undelete Measures" at bounding box center [698, 167] width 65 height 13
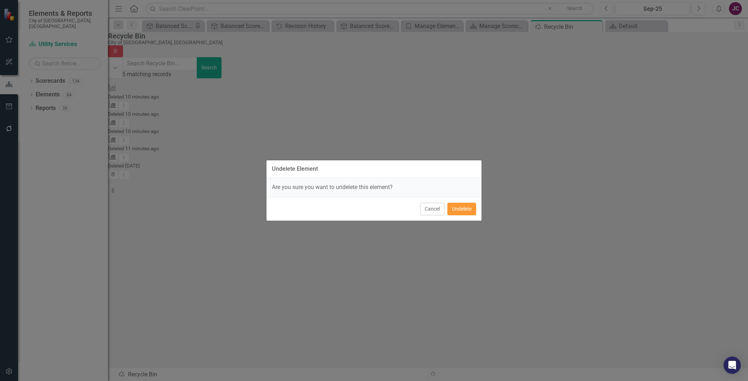
click at [455, 208] on button "Undelete" at bounding box center [462, 209] width 29 height 13
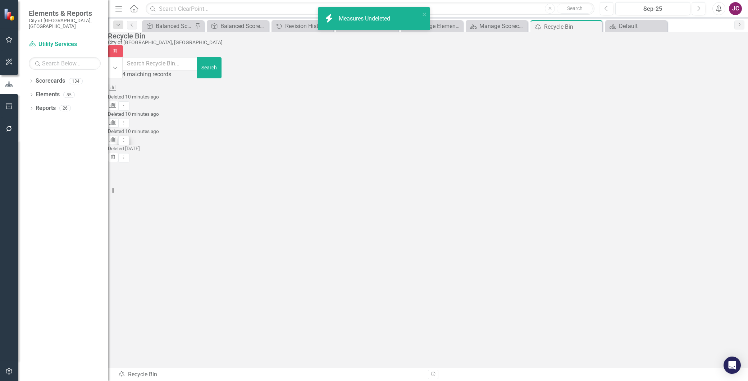
click at [130, 136] on button "Dropdown Menu" at bounding box center [123, 141] width 11 height 10
click at [703, 150] on link "Undelete Undelete Measures" at bounding box center [698, 150] width 65 height 13
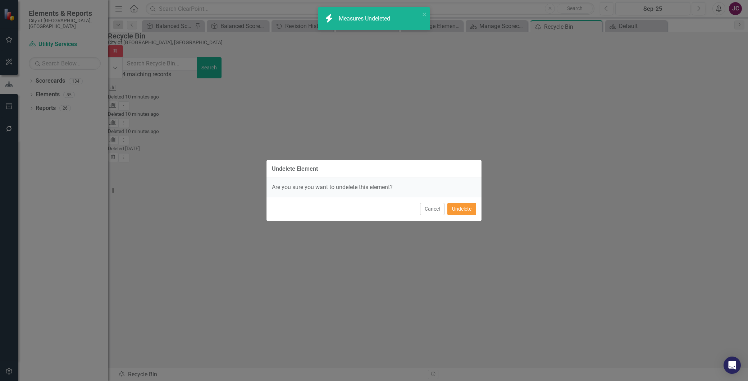
click at [463, 207] on button "Undelete" at bounding box center [462, 209] width 29 height 13
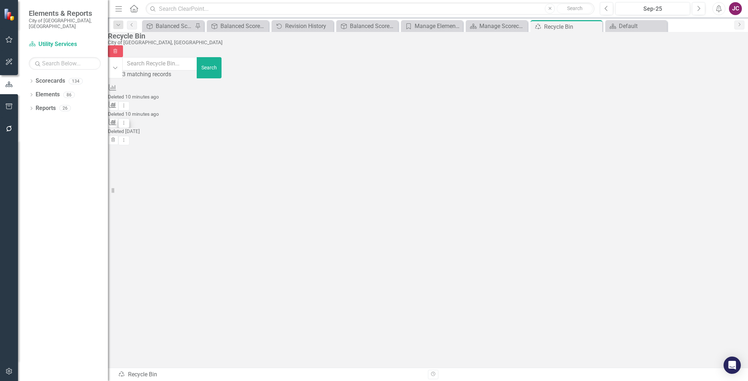
click at [127, 121] on icon "Dropdown Menu" at bounding box center [124, 123] width 6 height 5
click at [681, 131] on link "Undelete Undelete Measures" at bounding box center [698, 133] width 65 height 13
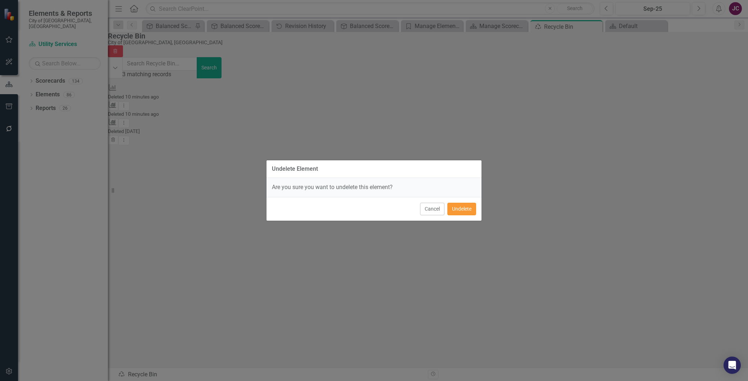
click at [451, 209] on button "Undelete" at bounding box center [462, 209] width 29 height 13
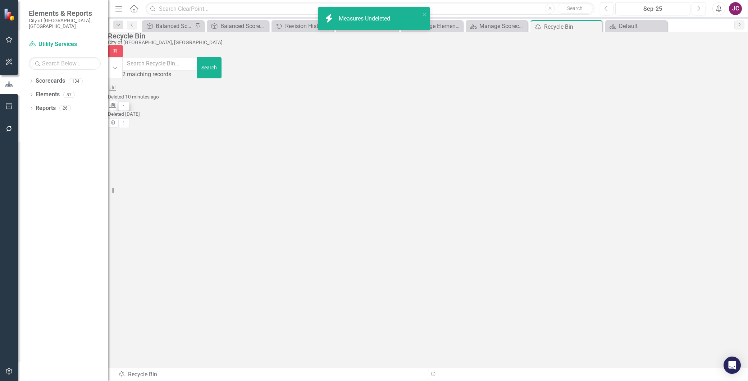
click at [127, 103] on icon "Dropdown Menu" at bounding box center [124, 105] width 6 height 5
click at [679, 114] on link "Undelete Undelete Measures" at bounding box center [698, 116] width 65 height 13
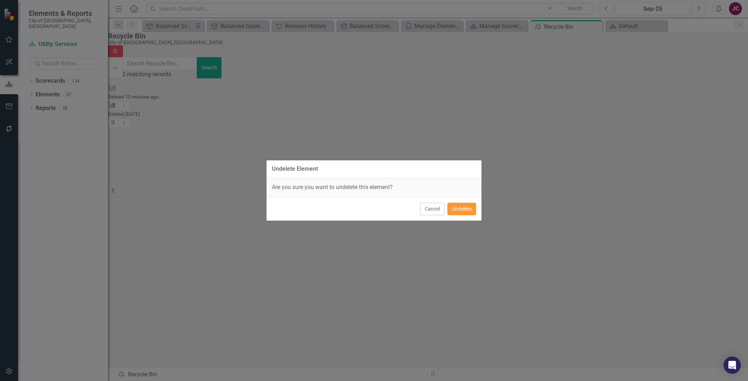
click at [456, 209] on button "Undelete" at bounding box center [462, 209] width 29 height 13
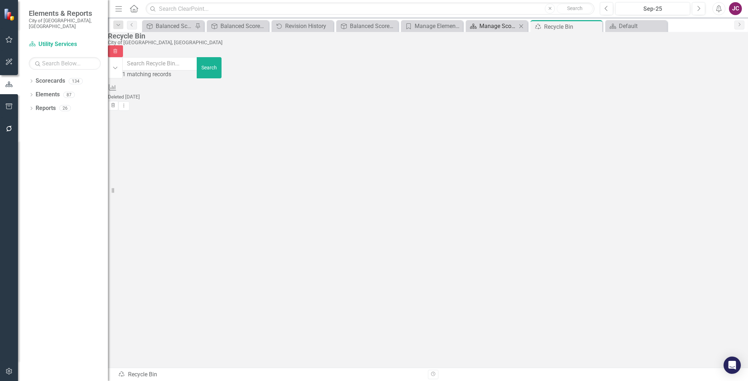
click at [498, 24] on div "Manage Scorecards" at bounding box center [498, 26] width 37 height 9
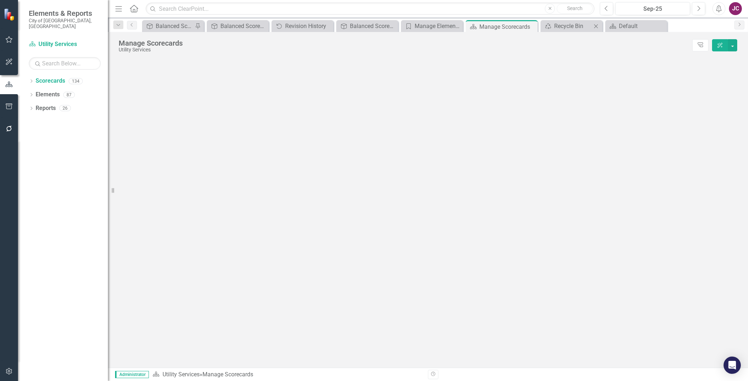
click at [598, 27] on icon "Close" at bounding box center [596, 26] width 7 height 6
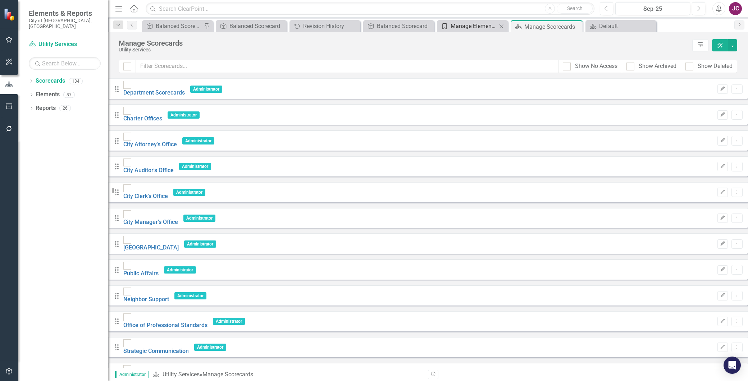
click at [473, 24] on div "Manage Elements" at bounding box center [474, 26] width 46 height 9
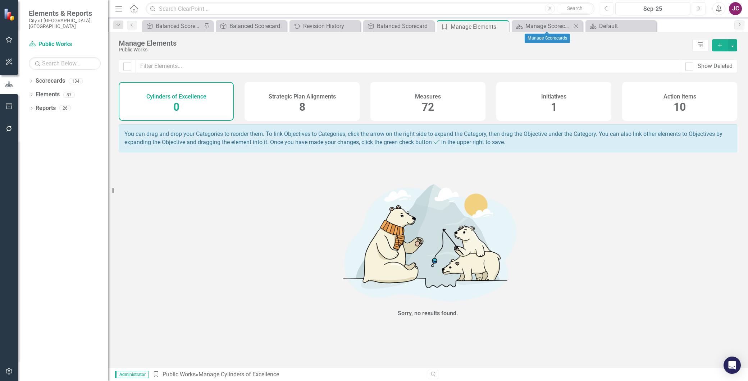
click at [577, 26] on icon "Close" at bounding box center [576, 26] width 7 height 6
click at [408, 24] on div "Balanced Scorecard" at bounding box center [403, 26] width 47 height 9
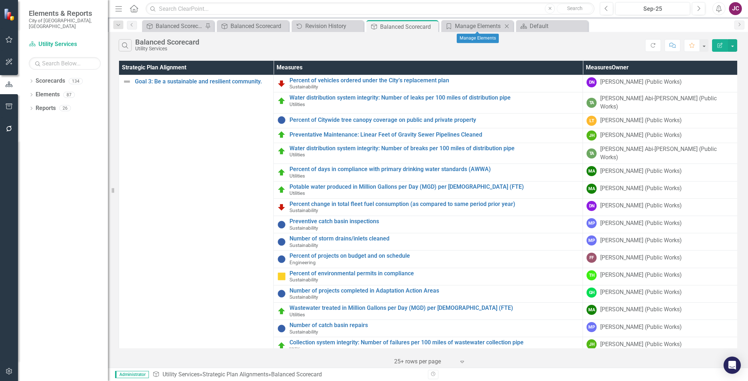
click at [506, 25] on icon "Close" at bounding box center [506, 26] width 7 height 6
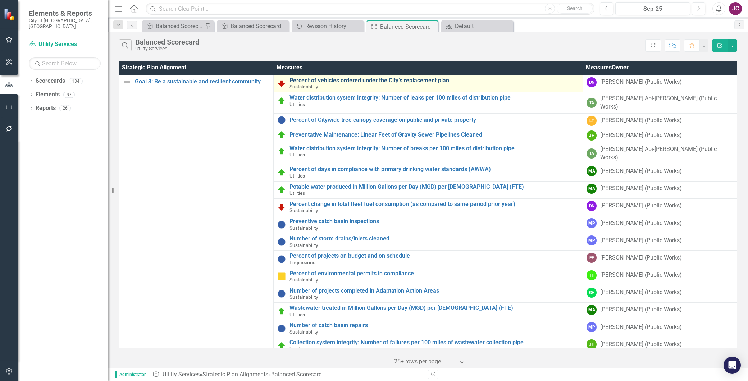
click at [356, 81] on link "Percent of vehicles ordered under the City’s replacement plan" at bounding box center [435, 80] width 290 height 6
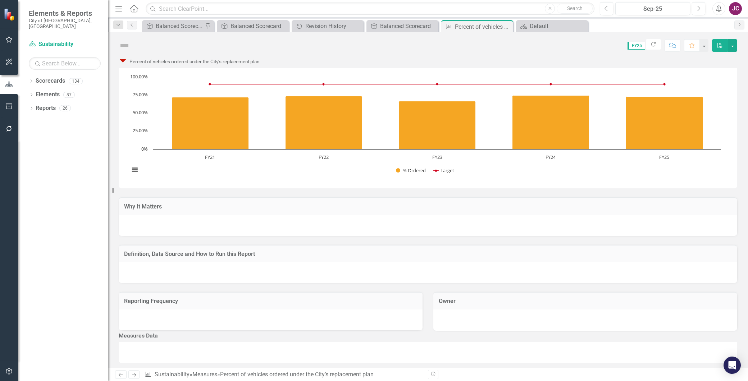
click at [738, 42] on div "Score: N/A FY25 Completed Refresh Comment Favorite PDF" at bounding box center [428, 43] width 641 height 22
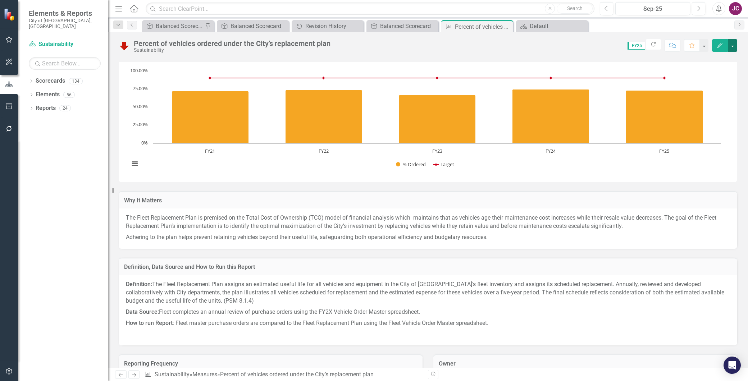
click at [734, 45] on button "button" at bounding box center [732, 45] width 9 height 13
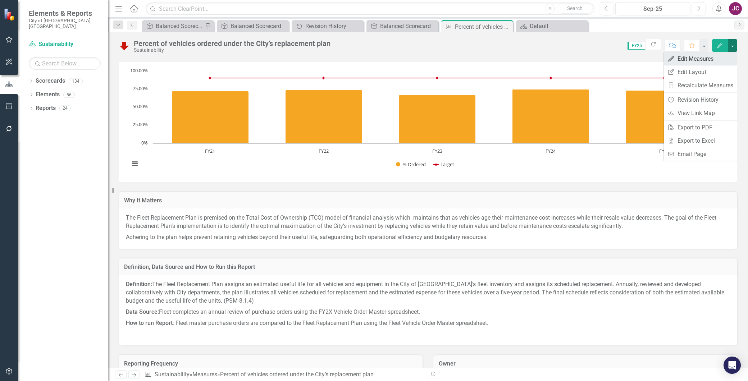
click at [706, 56] on link "Edit Edit Measures" at bounding box center [700, 58] width 73 height 13
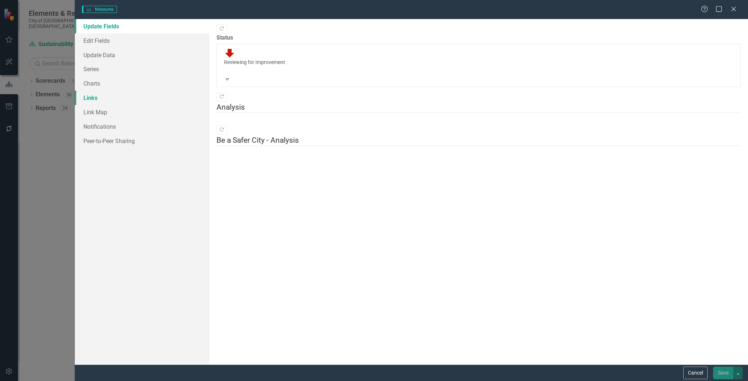
click at [91, 99] on link "Links" at bounding box center [142, 98] width 135 height 14
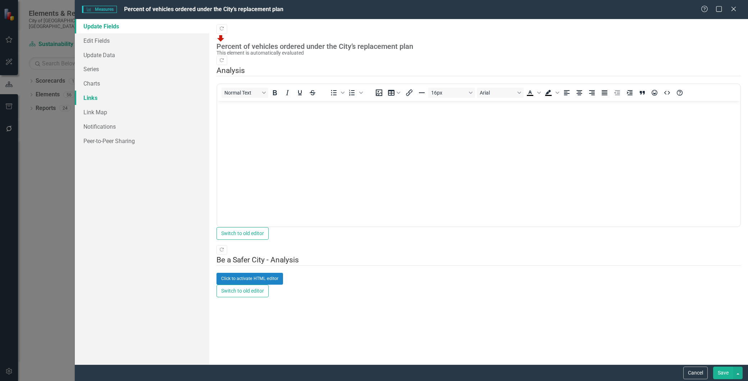
click at [92, 97] on link "Links" at bounding box center [142, 98] width 135 height 14
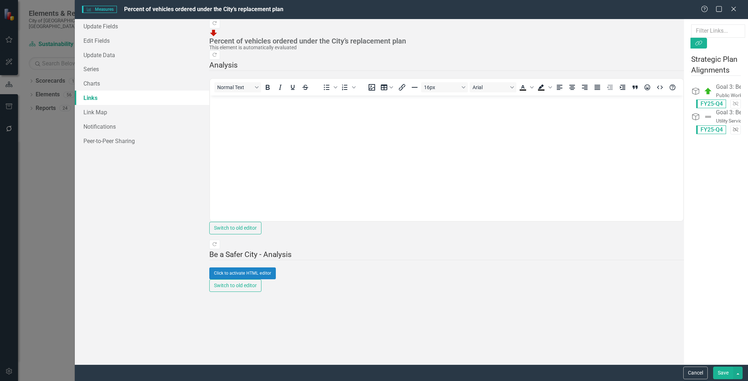
click at [733, 128] on icon "Unlink" at bounding box center [735, 130] width 5 height 4
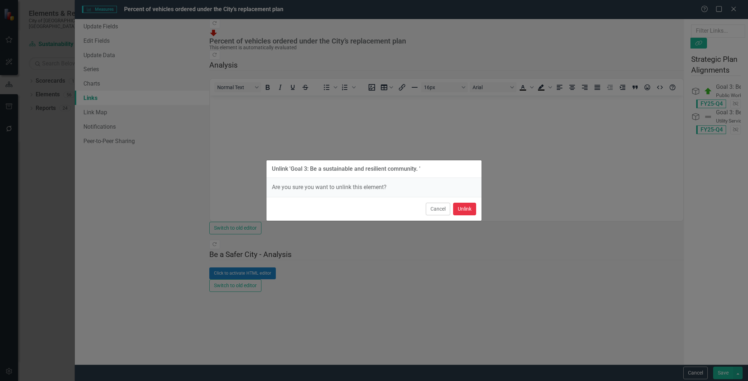
click at [466, 208] on button "Unlink" at bounding box center [464, 209] width 23 height 13
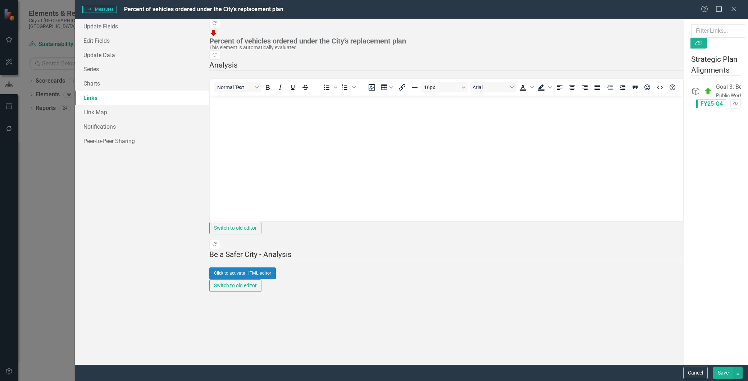
click at [727, 374] on button "Save" at bounding box center [724, 373] width 20 height 13
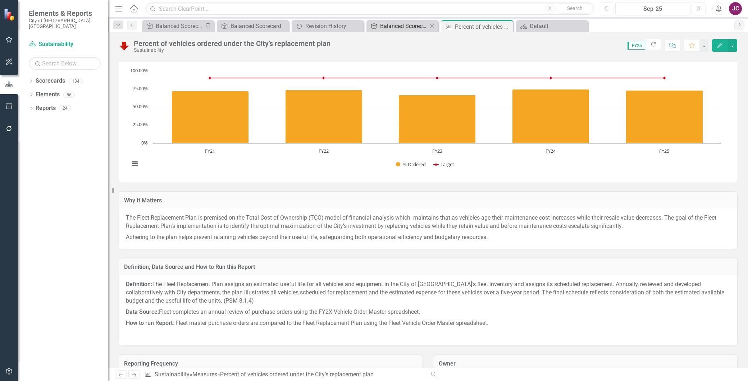
click at [394, 24] on div "Balanced Scorecard" at bounding box center [403, 26] width 47 height 9
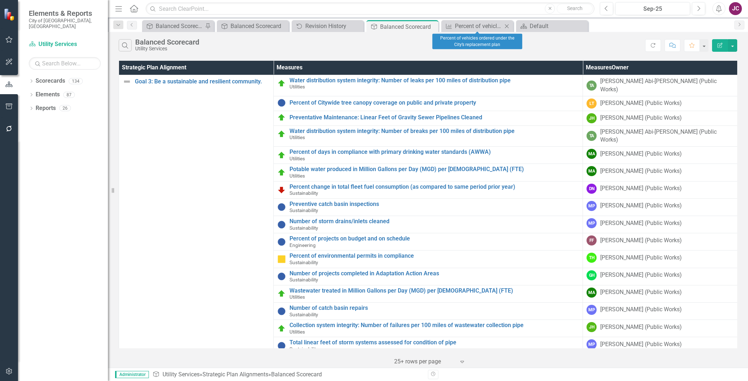
click at [506, 27] on icon "Close" at bounding box center [506, 26] width 7 height 6
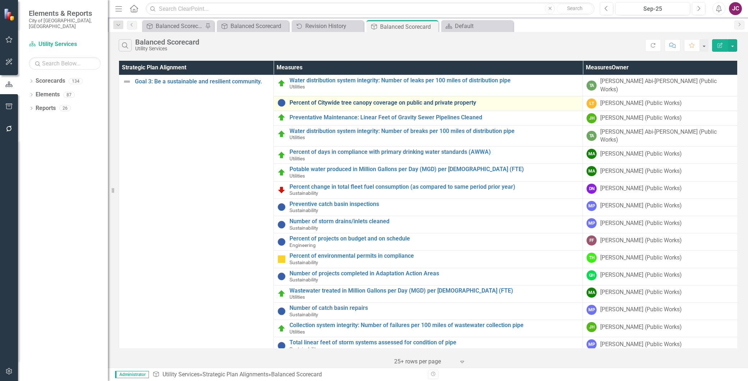
click at [376, 100] on link "Percent of Citywide tree canopy coverage on public and private property" at bounding box center [435, 103] width 290 height 6
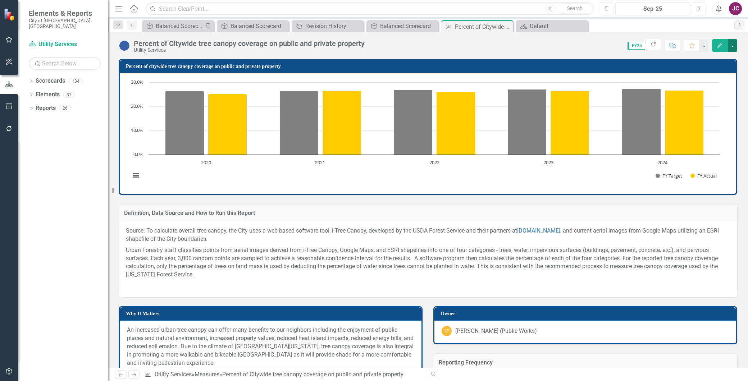
click at [734, 46] on button "button" at bounding box center [732, 45] width 9 height 13
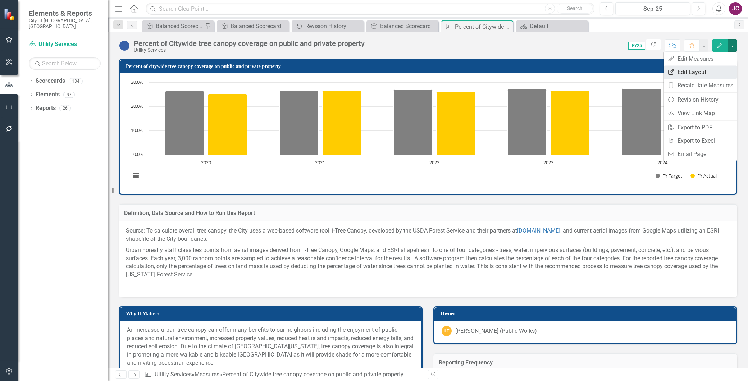
click at [689, 69] on link "Edit Report Edit Layout" at bounding box center [700, 71] width 73 height 13
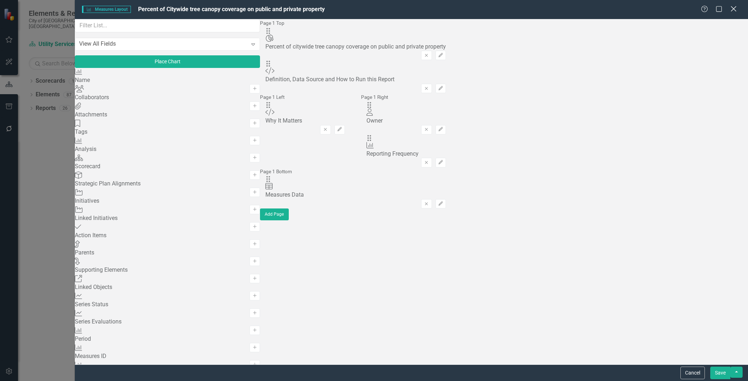
click at [734, 9] on icon at bounding box center [733, 8] width 5 height 5
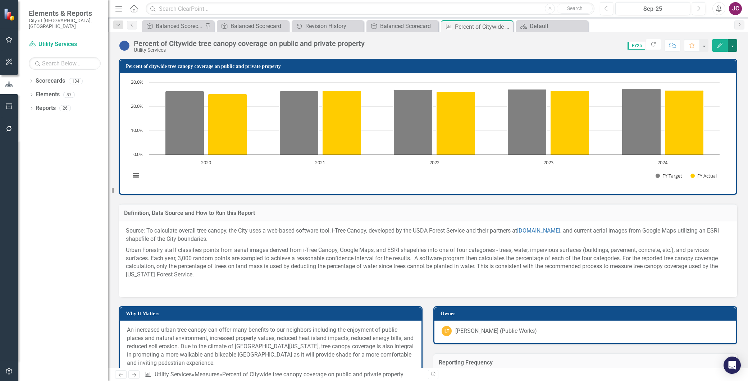
click at [734, 45] on button "button" at bounding box center [732, 45] width 9 height 13
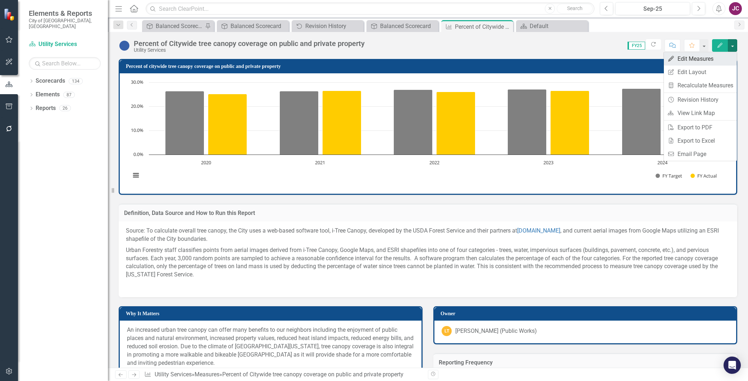
click at [716, 56] on link "Edit Edit Measures" at bounding box center [700, 58] width 73 height 13
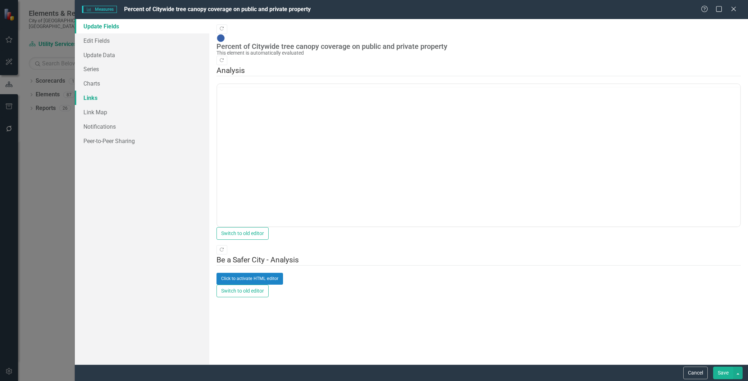
click at [84, 98] on link "Links" at bounding box center [142, 98] width 135 height 14
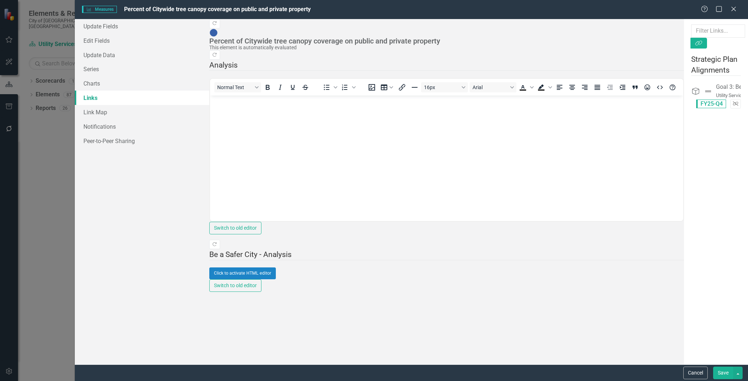
click at [733, 101] on icon "button" at bounding box center [735, 103] width 5 height 4
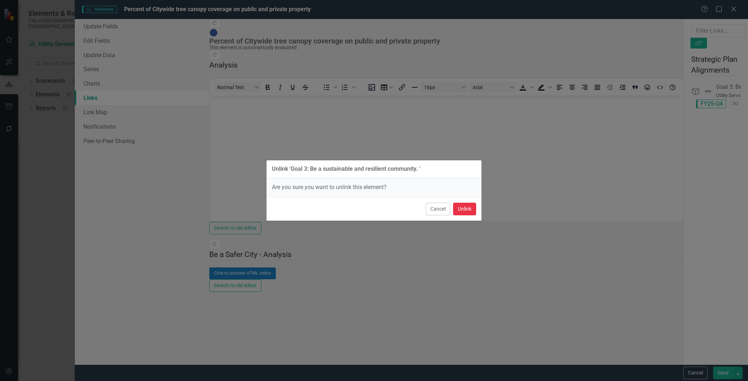
click at [470, 207] on button "Unlink" at bounding box center [464, 209] width 23 height 13
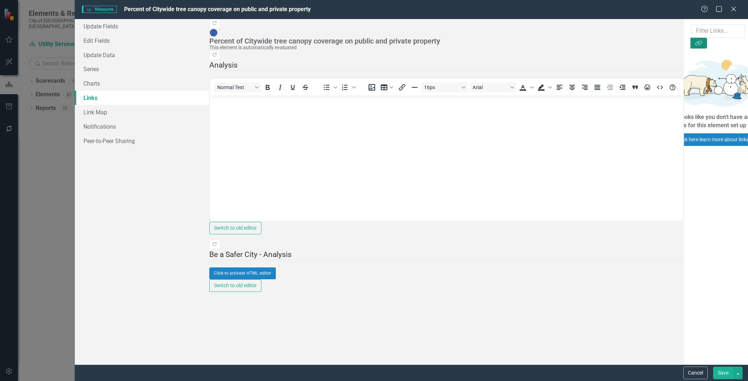
click at [702, 41] on icon "button" at bounding box center [699, 43] width 7 height 5
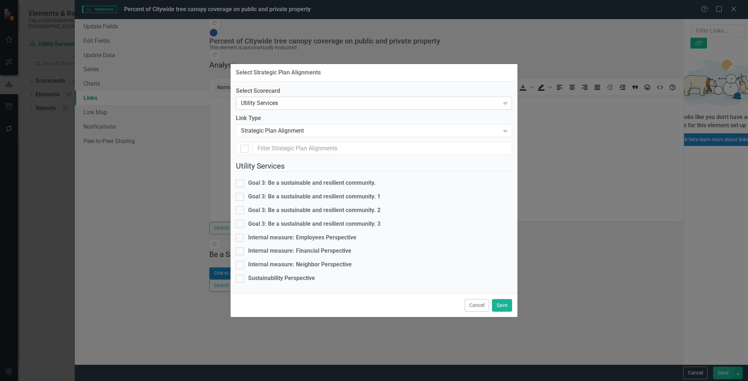
checkbox input "false"
click at [285, 99] on div "Utility Services" at bounding box center [370, 103] width 259 height 8
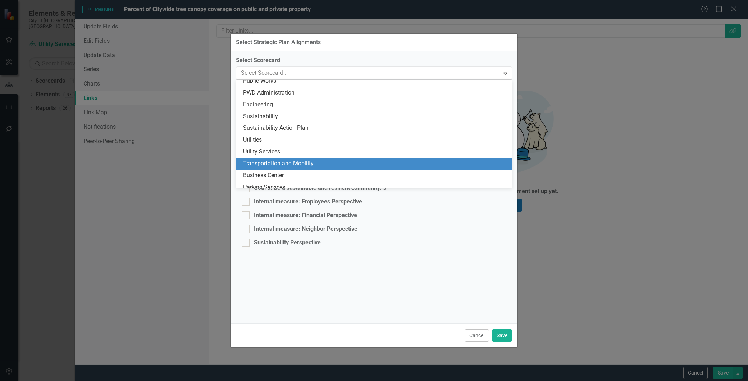
scroll to position [677, 0]
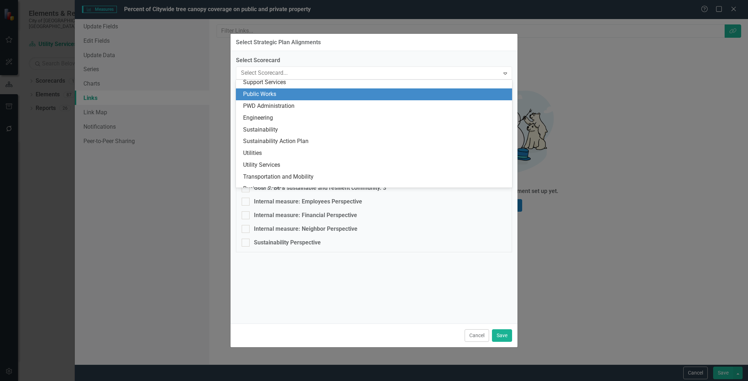
click at [278, 91] on div "Public Works" at bounding box center [375, 94] width 265 height 8
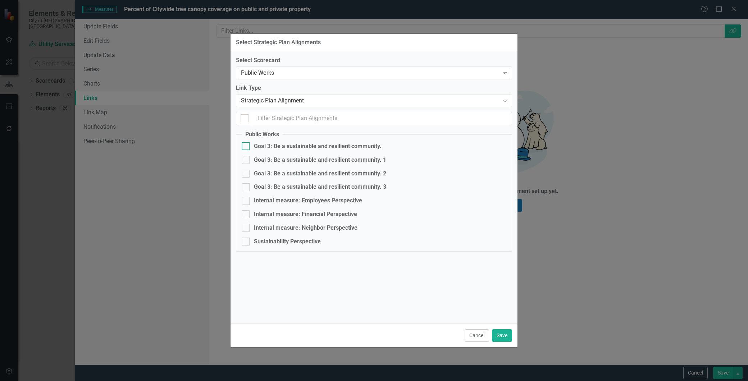
click at [244, 148] on div at bounding box center [246, 146] width 8 height 8
click at [244, 147] on input "Goal 3: Be a sustainable and resilient community." at bounding box center [244, 144] width 5 height 5
checkbox input "true"
click at [504, 333] on button "Save" at bounding box center [502, 336] width 20 height 13
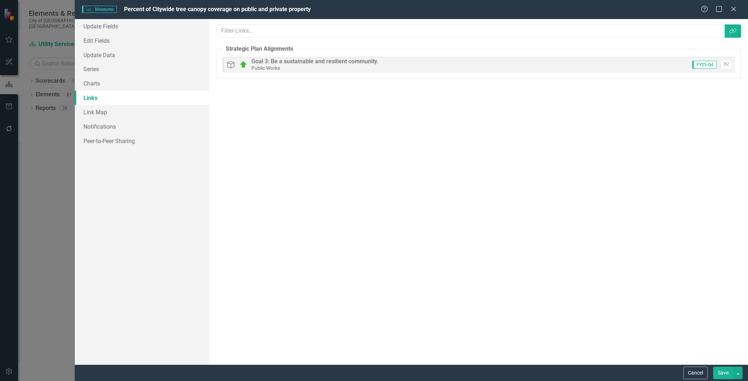
click at [720, 372] on button "Save" at bounding box center [724, 373] width 20 height 13
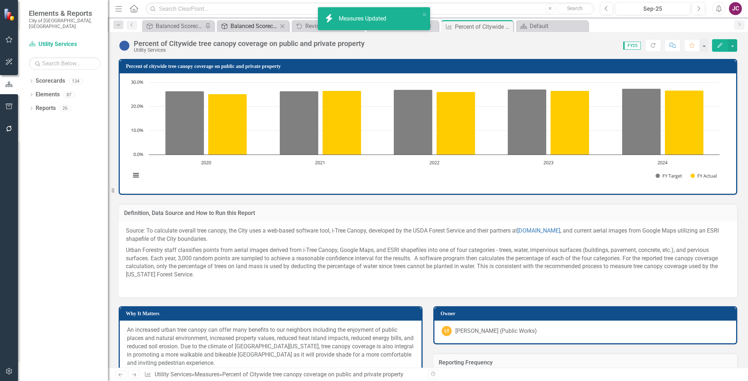
click at [246, 24] on div "Balanced Scorecard" at bounding box center [254, 26] width 47 height 9
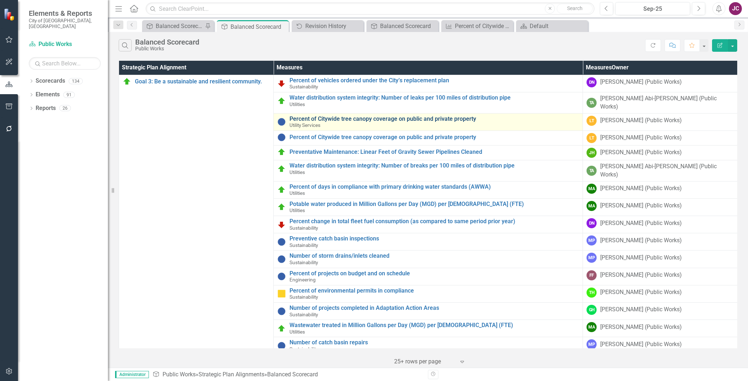
click at [318, 116] on link "Percent of Citywide tree canopy coverage on public and private property" at bounding box center [435, 119] width 290 height 6
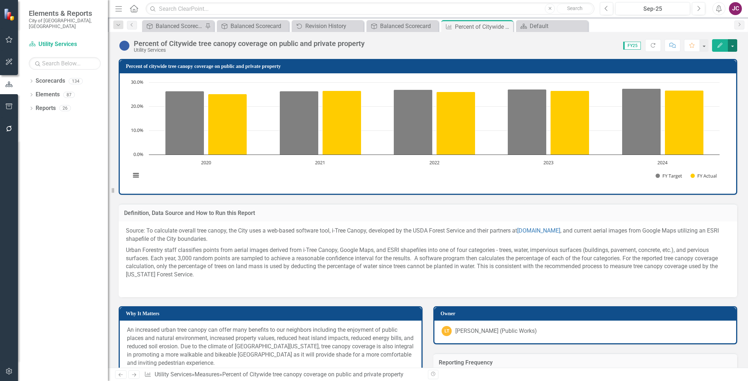
click at [733, 42] on button "button" at bounding box center [732, 45] width 9 height 13
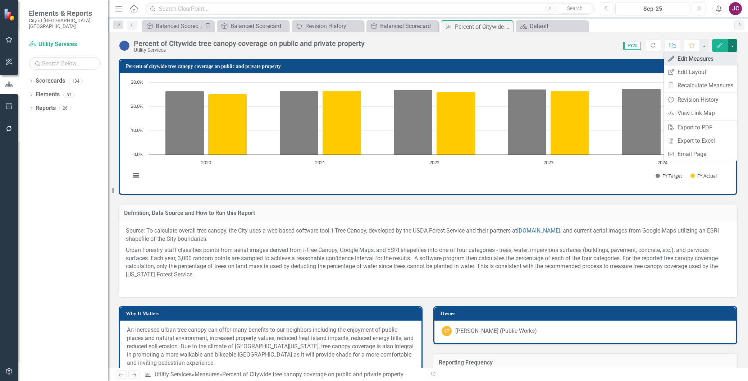
click at [709, 56] on link "Edit Edit Measures" at bounding box center [700, 58] width 73 height 13
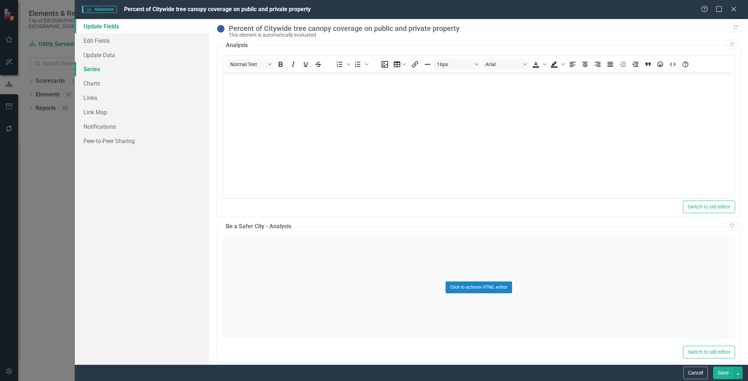
click at [91, 67] on link "Series" at bounding box center [142, 69] width 135 height 14
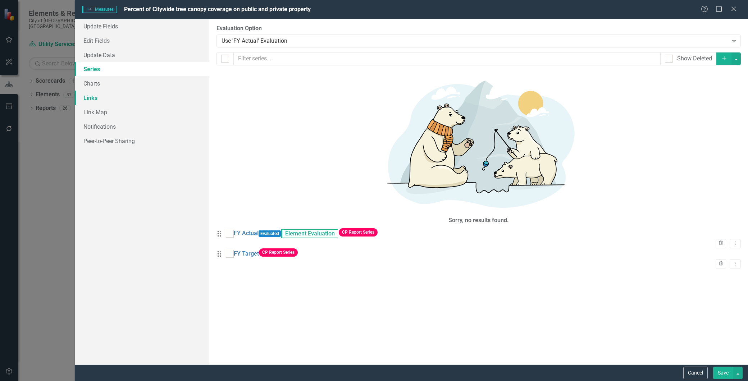
click at [87, 95] on link "Links" at bounding box center [142, 98] width 135 height 14
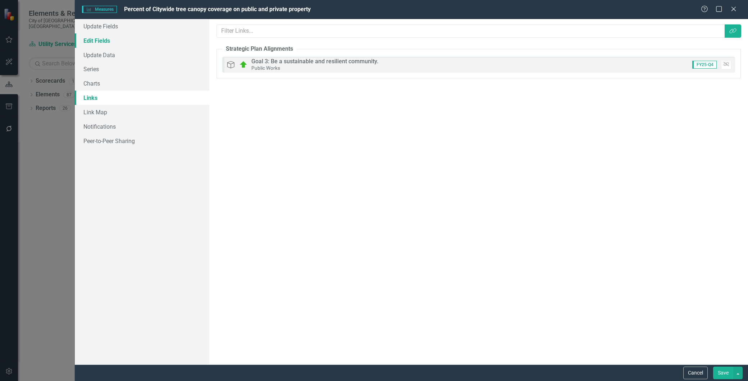
click at [99, 38] on link "Edit Fields" at bounding box center [142, 40] width 135 height 14
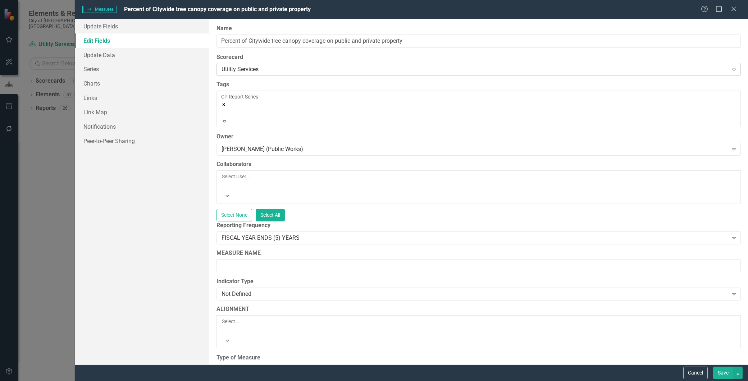
click at [279, 63] on div "Utility Services Expand" at bounding box center [479, 69] width 525 height 13
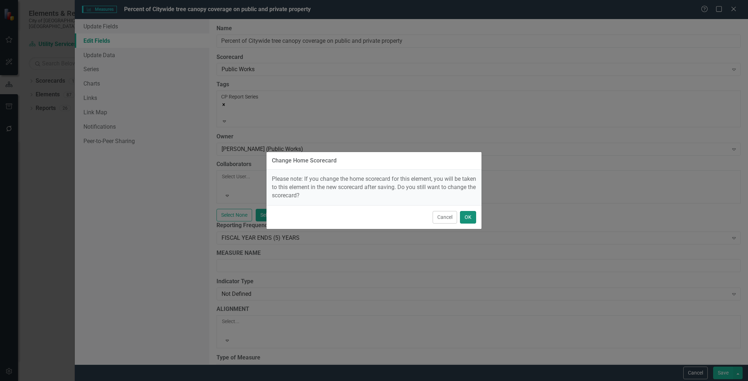
click at [470, 219] on button "OK" at bounding box center [468, 217] width 16 height 13
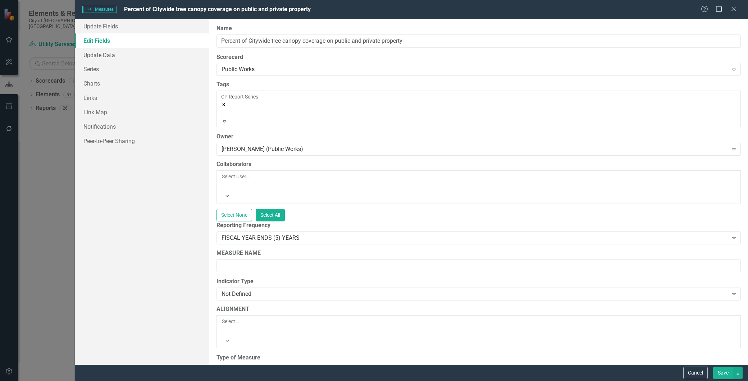
click at [721, 372] on button "Save" at bounding box center [724, 373] width 20 height 13
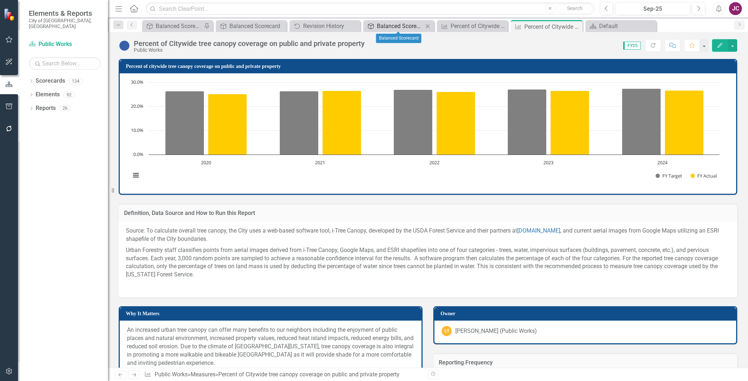
click at [399, 26] on div "Balanced Scorecard" at bounding box center [400, 26] width 46 height 9
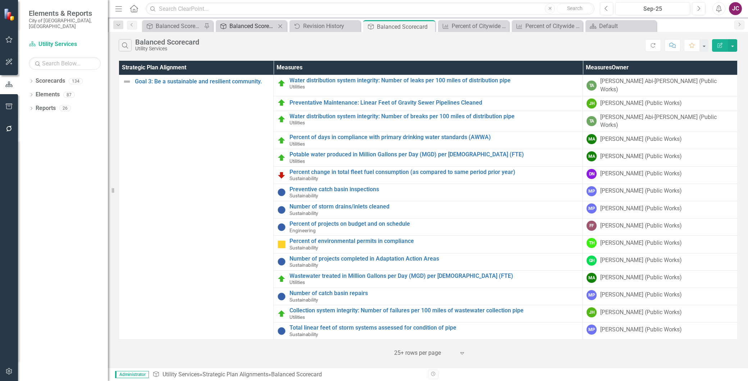
click at [244, 25] on div "Balanced Scorecard" at bounding box center [253, 26] width 46 height 9
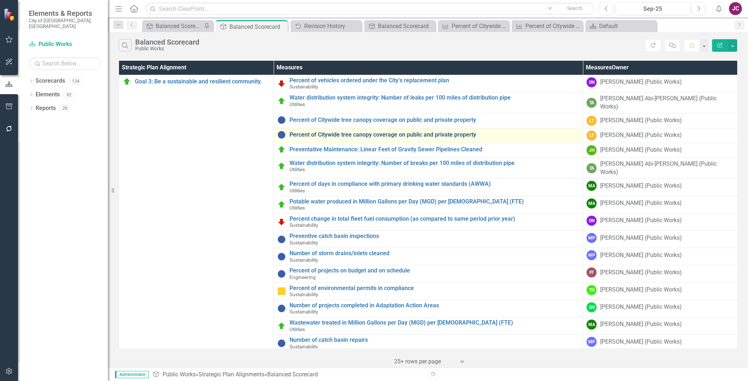
click at [318, 132] on link "Percent of Citywide tree canopy coverage on public and private property" at bounding box center [435, 135] width 290 height 6
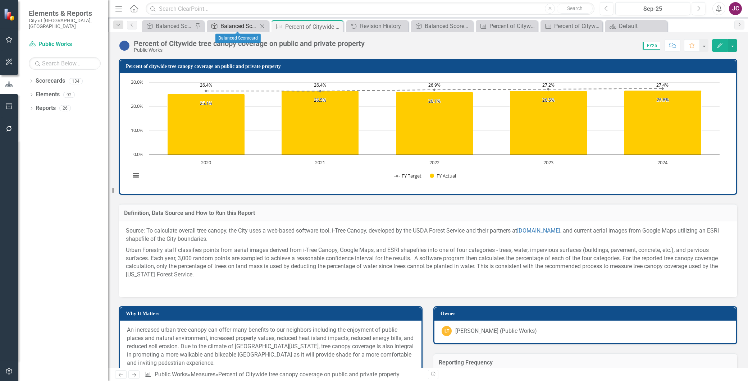
click at [247, 26] on div "Balanced Scorecard" at bounding box center [239, 26] width 37 height 9
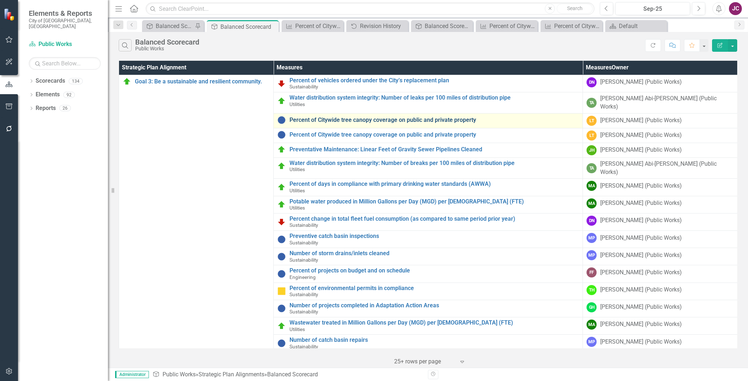
click at [393, 117] on link "Percent of Citywide tree canopy coverage on public and private property" at bounding box center [435, 120] width 290 height 6
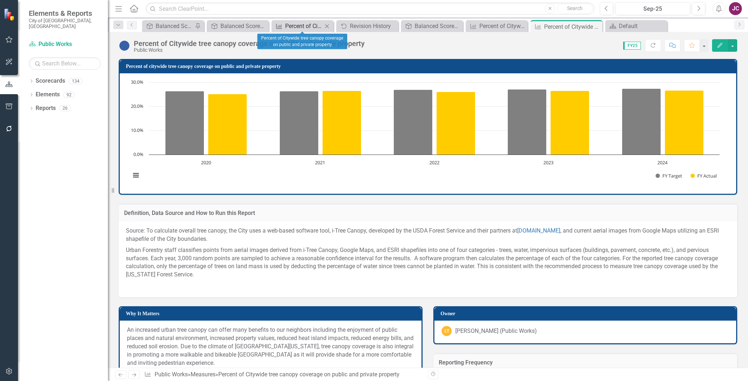
click at [313, 26] on div "Percent of Citywide tree canopy coverage on public and private property" at bounding box center [303, 26] width 37 height 9
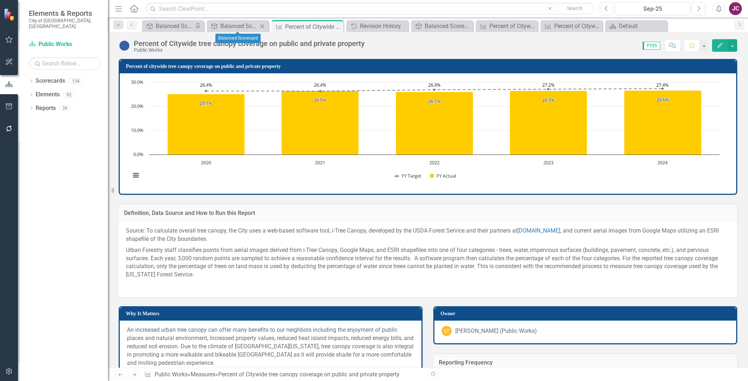
click at [226, 21] on div "Strategic Plan Alignment Balanced Scorecard Close" at bounding box center [238, 26] width 62 height 12
click at [236, 25] on div "Balanced Scorecard" at bounding box center [239, 26] width 37 height 9
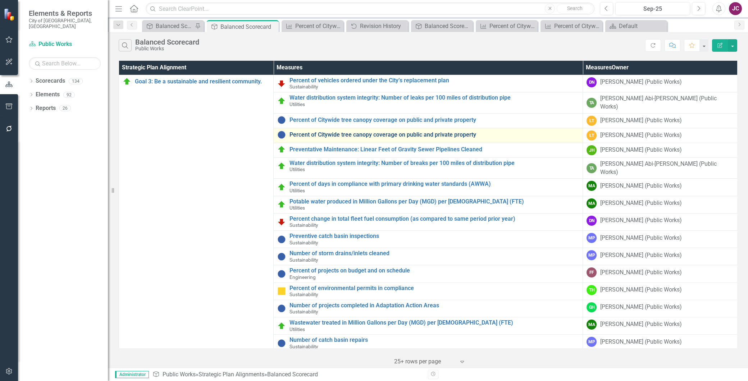
click at [387, 132] on link "Percent of Citywide tree canopy coverage on public and private property" at bounding box center [435, 135] width 290 height 6
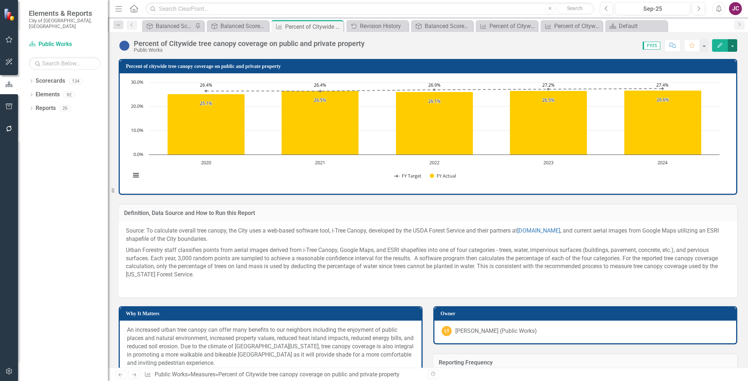
click at [735, 46] on button "button" at bounding box center [732, 45] width 9 height 13
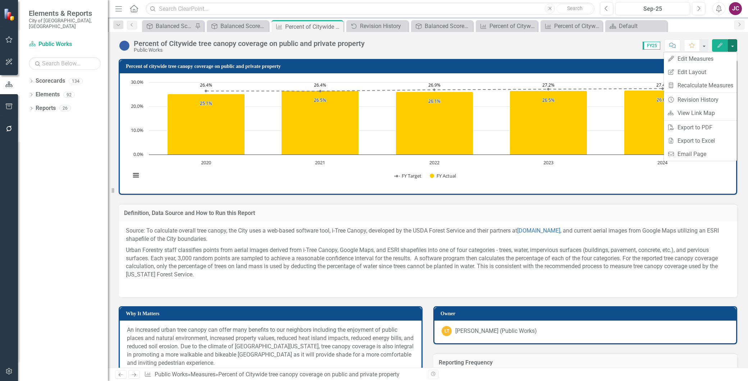
click at [229, 43] on div "Percent of Citywide tree canopy coverage on public and private property" at bounding box center [249, 44] width 231 height 8
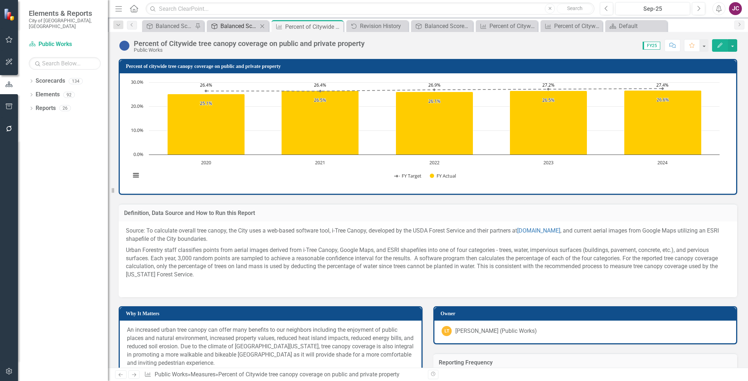
click at [238, 29] on div "Balanced Scorecard" at bounding box center [239, 26] width 37 height 9
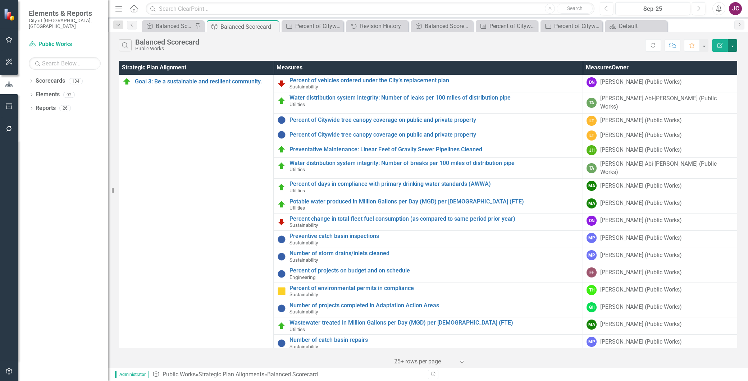
click at [733, 49] on button "button" at bounding box center [732, 45] width 9 height 13
click at [724, 59] on link "Edit Report Edit Report" at bounding box center [708, 58] width 57 height 13
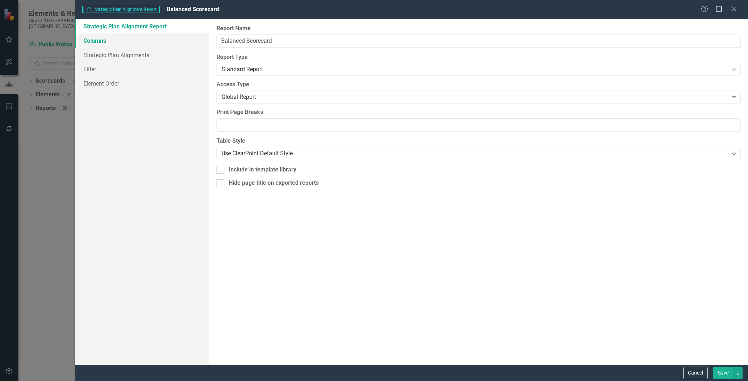
click at [96, 39] on link "Columns" at bounding box center [142, 40] width 135 height 14
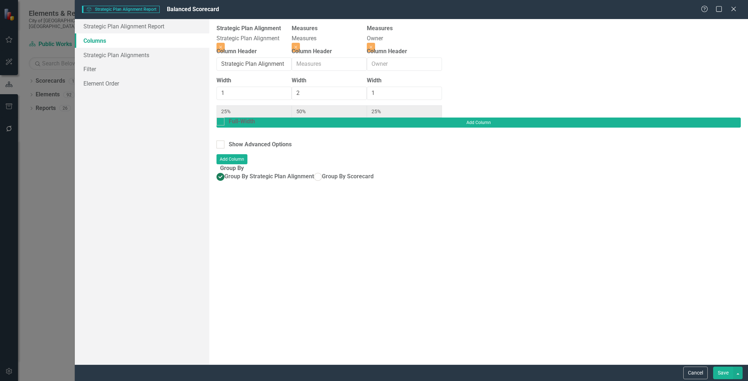
click at [730, 9] on icon "Close" at bounding box center [733, 9] width 7 height 6
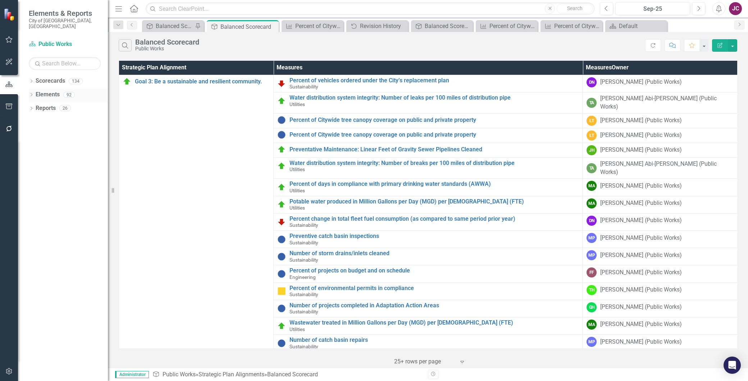
click at [46, 91] on link "Elements" at bounding box center [48, 95] width 24 height 8
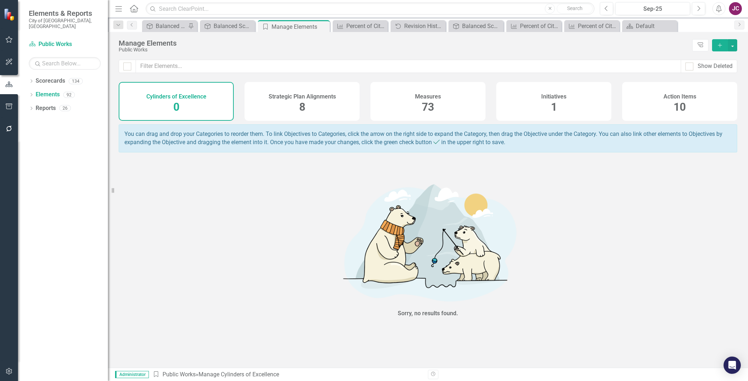
click at [407, 103] on div "Measures 73" at bounding box center [428, 101] width 115 height 39
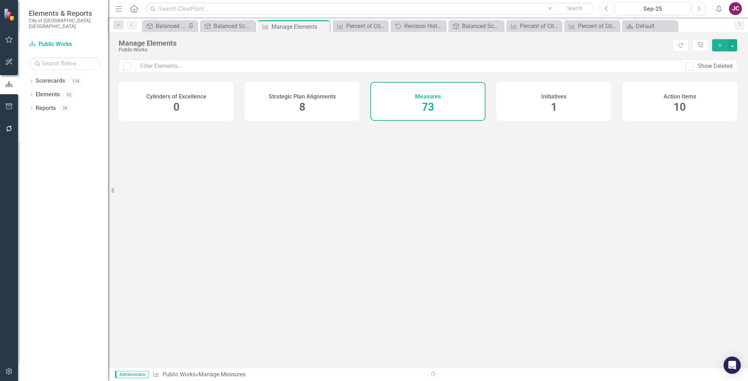
click at [432, 103] on span "73" at bounding box center [428, 107] width 12 height 13
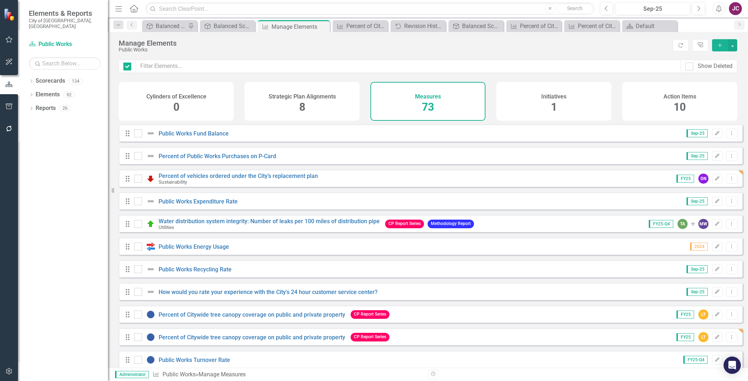
checkbox input "false"
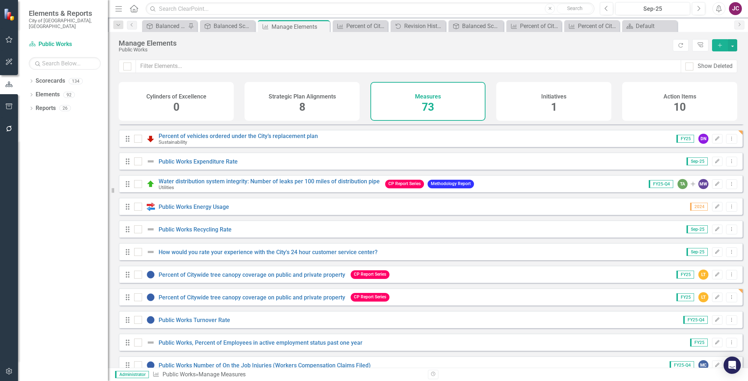
scroll to position [80, 0]
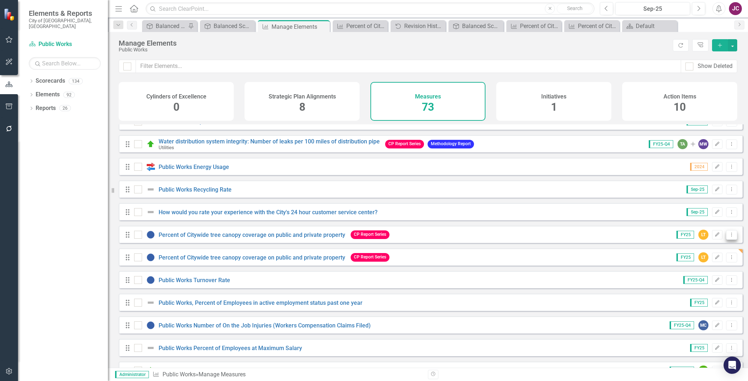
click at [729, 237] on icon "Dropdown Menu" at bounding box center [732, 234] width 6 height 5
click at [710, 290] on link "Trash Delete Measures" at bounding box center [699, 291] width 68 height 13
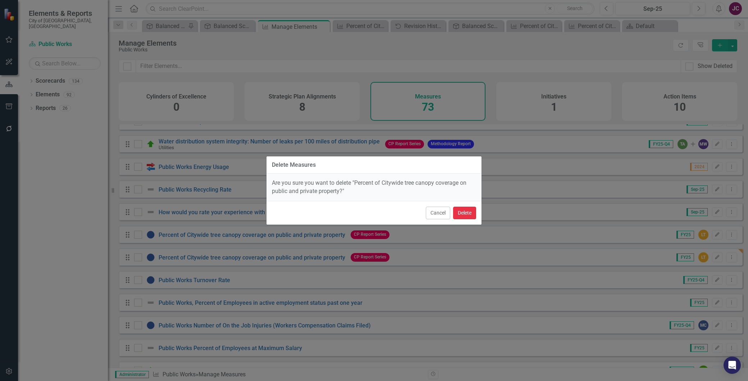
click at [469, 212] on button "Delete" at bounding box center [464, 213] width 23 height 13
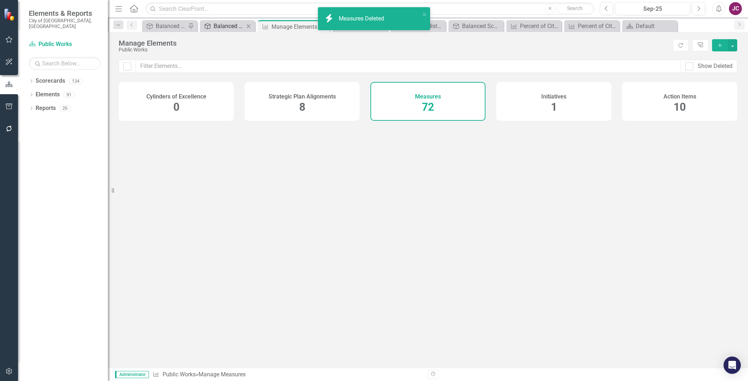
click at [224, 28] on div "Balanced Scorecard" at bounding box center [229, 26] width 31 height 9
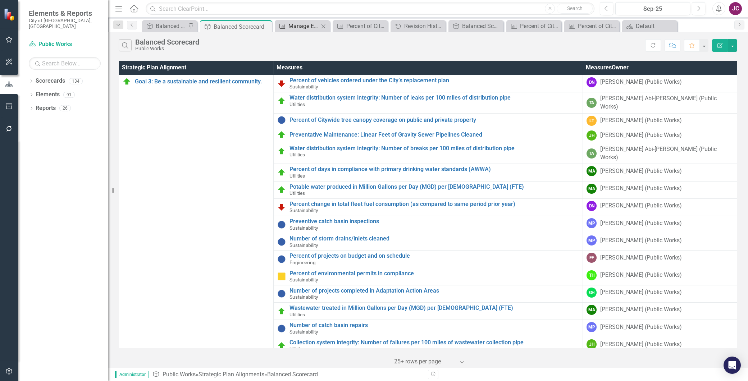
click at [307, 24] on div "Manage Elements" at bounding box center [304, 26] width 31 height 9
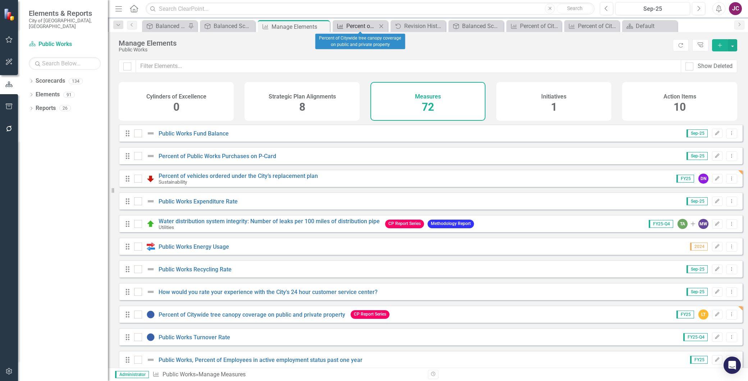
click at [359, 23] on div "Percent of Citywide tree canopy coverage on public and private property" at bounding box center [362, 26] width 31 height 9
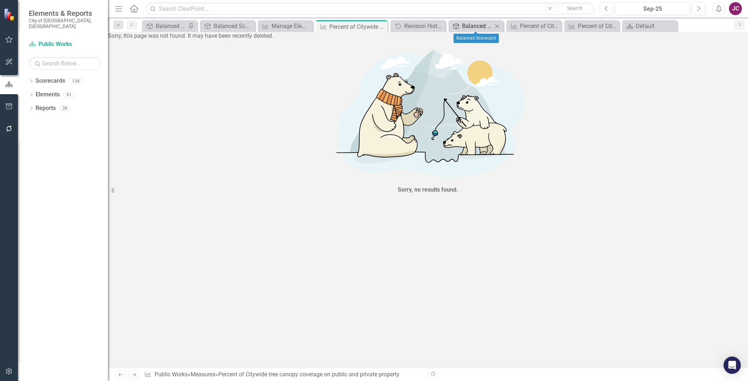
click at [480, 26] on div "Balanced Scorecard" at bounding box center [477, 26] width 31 height 9
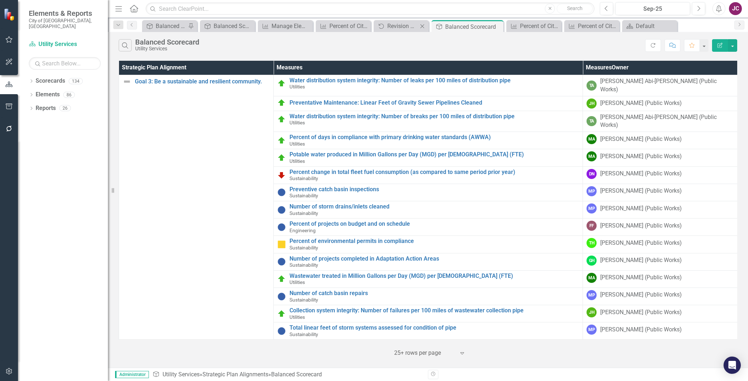
click at [423, 24] on icon "Close" at bounding box center [422, 26] width 7 height 6
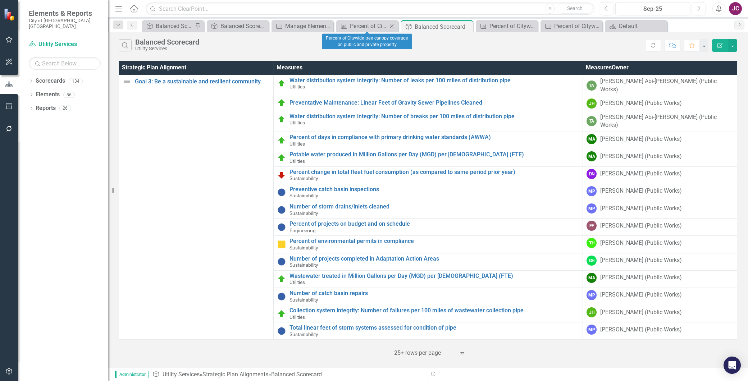
click at [390, 26] on icon "Close" at bounding box center [391, 26] width 7 height 6
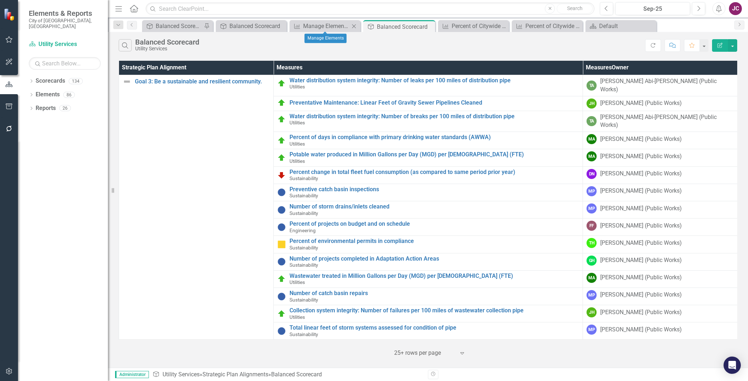
click at [354, 24] on icon "Close" at bounding box center [353, 26] width 7 height 6
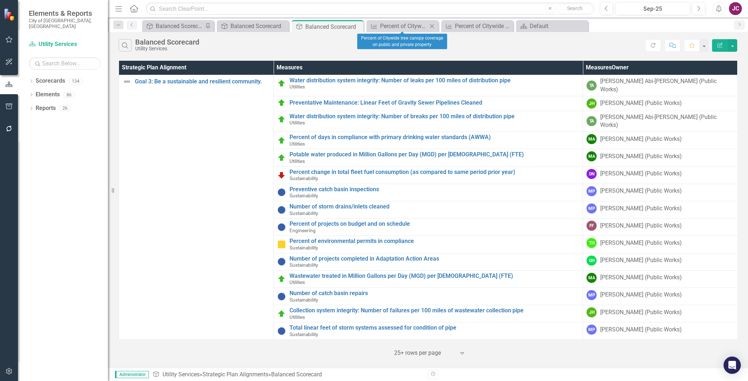
click at [433, 23] on div "Close" at bounding box center [432, 26] width 9 height 9
click at [430, 25] on icon "Close" at bounding box center [432, 26] width 7 height 6
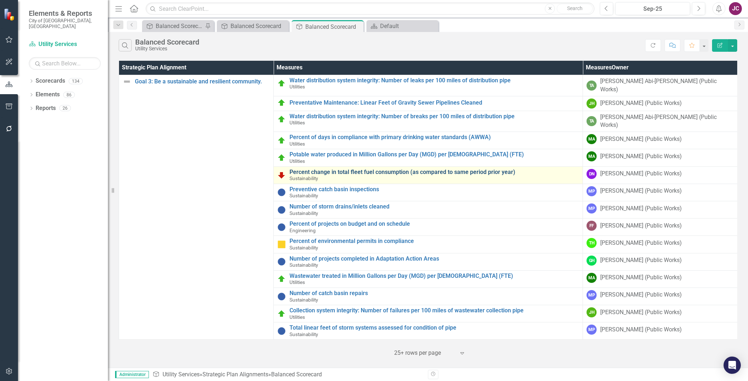
click at [390, 169] on link "Percent change in total fleet fuel consumption (as compared to same period prio…" at bounding box center [435, 172] width 290 height 6
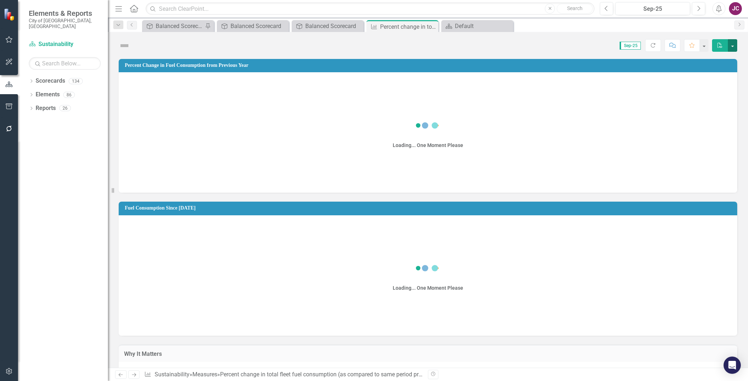
click at [733, 43] on button "button" at bounding box center [732, 45] width 9 height 13
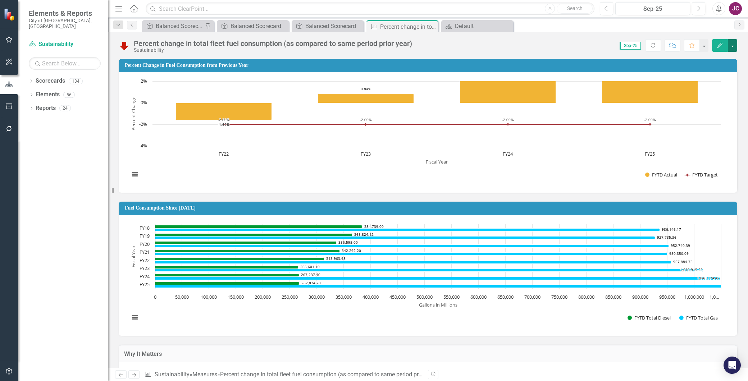
click at [729, 45] on button "button" at bounding box center [732, 45] width 9 height 13
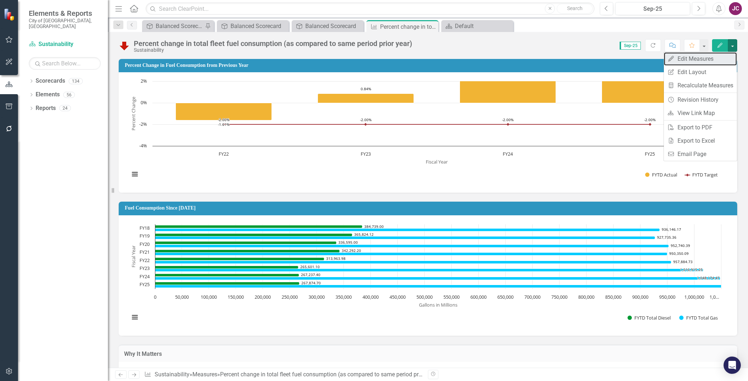
click at [696, 58] on link "Edit Edit Measures" at bounding box center [700, 58] width 73 height 13
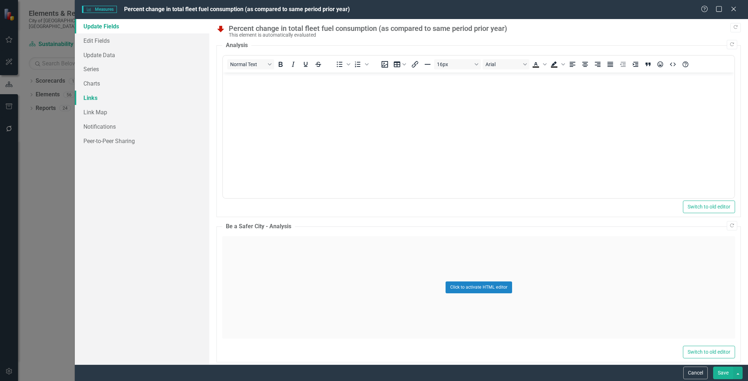
click at [94, 97] on link "Links" at bounding box center [142, 98] width 135 height 14
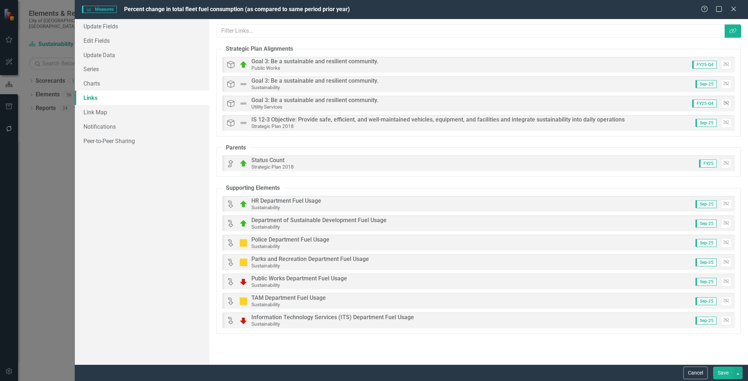
click at [729, 103] on button "Unlink" at bounding box center [726, 103] width 10 height 9
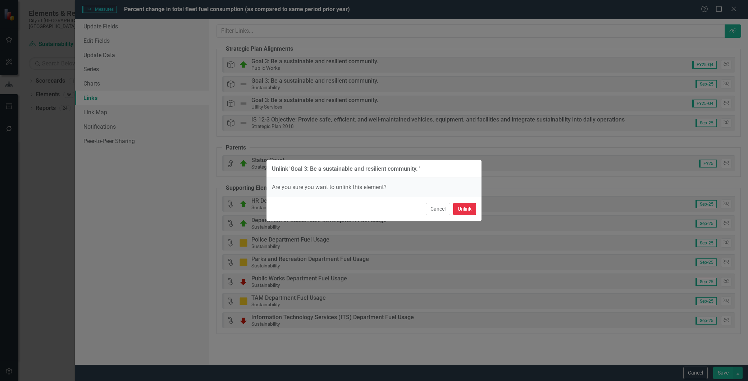
click at [469, 205] on button "Unlink" at bounding box center [464, 209] width 23 height 13
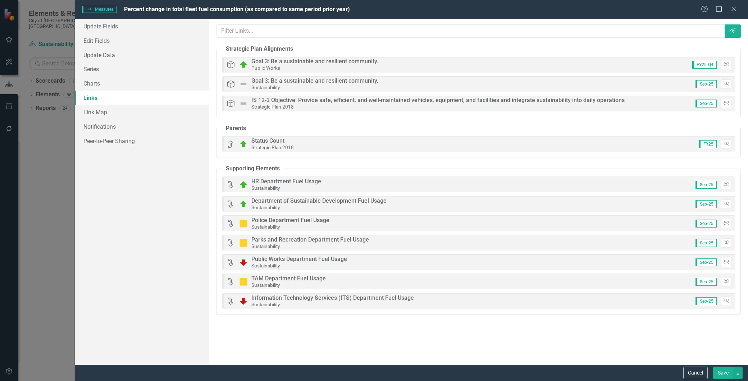
click at [720, 373] on button "Save" at bounding box center [724, 373] width 20 height 13
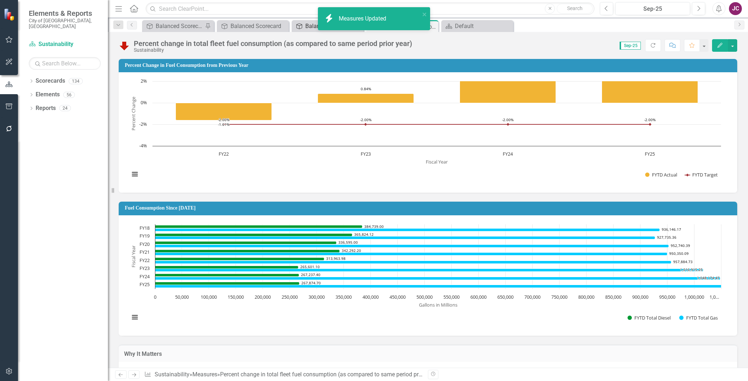
click at [306, 27] on div "Balanced Scorecard" at bounding box center [328, 26] width 47 height 9
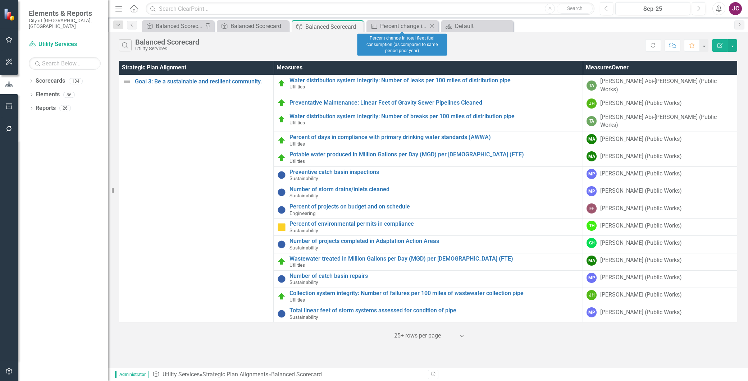
click at [433, 26] on icon "Close" at bounding box center [432, 26] width 7 height 6
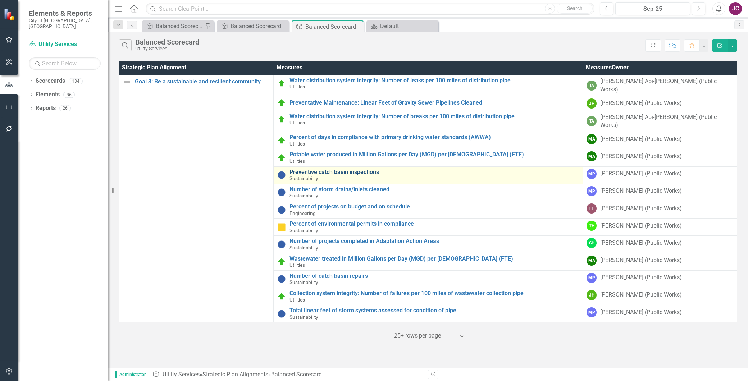
click at [348, 169] on link "Preventive catch basin inspections" at bounding box center [435, 172] width 290 height 6
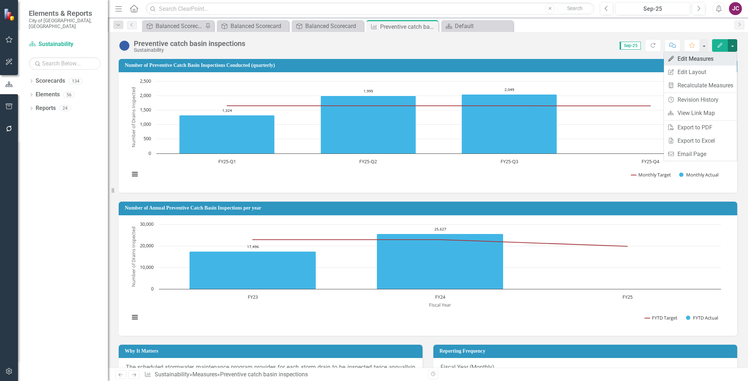
click at [693, 59] on link "Edit Edit Measures" at bounding box center [700, 58] width 73 height 13
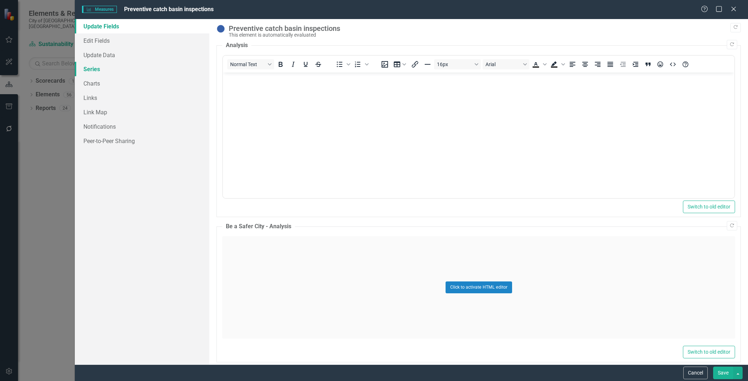
click at [89, 68] on link "Series" at bounding box center [142, 69] width 135 height 14
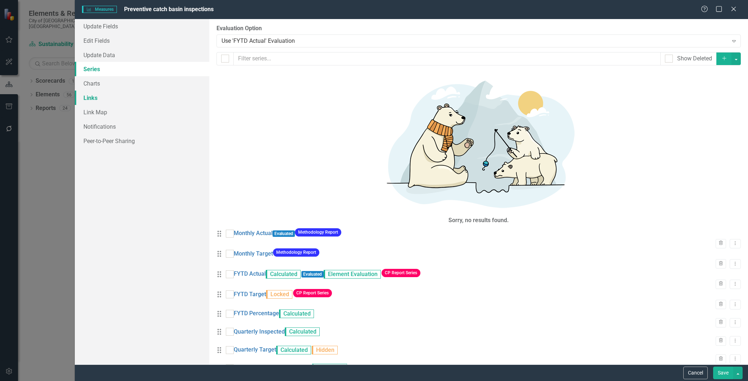
click at [89, 94] on link "Links" at bounding box center [142, 98] width 135 height 14
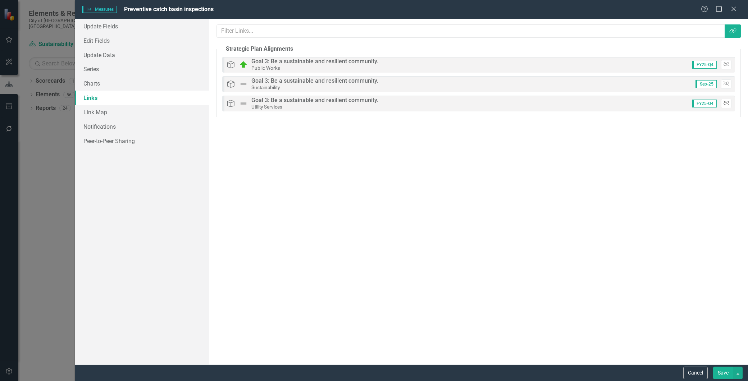
click at [726, 102] on icon "Unlink" at bounding box center [726, 103] width 5 height 4
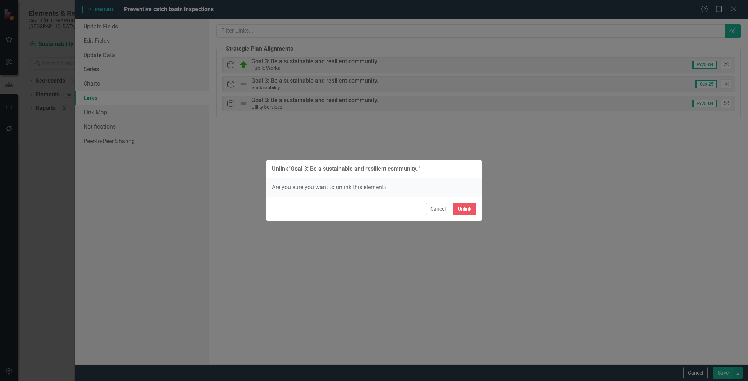
click at [463, 202] on div "Cancel Unlink" at bounding box center [374, 209] width 215 height 24
click at [465, 207] on button "Unlink" at bounding box center [464, 209] width 23 height 13
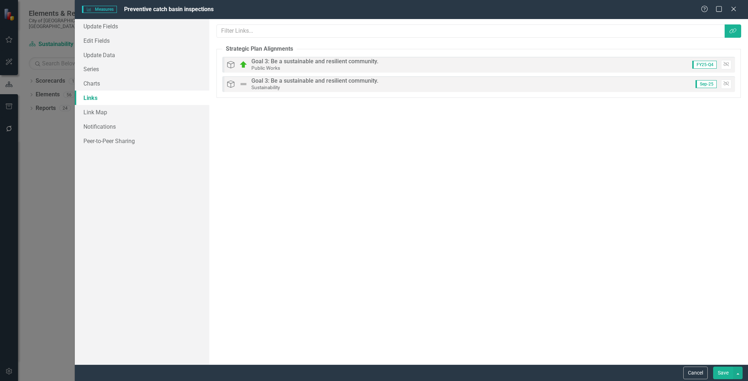
click at [721, 373] on button "Save" at bounding box center [724, 373] width 20 height 13
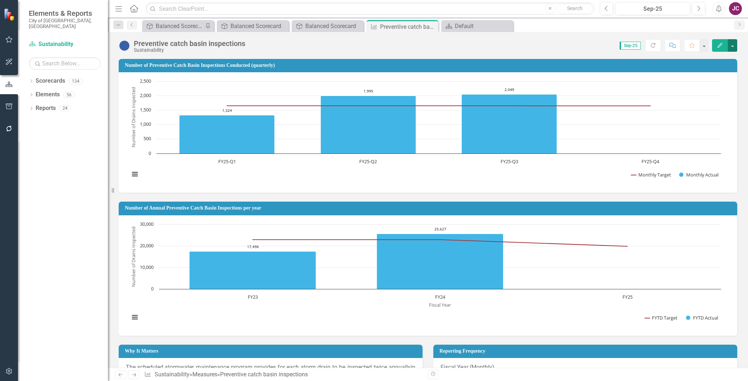
click at [730, 45] on button "button" at bounding box center [732, 45] width 9 height 13
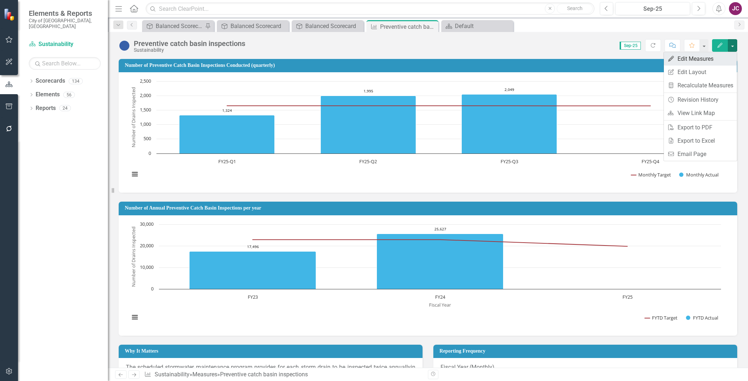
click at [706, 59] on link "Edit Edit Measures" at bounding box center [700, 58] width 73 height 13
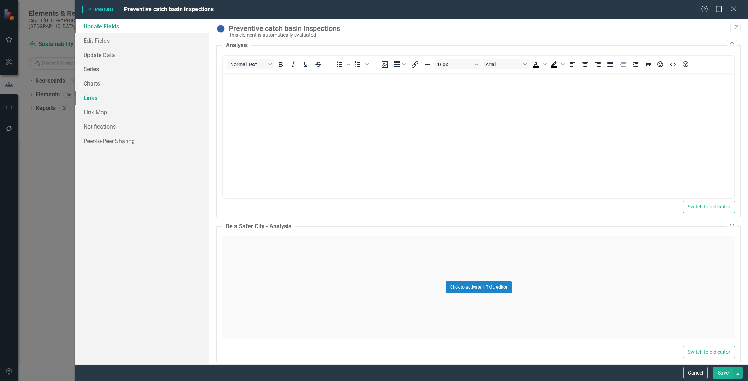
click at [97, 96] on link "Links" at bounding box center [142, 98] width 135 height 14
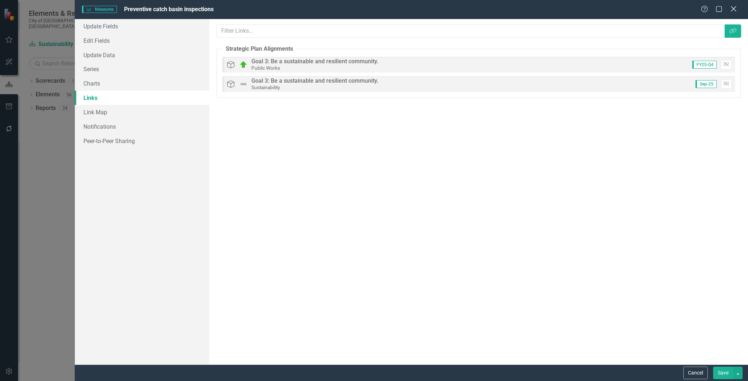
click at [735, 6] on icon "Close" at bounding box center [733, 8] width 9 height 7
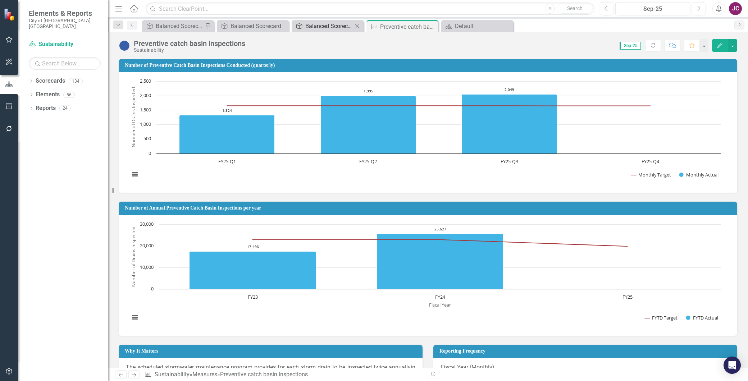
click at [319, 23] on div "Balanced Scorecard" at bounding box center [328, 26] width 47 height 9
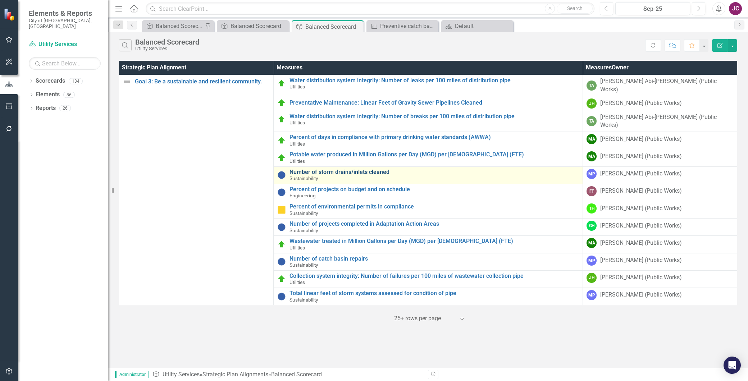
click at [336, 169] on link "Number of storm drains/inlets cleaned" at bounding box center [435, 172] width 290 height 6
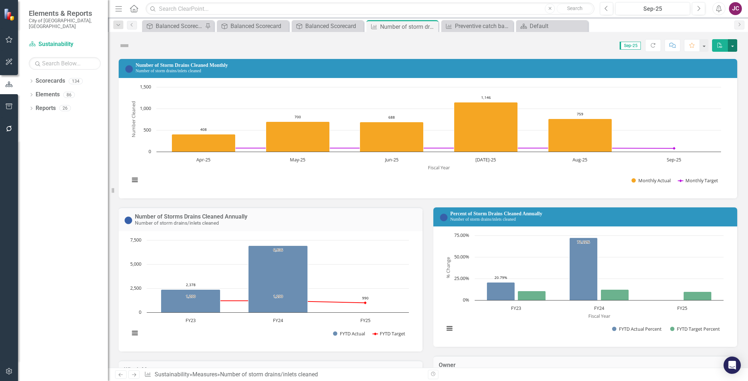
click at [733, 45] on button "button" at bounding box center [732, 45] width 9 height 13
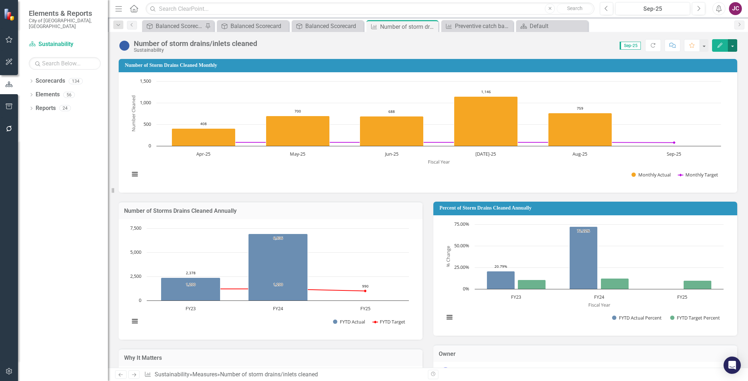
click at [731, 45] on button "button" at bounding box center [732, 45] width 9 height 13
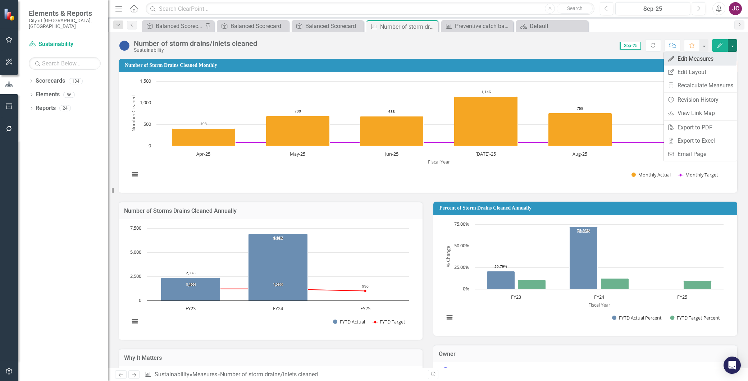
click at [681, 55] on link "Edit Edit Measures" at bounding box center [700, 58] width 73 height 13
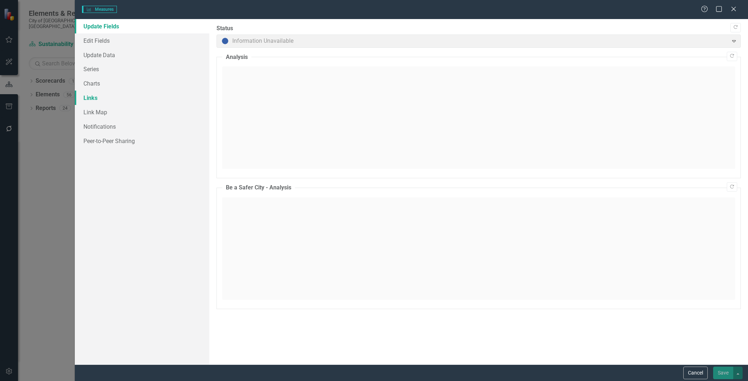
click at [94, 98] on link "Links" at bounding box center [142, 98] width 135 height 14
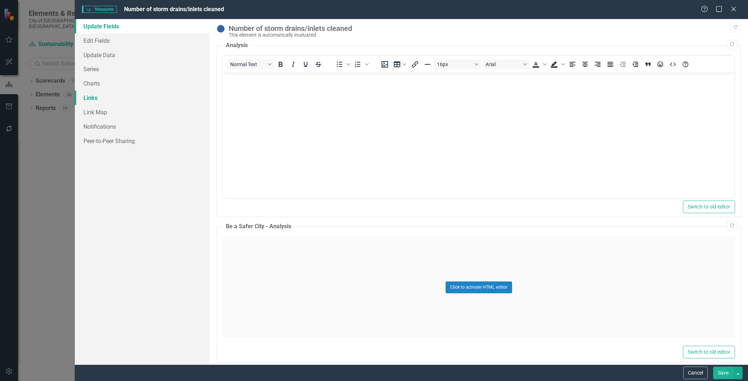
click at [90, 96] on link "Links" at bounding box center [142, 98] width 135 height 14
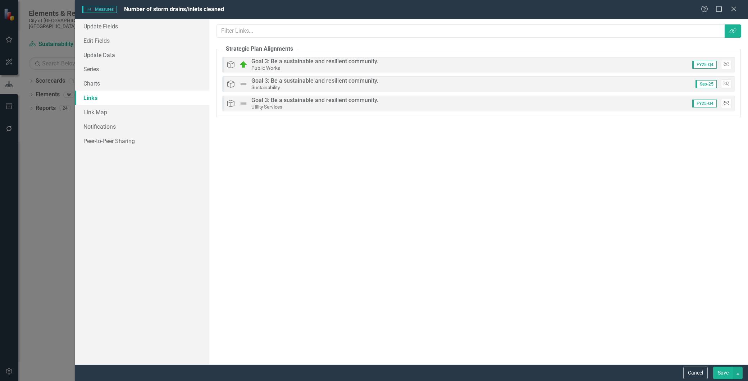
click at [729, 100] on button "Unlink" at bounding box center [726, 103] width 10 height 9
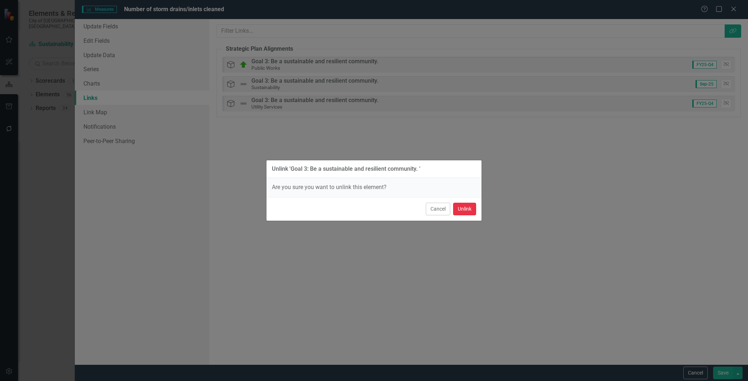
click at [476, 208] on button "Unlink" at bounding box center [464, 209] width 23 height 13
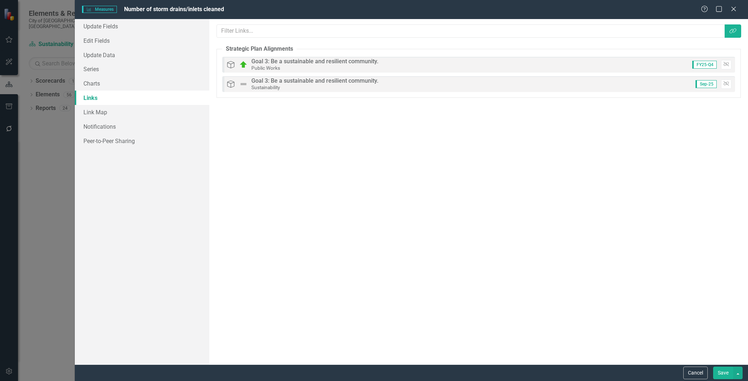
click at [720, 371] on button "Save" at bounding box center [724, 373] width 20 height 13
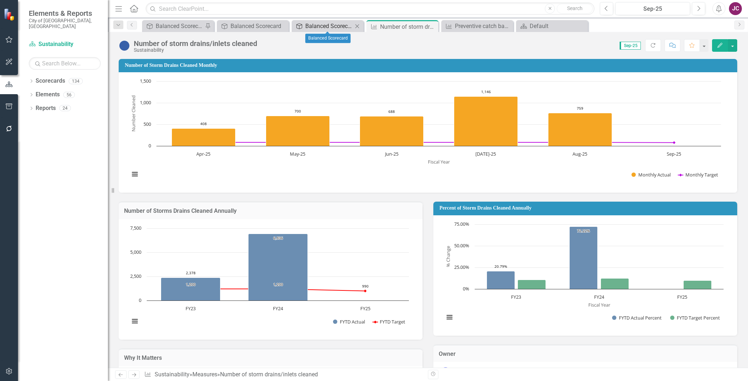
click at [314, 25] on div "Balanced Scorecard" at bounding box center [328, 26] width 47 height 9
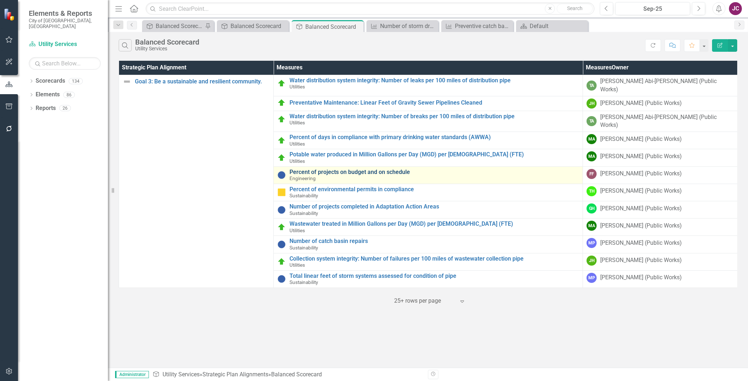
click at [328, 169] on link "Percent of projects on budget and on schedule" at bounding box center [435, 172] width 290 height 6
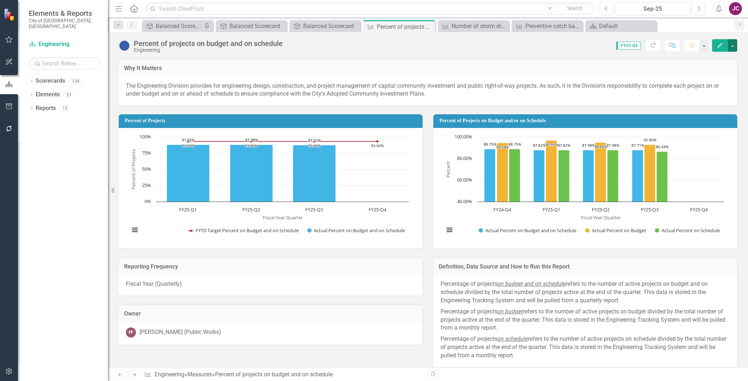
click at [735, 47] on button "button" at bounding box center [732, 45] width 9 height 13
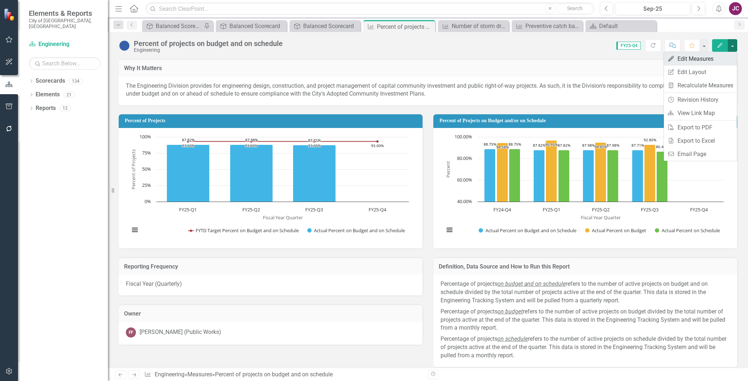
click at [706, 58] on link "Edit Edit Measures" at bounding box center [700, 58] width 73 height 13
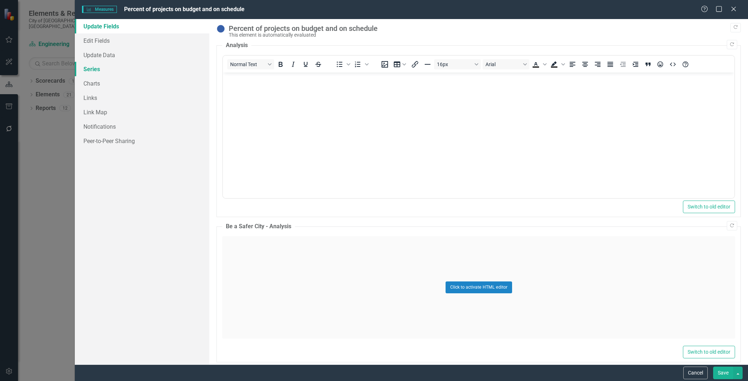
click at [86, 69] on link "Series" at bounding box center [142, 69] width 135 height 14
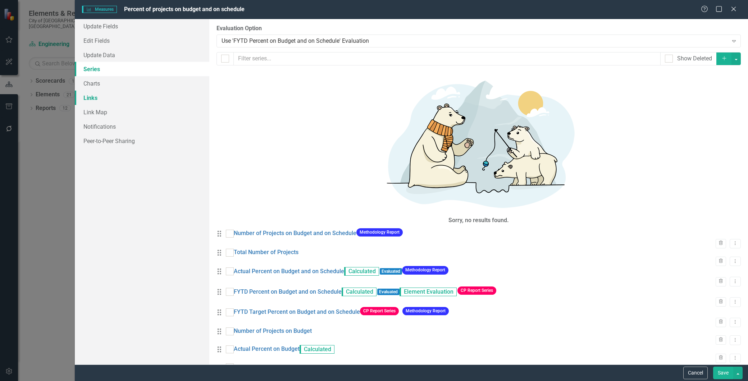
click at [89, 99] on link "Links" at bounding box center [142, 98] width 135 height 14
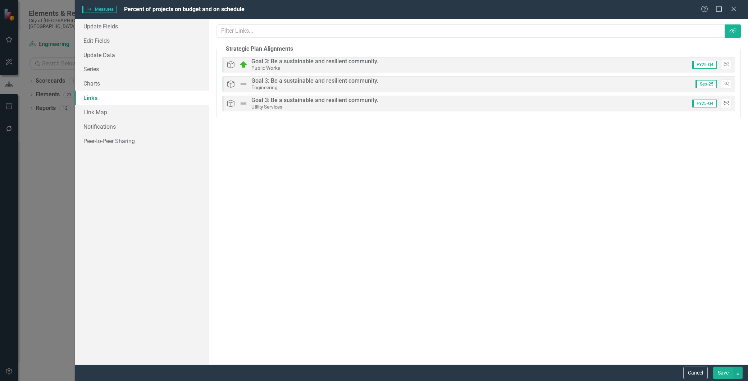
click at [725, 101] on icon "Unlink" at bounding box center [726, 103] width 5 height 4
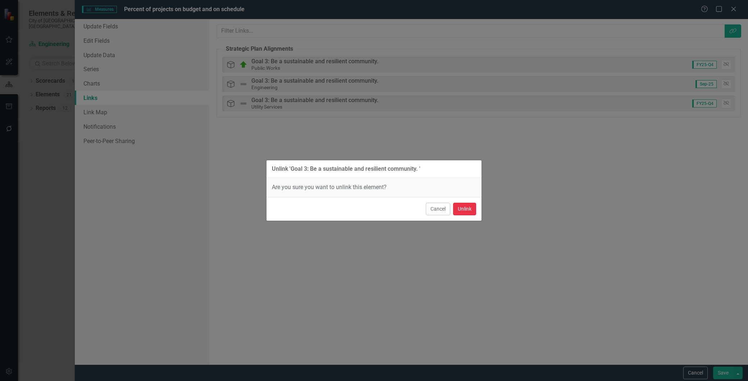
click at [465, 205] on button "Unlink" at bounding box center [464, 209] width 23 height 13
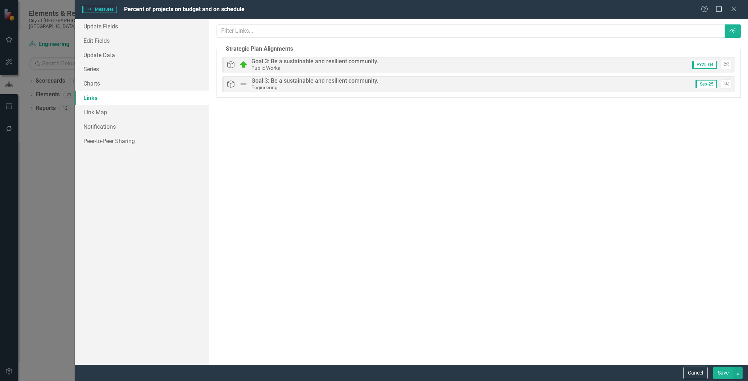
click at [727, 375] on button "Save" at bounding box center [724, 373] width 20 height 13
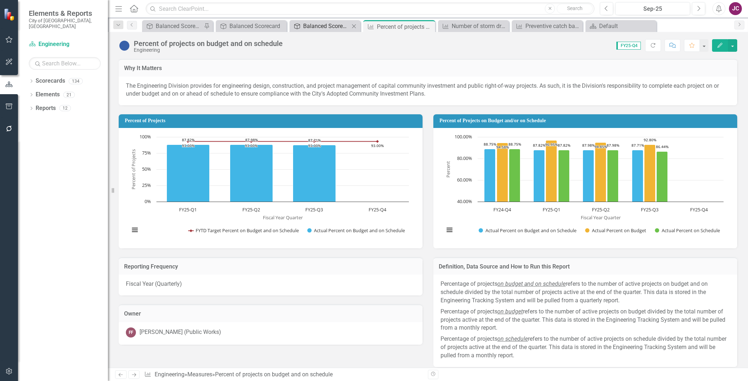
click at [328, 26] on div "Balanced Scorecard" at bounding box center [326, 26] width 46 height 9
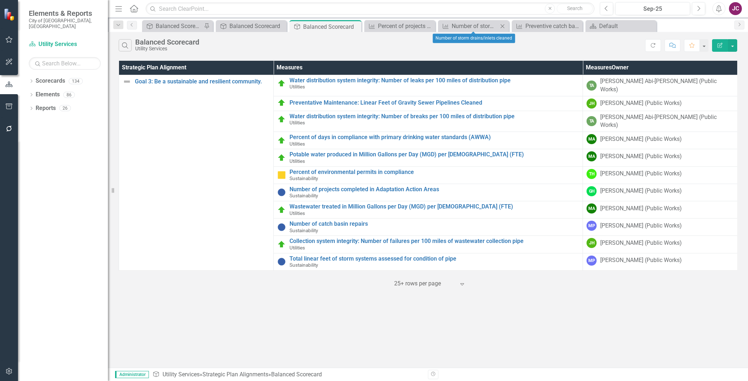
click at [503, 26] on icon at bounding box center [503, 26] width 4 height 4
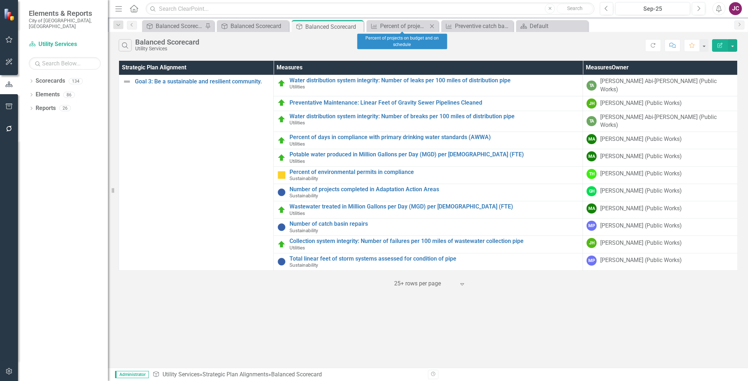
click at [433, 26] on icon at bounding box center [432, 26] width 4 height 4
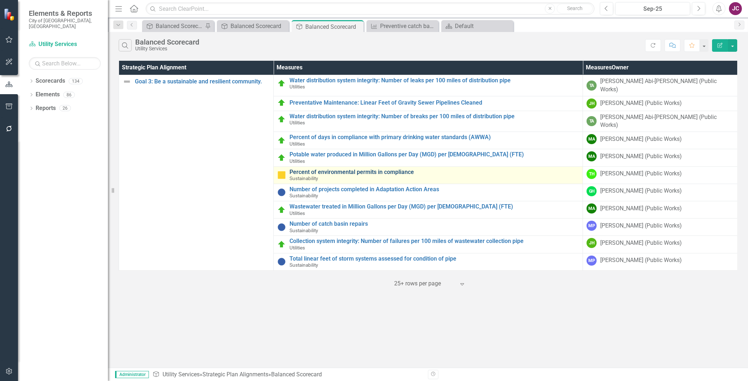
click at [365, 169] on link "Percent of environmental permits in compliance" at bounding box center [435, 172] width 290 height 6
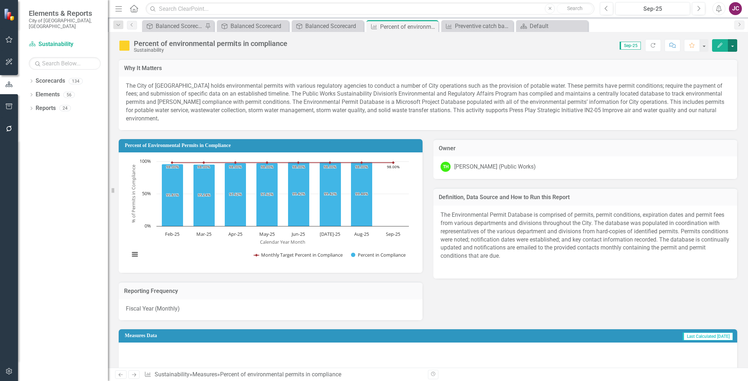
click at [731, 45] on button "button" at bounding box center [732, 45] width 9 height 13
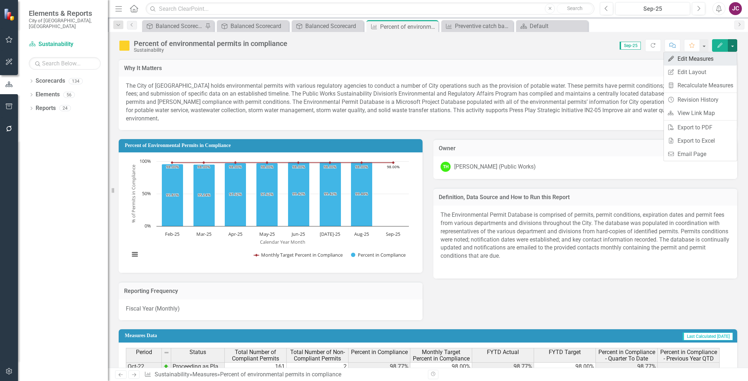
click at [689, 60] on link "Edit Edit Measures" at bounding box center [700, 58] width 73 height 13
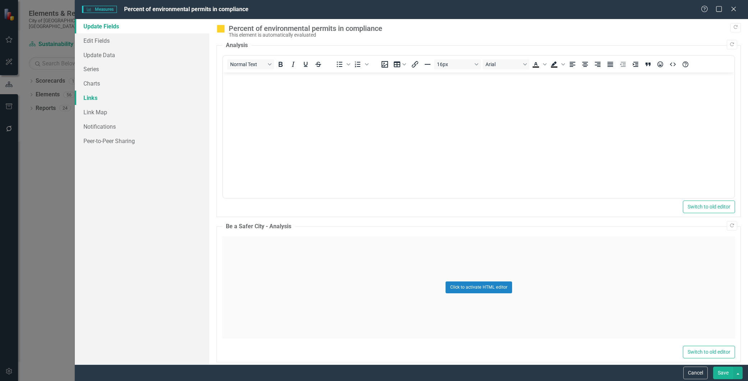
click at [92, 96] on link "Links" at bounding box center [142, 98] width 135 height 14
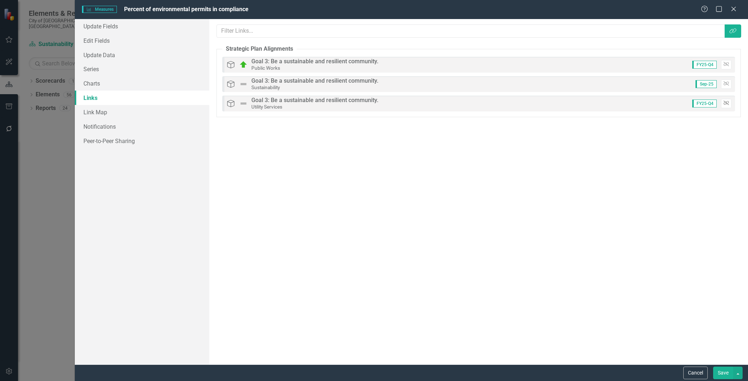
click at [725, 104] on icon "button" at bounding box center [726, 103] width 5 height 4
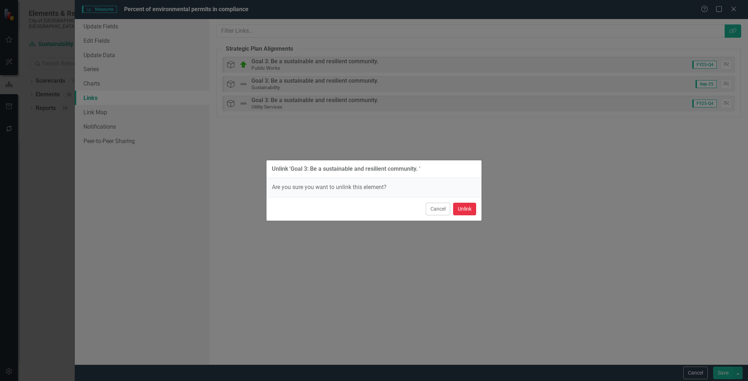
click at [461, 205] on button "Unlink" at bounding box center [464, 209] width 23 height 13
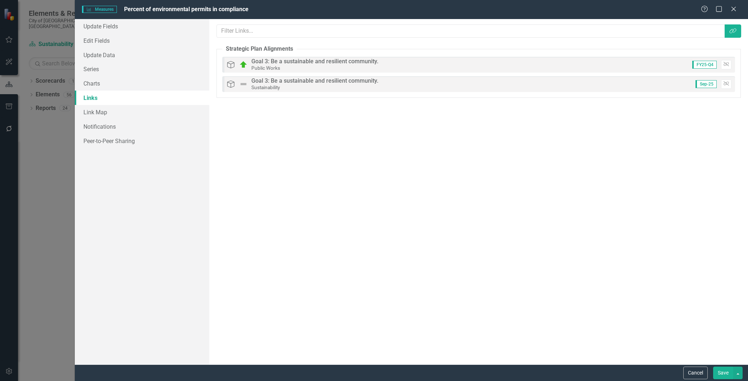
click at [715, 371] on button "Save" at bounding box center [724, 373] width 20 height 13
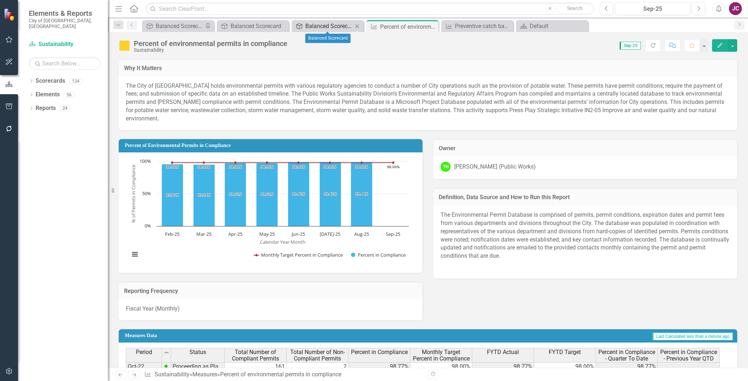
click at [331, 27] on div "Balanced Scorecard" at bounding box center [328, 26] width 47 height 9
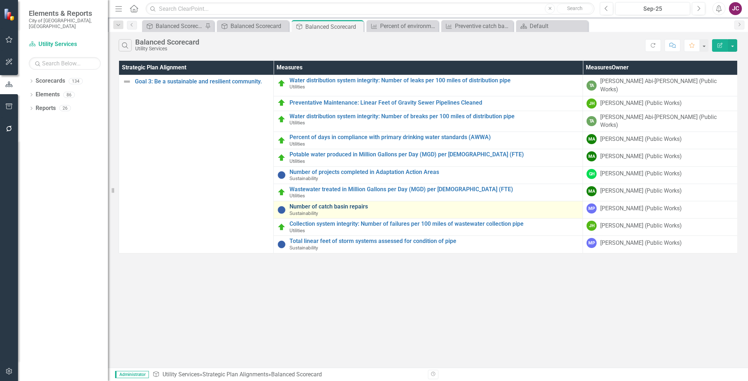
click at [357, 204] on link "Number of catch basin repairs" at bounding box center [435, 207] width 290 height 6
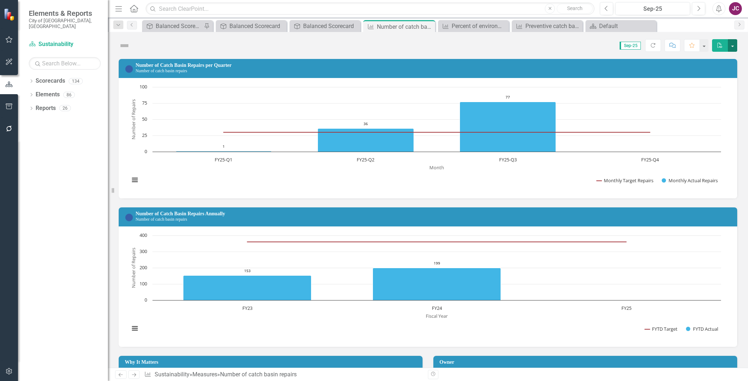
click at [732, 45] on button "button" at bounding box center [732, 45] width 9 height 13
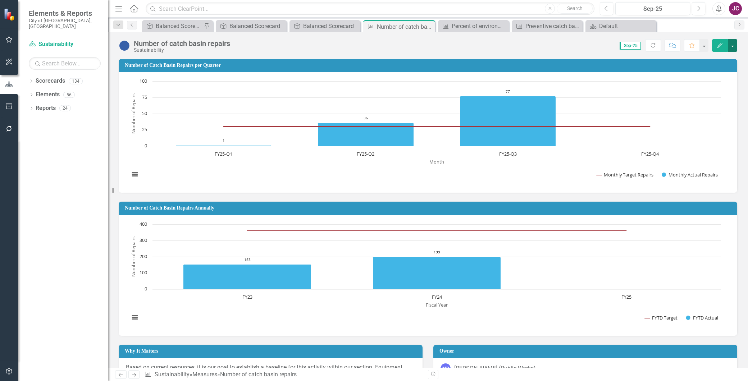
click at [732, 46] on button "button" at bounding box center [732, 45] width 9 height 13
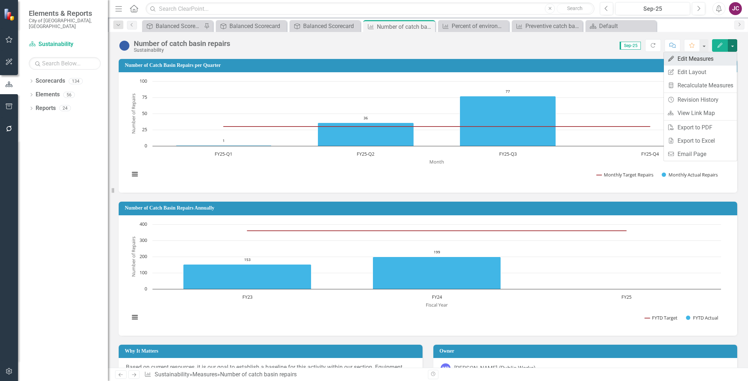
click at [699, 58] on link "Edit Edit Measures" at bounding box center [700, 58] width 73 height 13
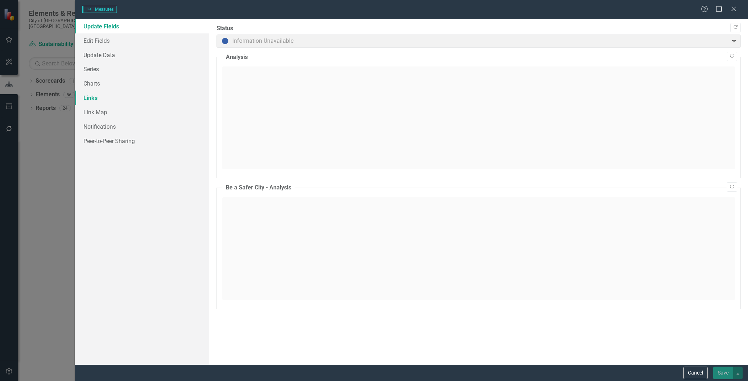
click at [90, 96] on link "Links" at bounding box center [142, 98] width 135 height 14
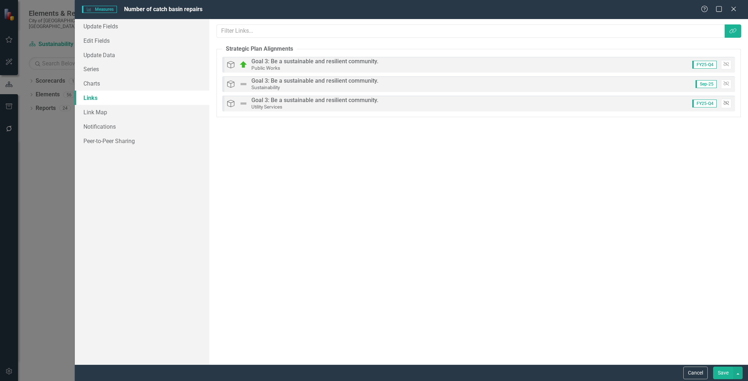
click at [726, 104] on icon "Unlink" at bounding box center [726, 103] width 5 height 4
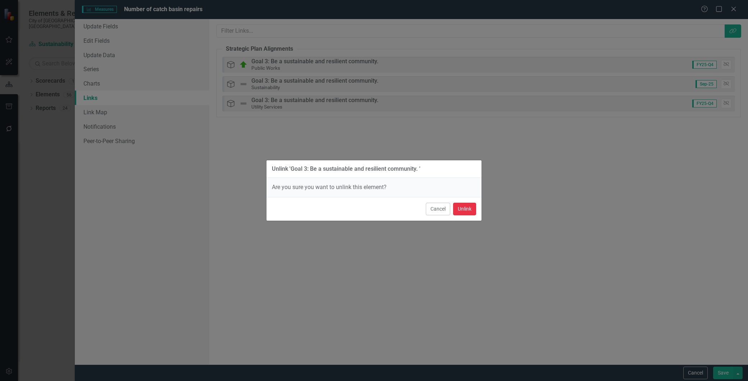
click at [470, 209] on button "Unlink" at bounding box center [464, 209] width 23 height 13
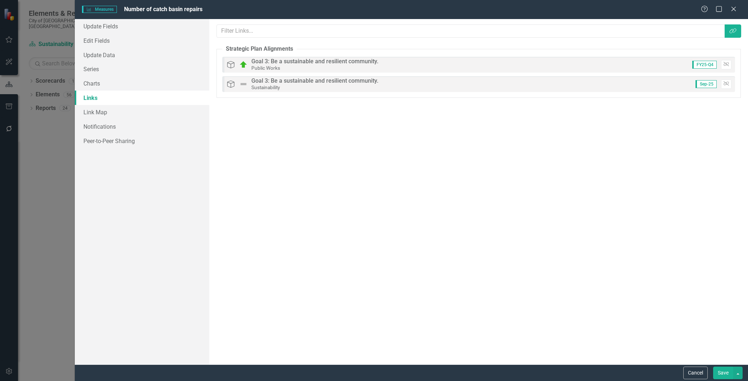
drag, startPoint x: 725, startPoint y: 372, endPoint x: 567, endPoint y: 204, distance: 230.1
click at [725, 372] on button "Save" at bounding box center [724, 373] width 20 height 13
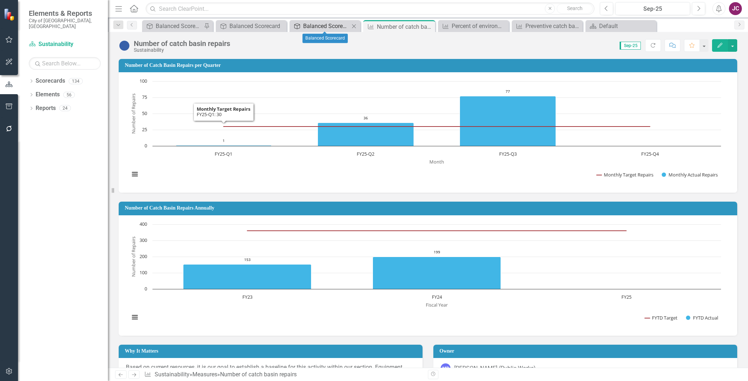
click at [331, 29] on div "Balanced Scorecard" at bounding box center [326, 26] width 46 height 9
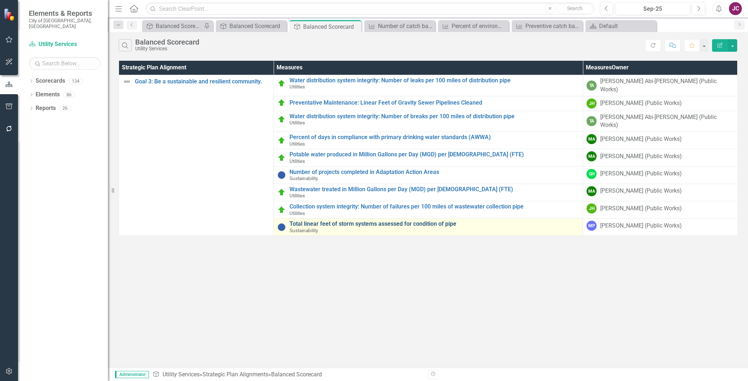
click at [437, 221] on link "Total linear feet of storm systems assessed for condition of pipe" at bounding box center [435, 224] width 290 height 6
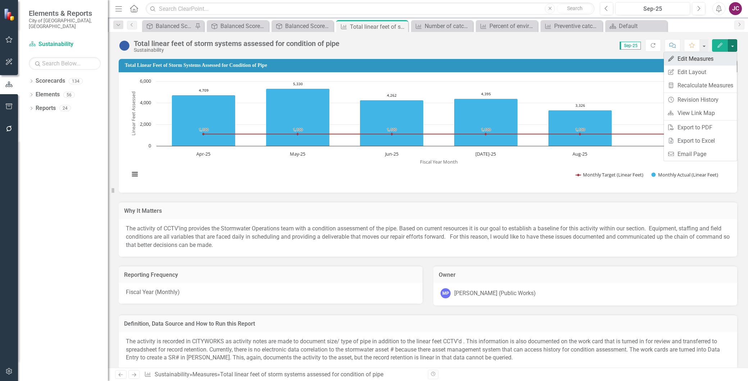
click at [690, 58] on link "Edit Edit Measures" at bounding box center [700, 58] width 73 height 13
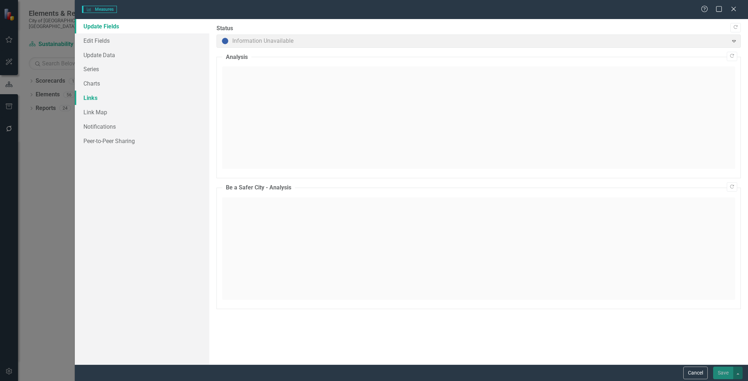
click at [89, 96] on link "Links" at bounding box center [142, 98] width 135 height 14
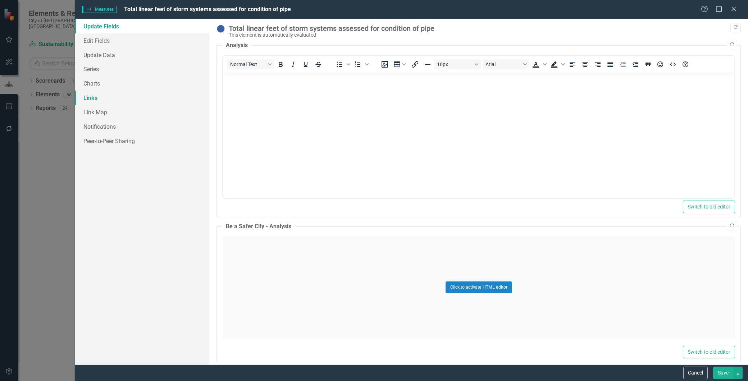
click at [89, 96] on link "Links" at bounding box center [142, 98] width 135 height 14
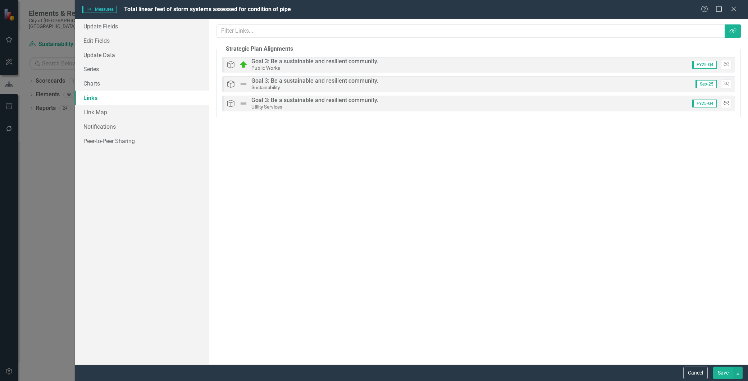
click at [721, 102] on button "Unlink" at bounding box center [726, 103] width 10 height 9
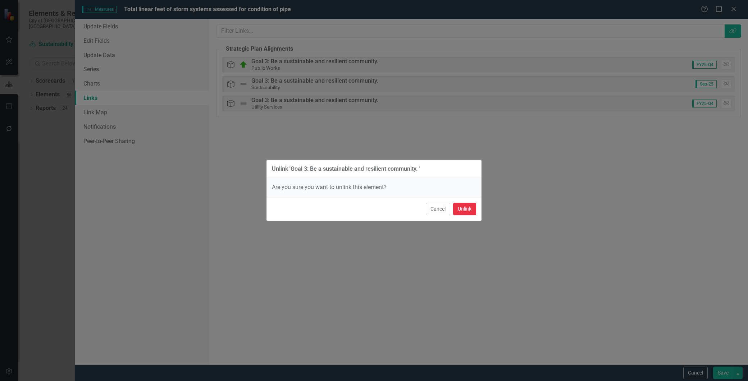
click at [468, 210] on button "Unlink" at bounding box center [464, 209] width 23 height 13
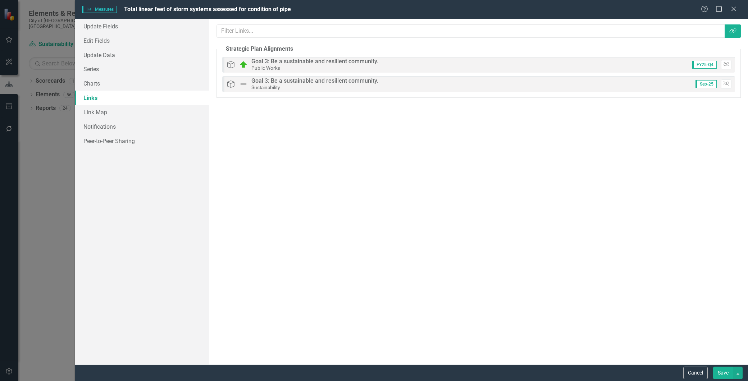
click at [723, 372] on button "Save" at bounding box center [724, 373] width 20 height 13
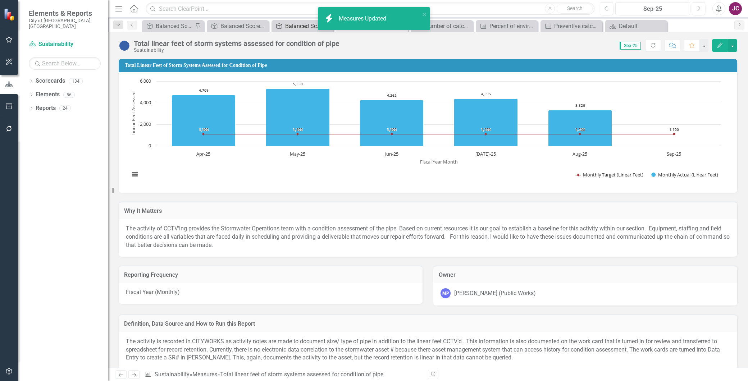
click at [293, 26] on div "Balanced Scorecard" at bounding box center [303, 26] width 37 height 9
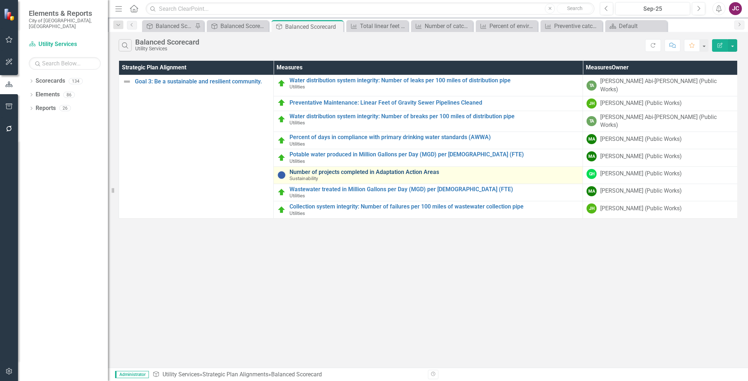
click at [430, 169] on link "Number of projects completed in Adaptation Action Areas" at bounding box center [435, 172] width 290 height 6
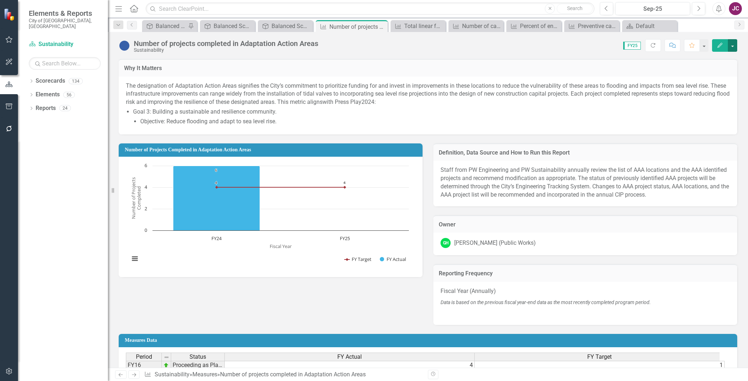
click at [730, 44] on button "button" at bounding box center [732, 45] width 9 height 13
click at [700, 58] on link "Edit Edit Measures" at bounding box center [700, 58] width 73 height 13
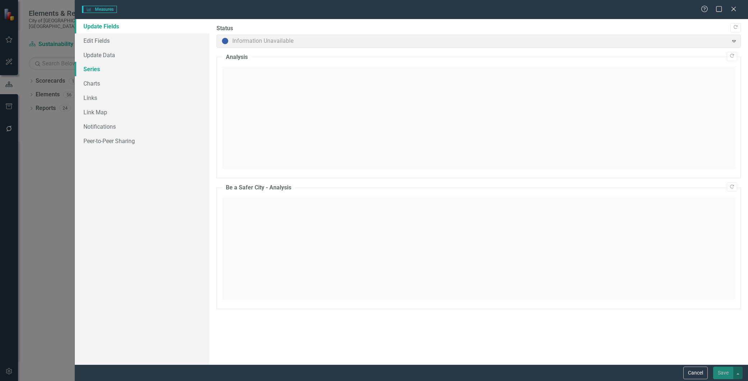
click at [89, 67] on link "Series" at bounding box center [142, 69] width 135 height 14
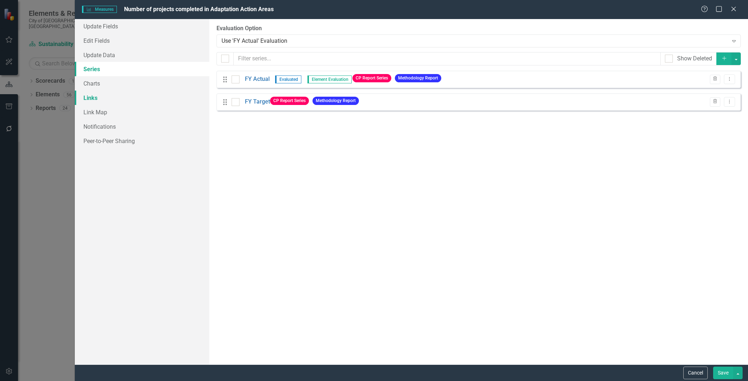
click at [91, 97] on link "Links" at bounding box center [142, 98] width 135 height 14
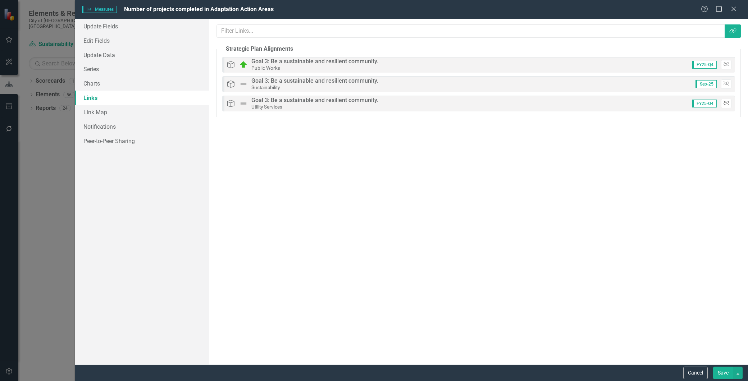
click at [727, 101] on icon "Unlink" at bounding box center [726, 103] width 5 height 4
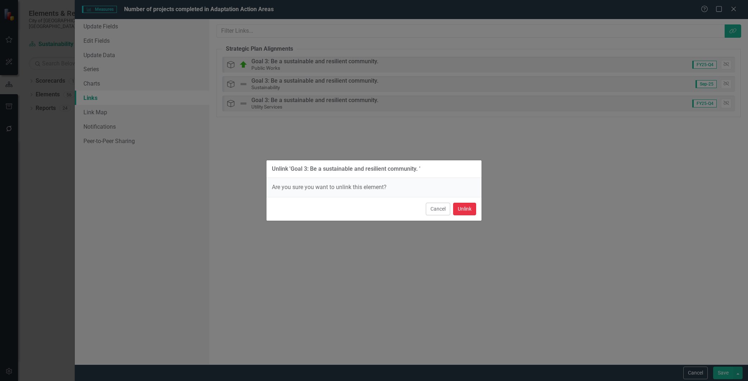
click at [471, 203] on button "Unlink" at bounding box center [464, 209] width 23 height 13
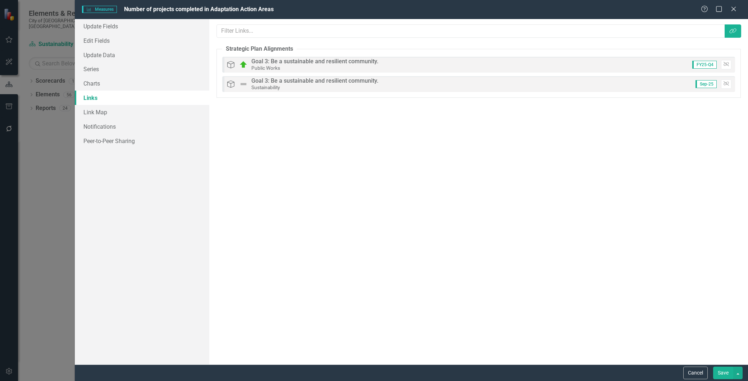
drag, startPoint x: 724, startPoint y: 370, endPoint x: 467, endPoint y: 178, distance: 320.6
click at [724, 370] on button "Save" at bounding box center [724, 373] width 20 height 13
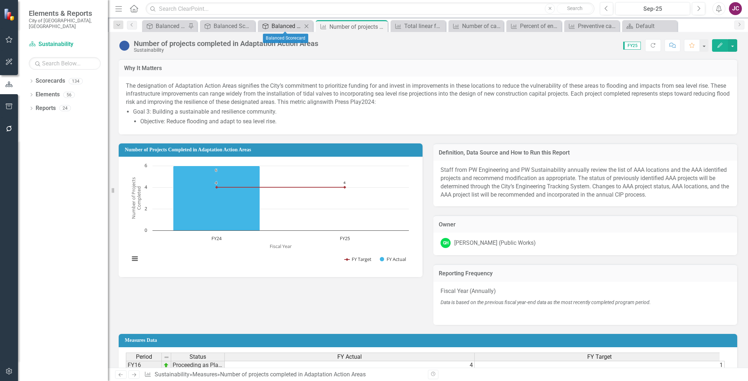
click at [286, 26] on div "Balanced Scorecard" at bounding box center [287, 26] width 31 height 9
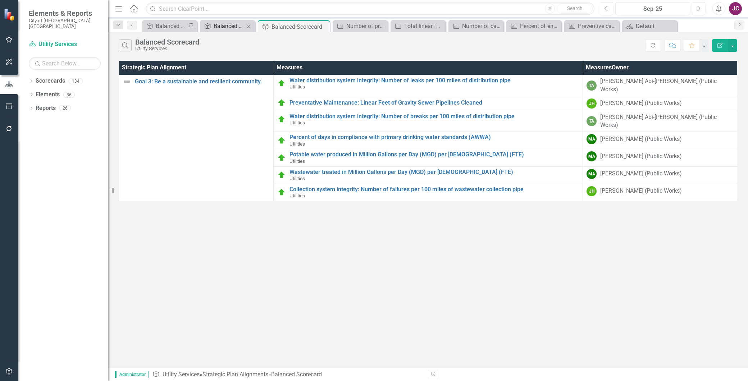
click at [226, 23] on div "Balanced Scorecard" at bounding box center [229, 26] width 31 height 9
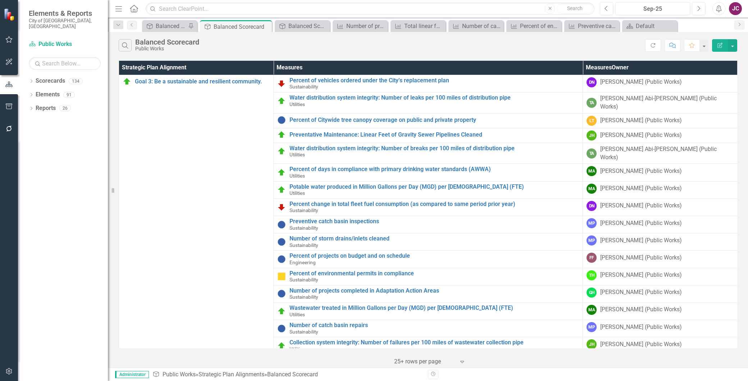
click at [302, 48] on div "Search Balanced Scorecard Public Works" at bounding box center [382, 45] width 527 height 12
